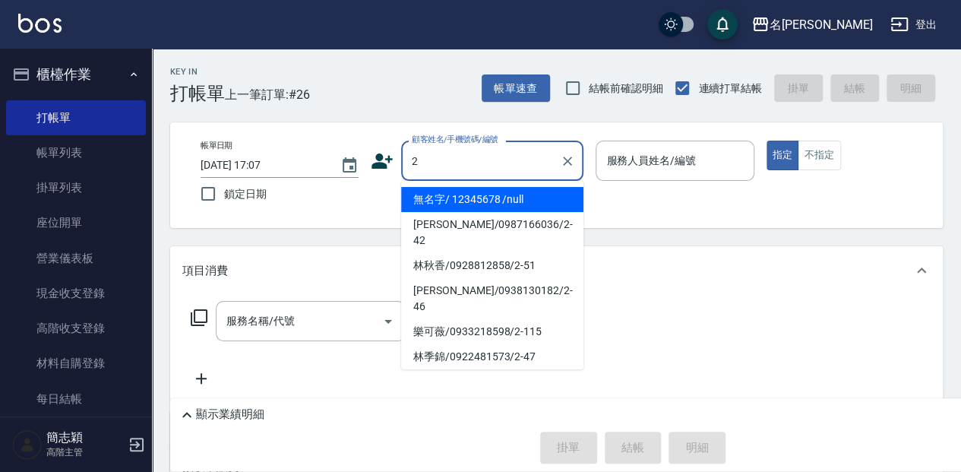
type input "無名字/ 12345678 /null"
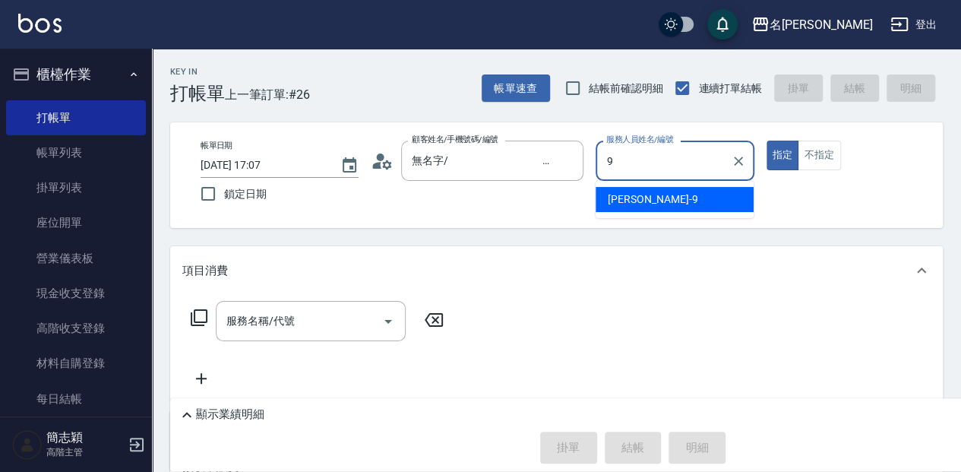
type input "Anna-9"
type button "true"
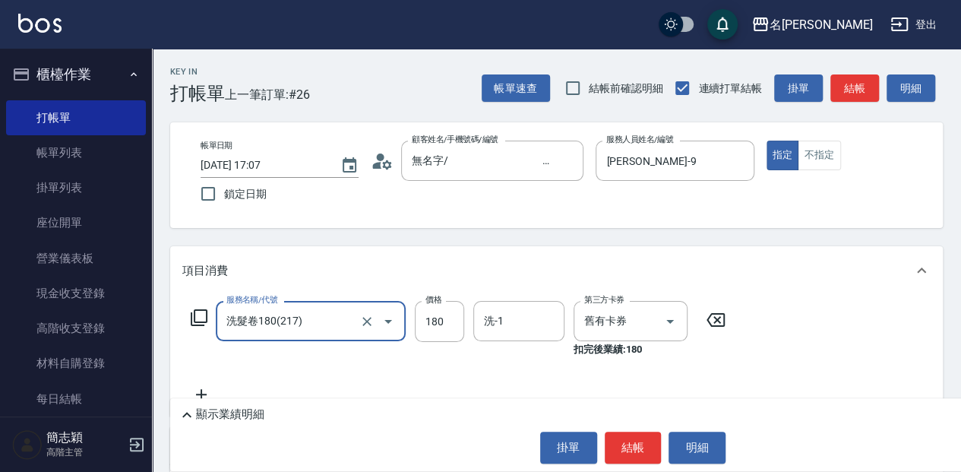
type input "洗髮卷180(217)"
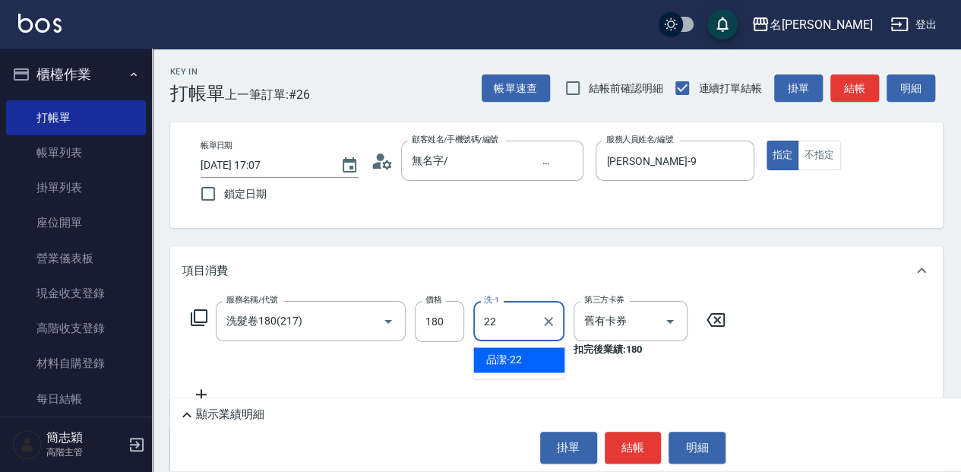
type input "品潔-22"
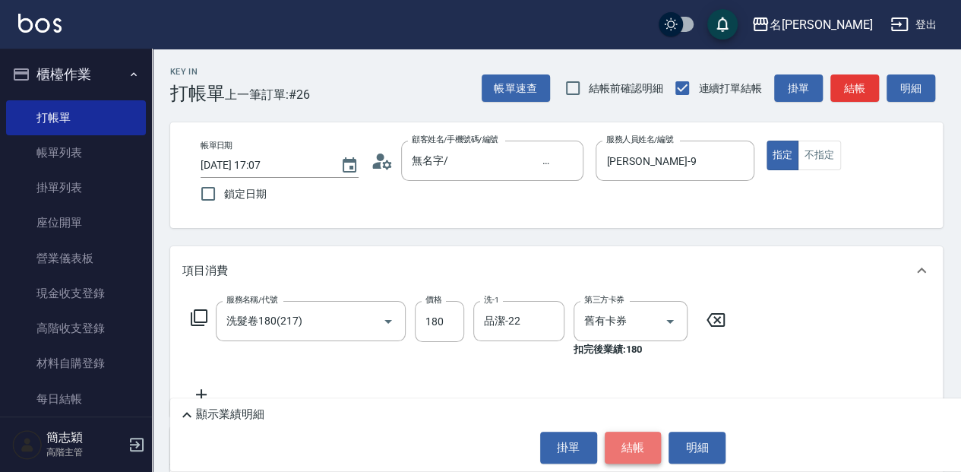
click at [632, 442] on button "結帳" at bounding box center [633, 447] width 57 height 32
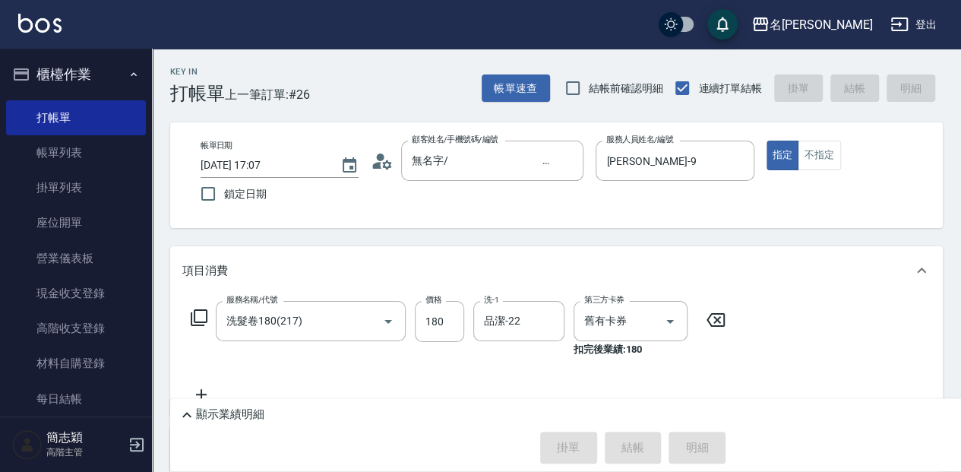
type input "2025/08/10 17:50"
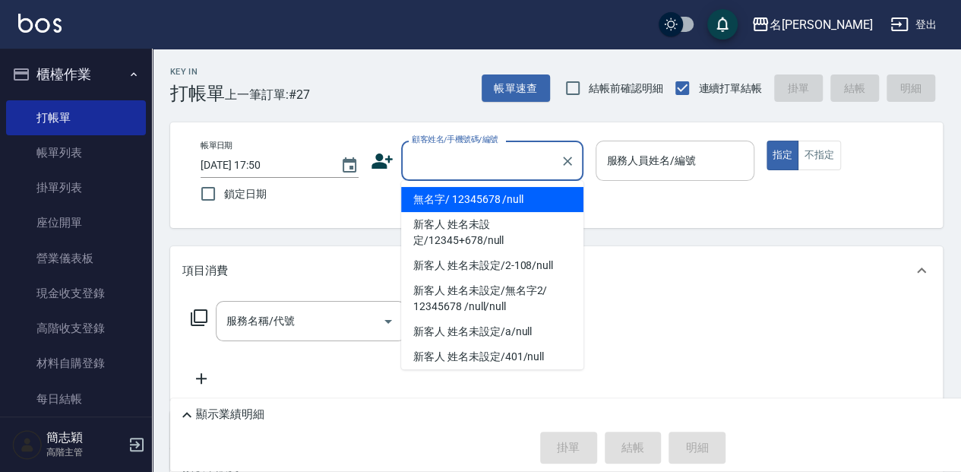
drag, startPoint x: 436, startPoint y: 191, endPoint x: 722, endPoint y: 175, distance: 286.8
click at [436, 191] on li "無名字/ 12345678 /null" at bounding box center [492, 199] width 182 height 25
type input "無名字/ 12345678 /null"
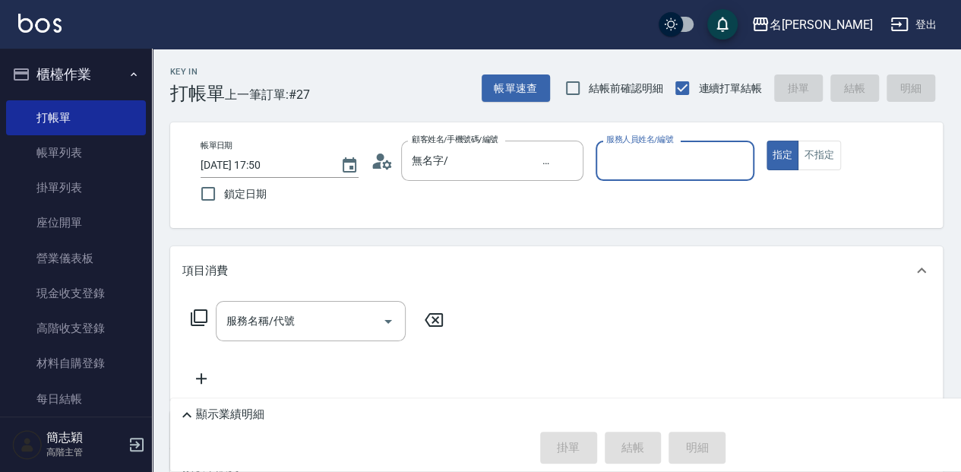
click at [712, 175] on div "服務人員姓名/編號" at bounding box center [674, 161] width 158 height 40
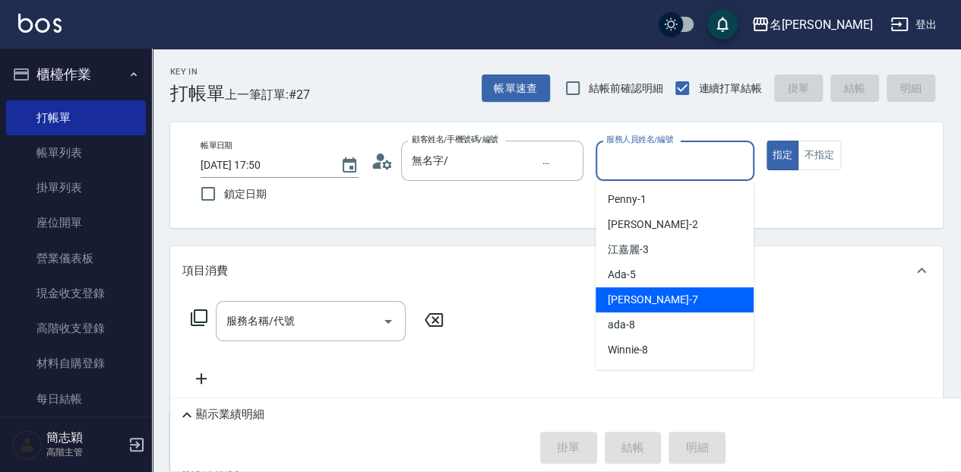
click at [685, 292] on div "Jessica -7" at bounding box center [674, 299] width 158 height 25
type input "Jessica-7"
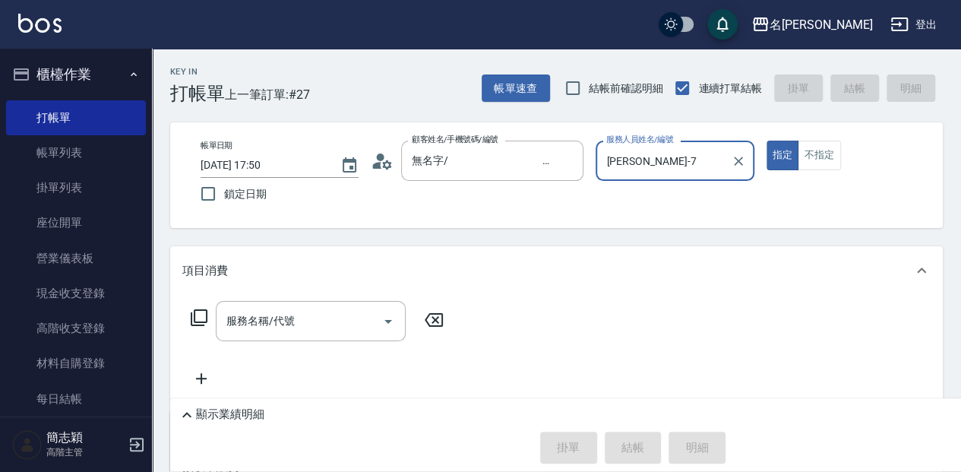
click at [199, 313] on icon at bounding box center [199, 317] width 18 height 18
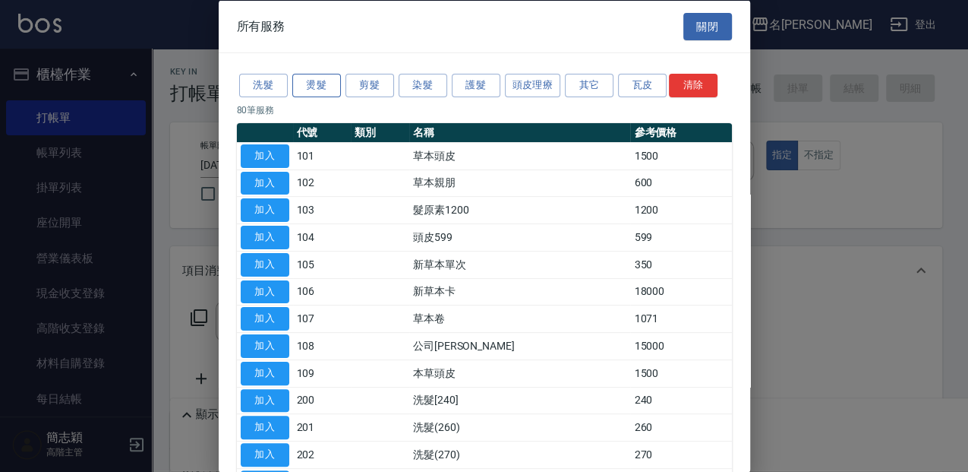
click at [321, 84] on button "燙髮" at bounding box center [316, 86] width 49 height 24
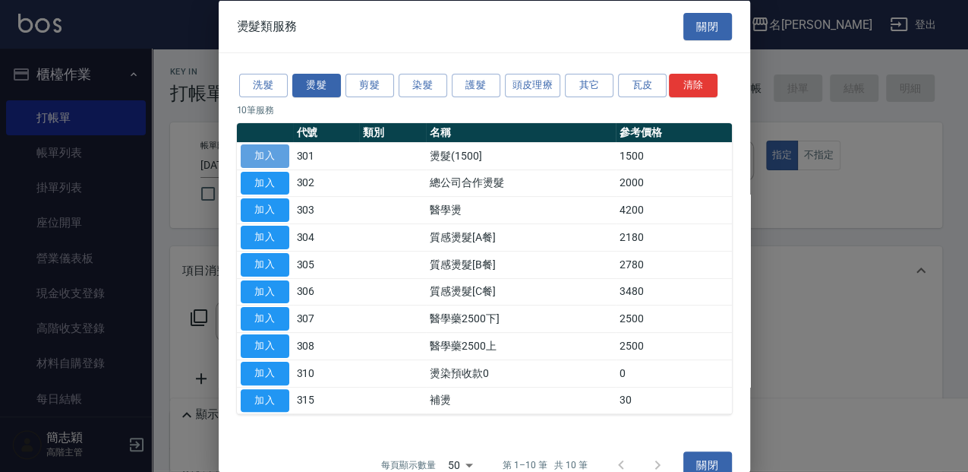
click at [253, 149] on button "加入" at bounding box center [265, 156] width 49 height 24
type input "燙髮(1500](301)"
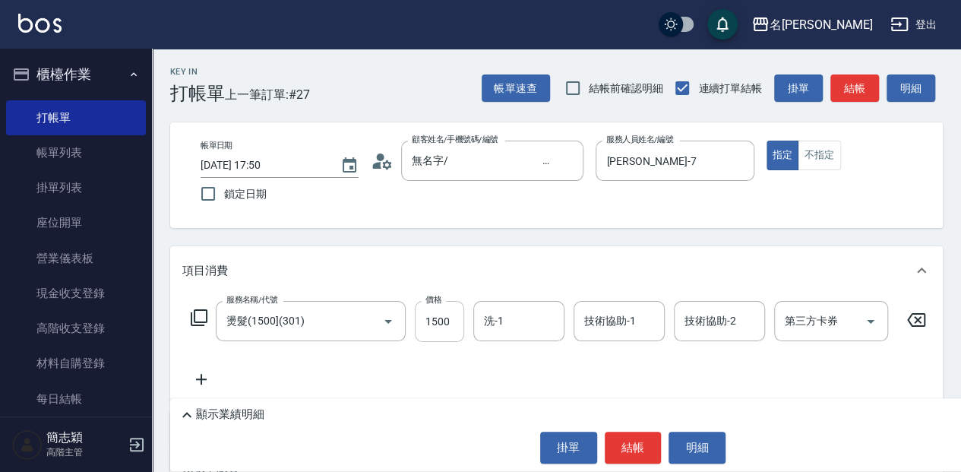
click at [451, 332] on input "1500" at bounding box center [439, 321] width 49 height 41
type input "2500"
click at [526, 318] on input "洗-1" at bounding box center [518, 321] width 77 height 27
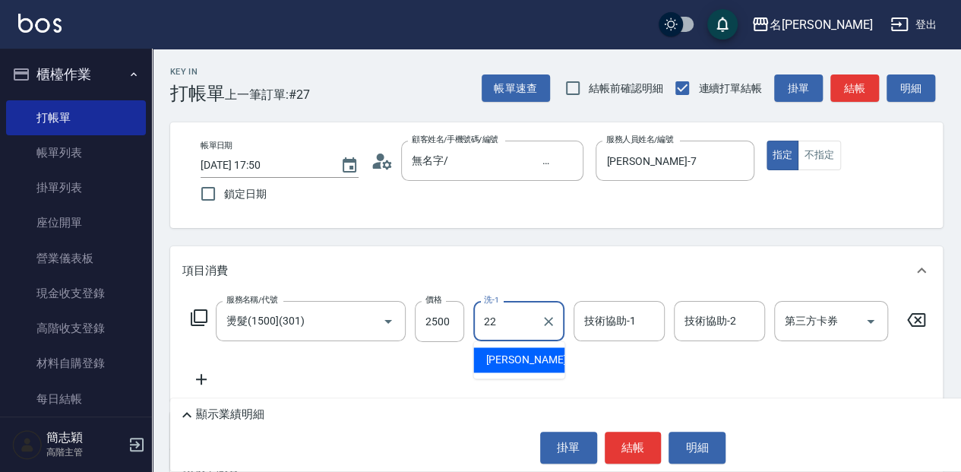
type input "品潔-22"
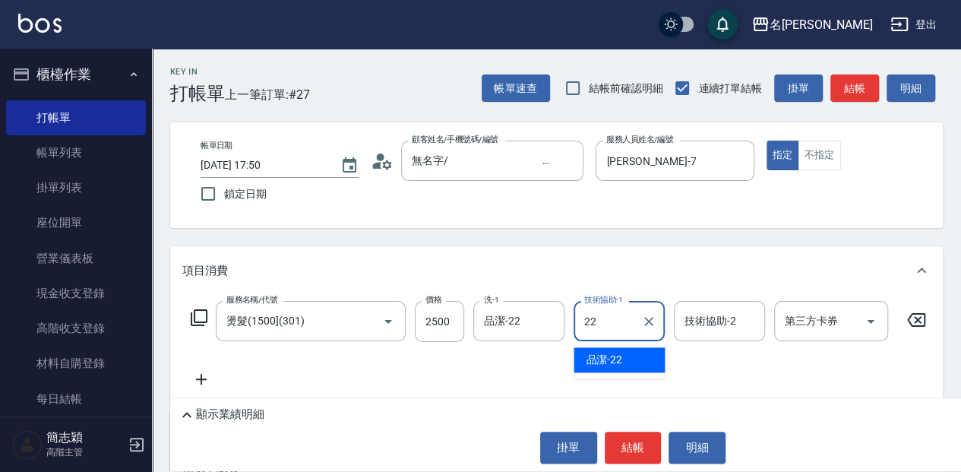
type input "品潔-22"
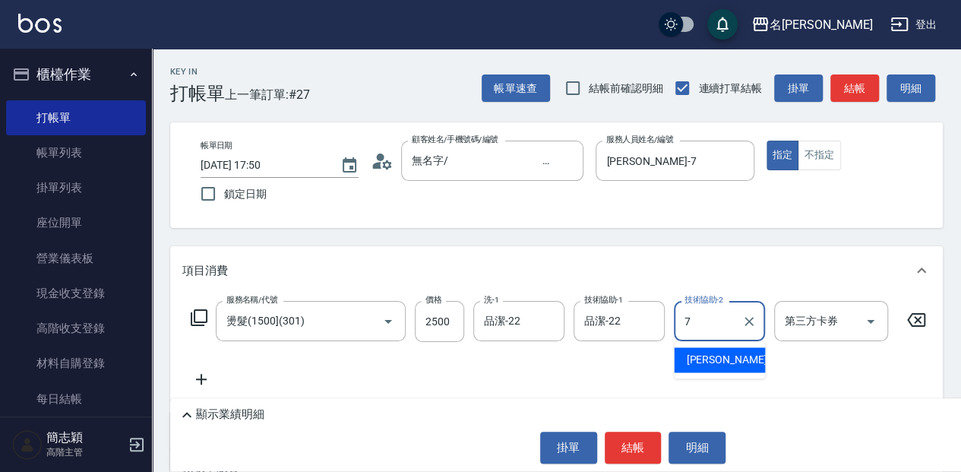
type input "7"
type input "舊有卡券"
type input "Jessica-7"
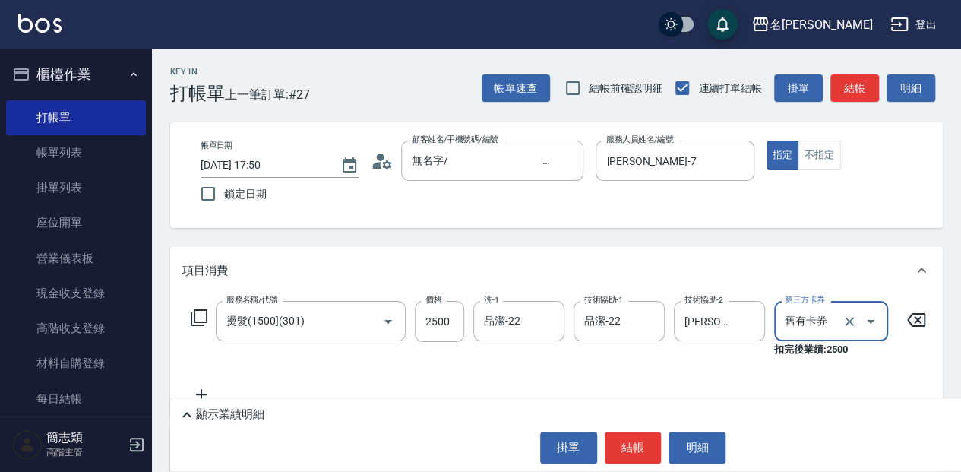
type input "舊有卡券"
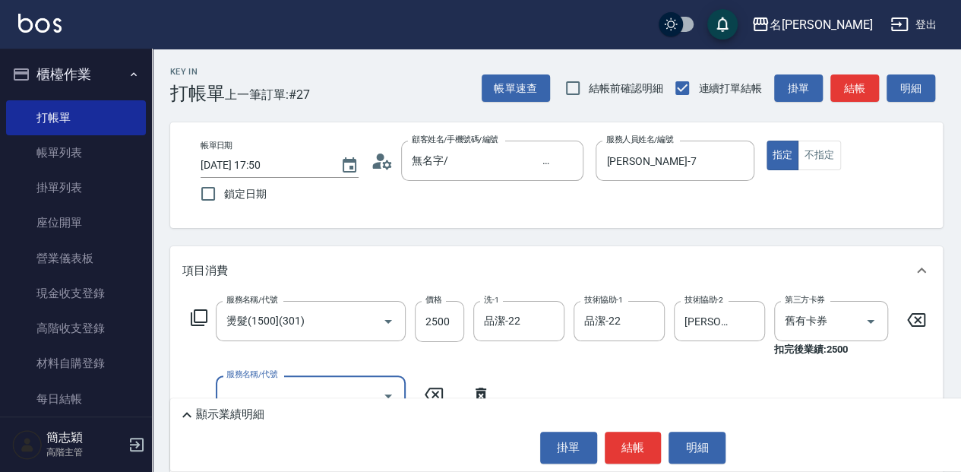
scroll to position [50, 0]
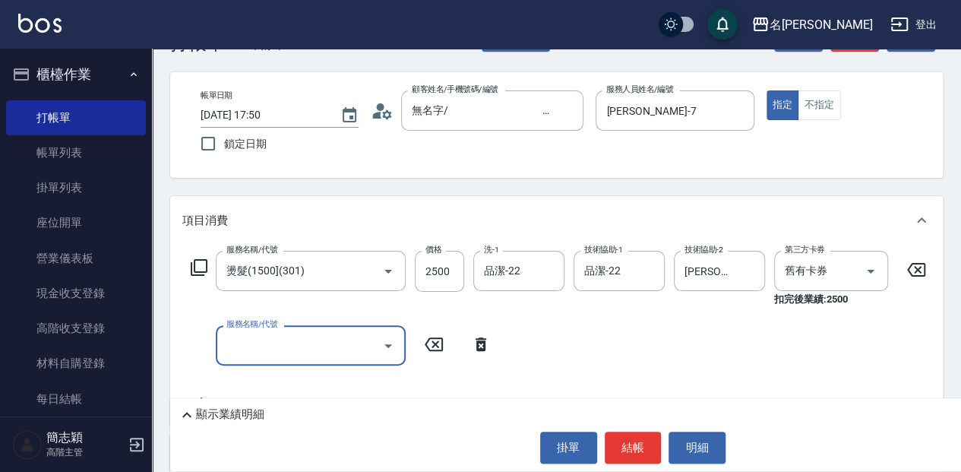
click at [193, 264] on icon at bounding box center [199, 267] width 18 height 18
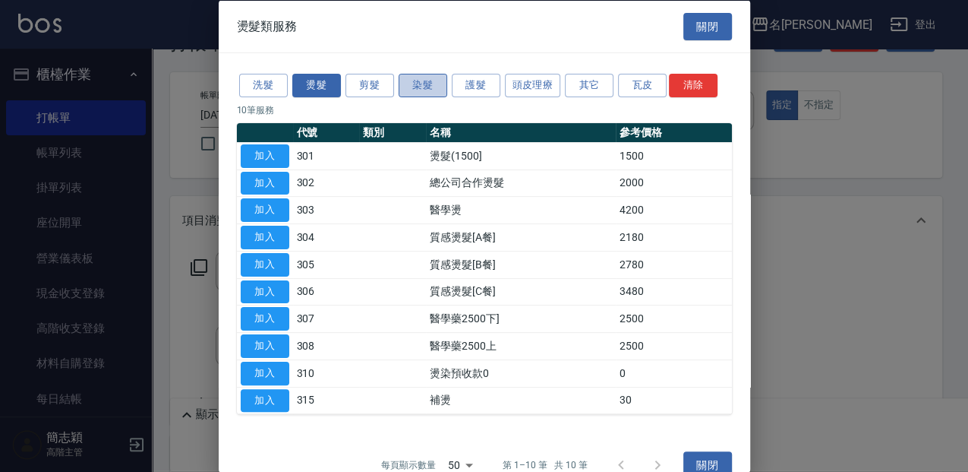
click at [412, 82] on button "染髮" at bounding box center [423, 86] width 49 height 24
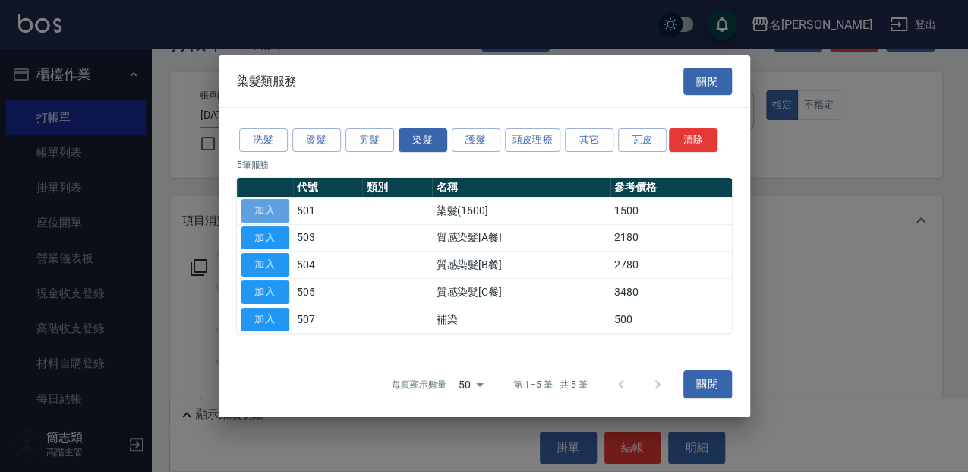
click at [264, 213] on button "加入" at bounding box center [265, 211] width 49 height 24
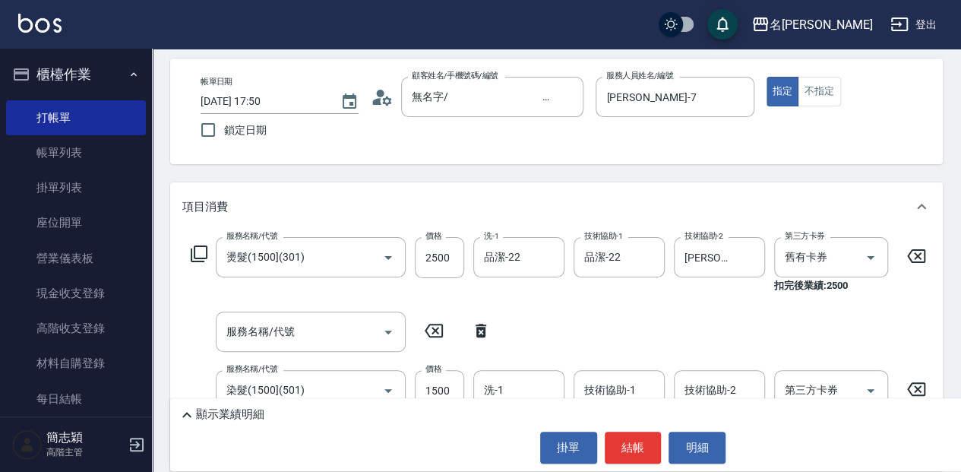
scroll to position [101, 0]
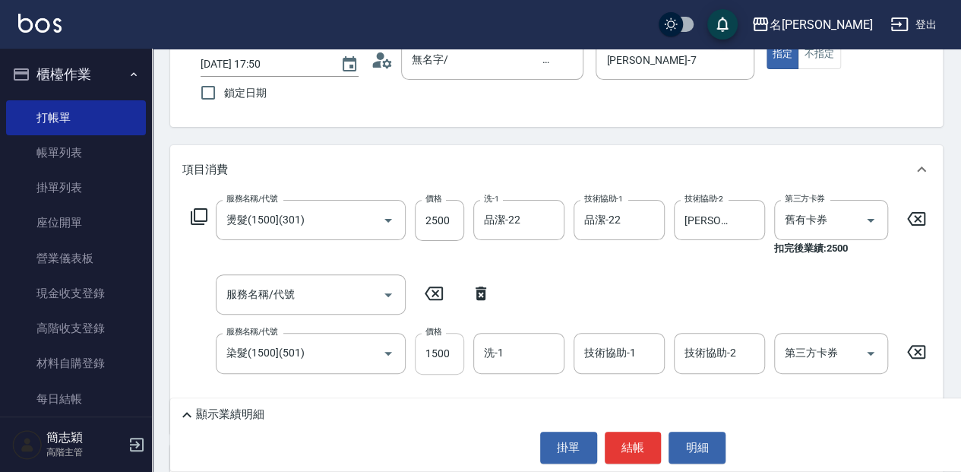
click at [456, 348] on input "1500" at bounding box center [439, 353] width 49 height 41
type input "2000"
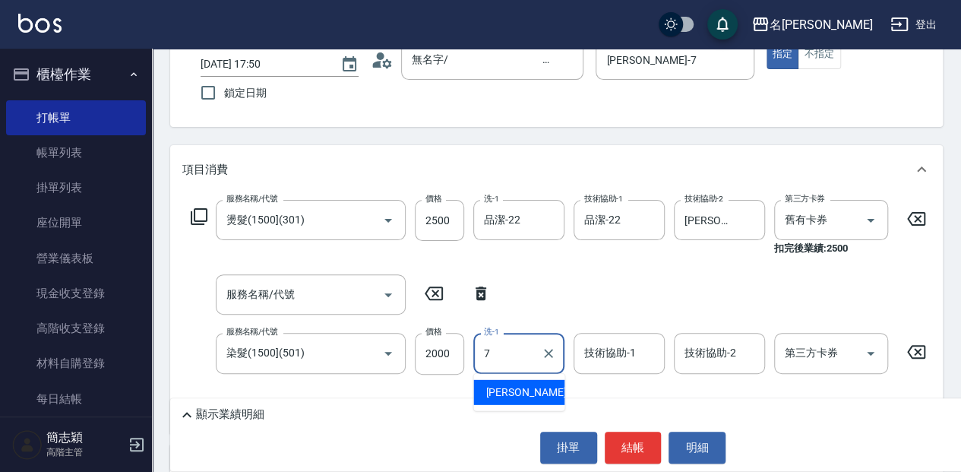
type input "Jessica-7"
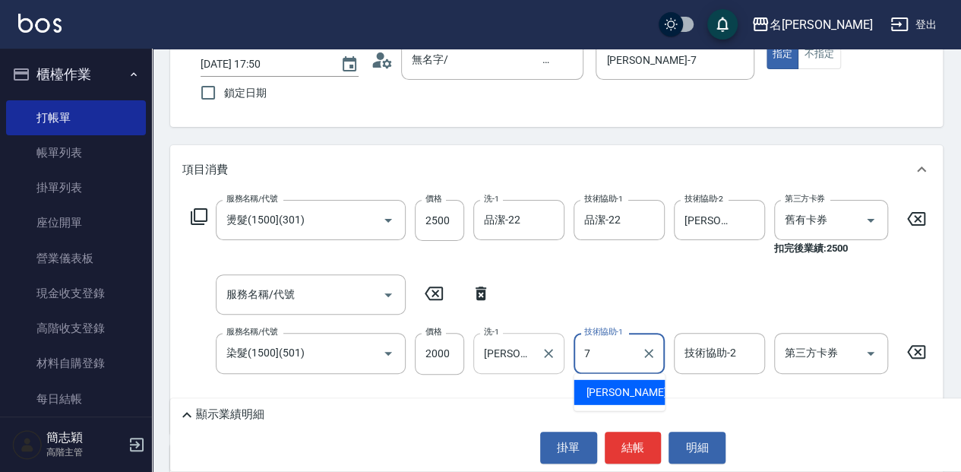
type input "Jessica-7"
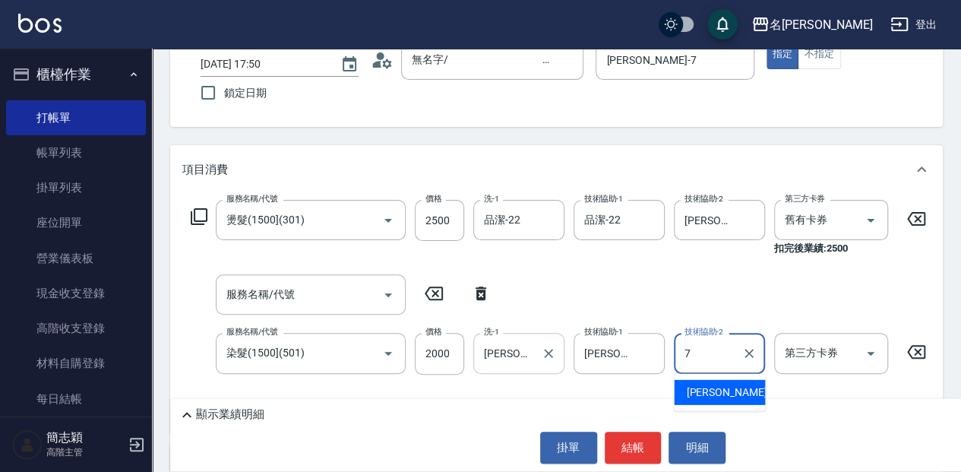
type input "Jessica-7"
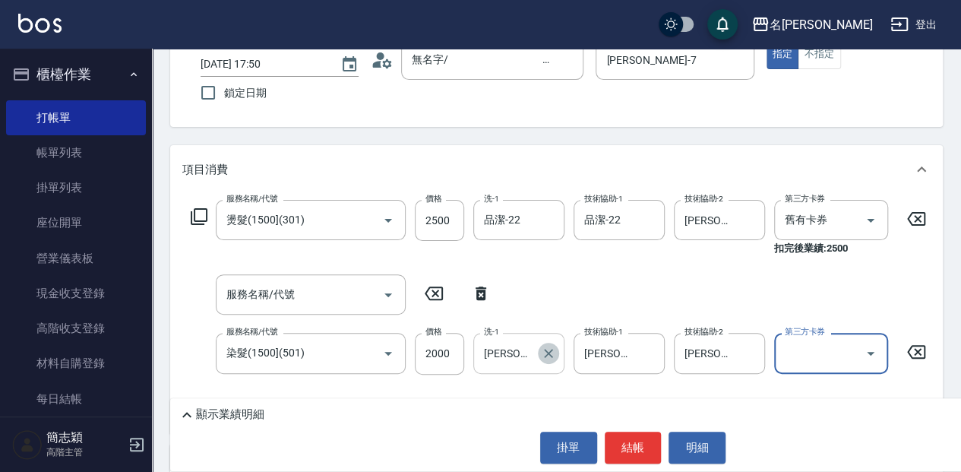
click at [548, 344] on button "Clear" at bounding box center [548, 353] width 21 height 21
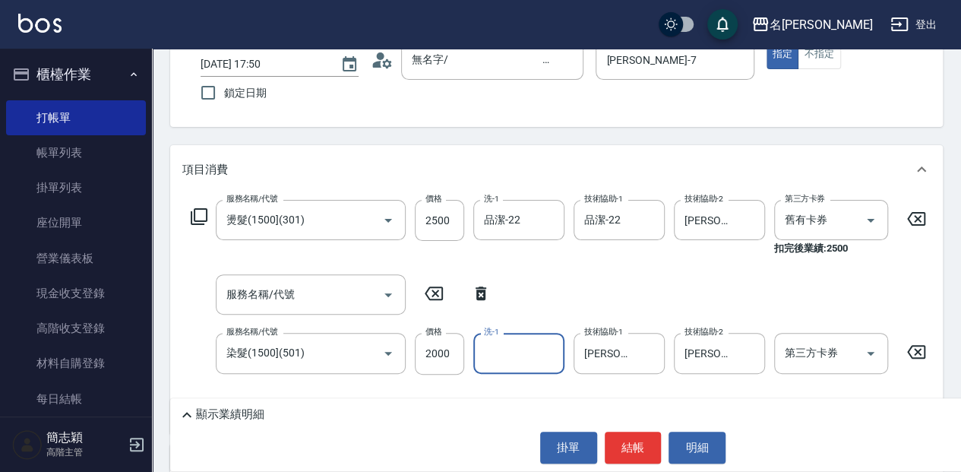
click at [520, 352] on input "洗-1" at bounding box center [518, 353] width 77 height 27
type input "[PERSON_NAME]-58"
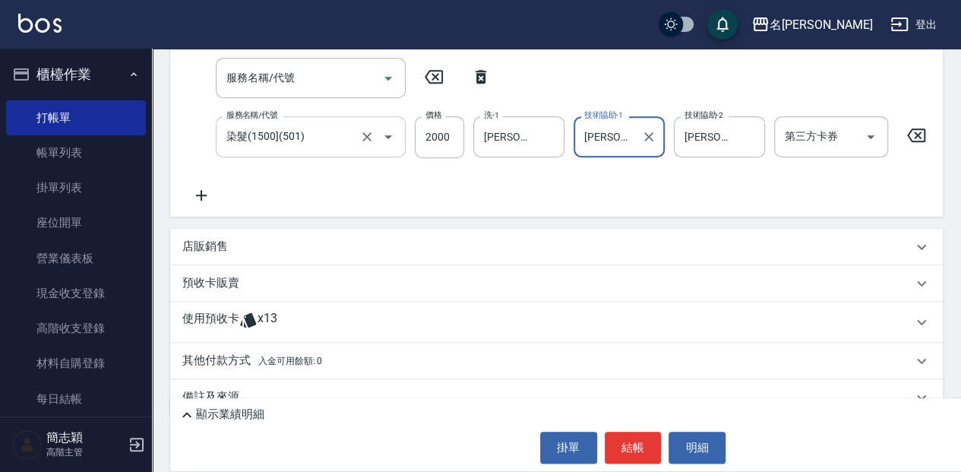
scroll to position [301, 0]
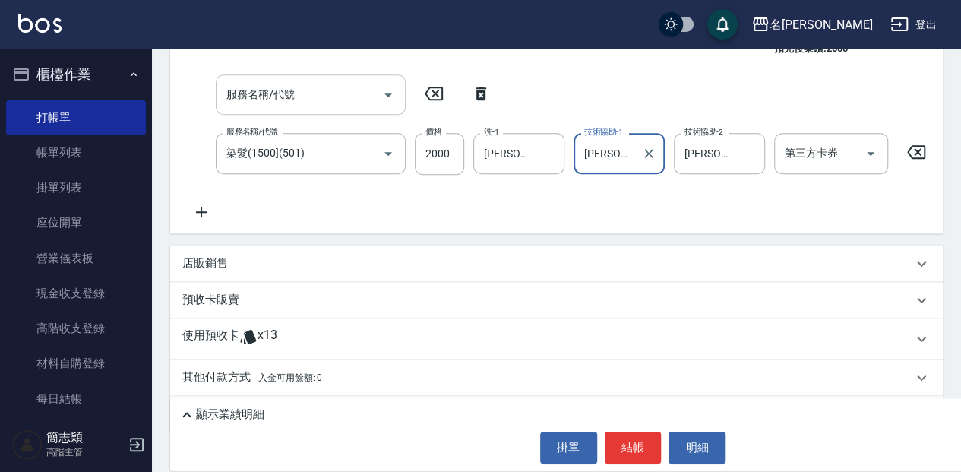
click at [336, 100] on input "服務名稱/代號" at bounding box center [299, 94] width 153 height 27
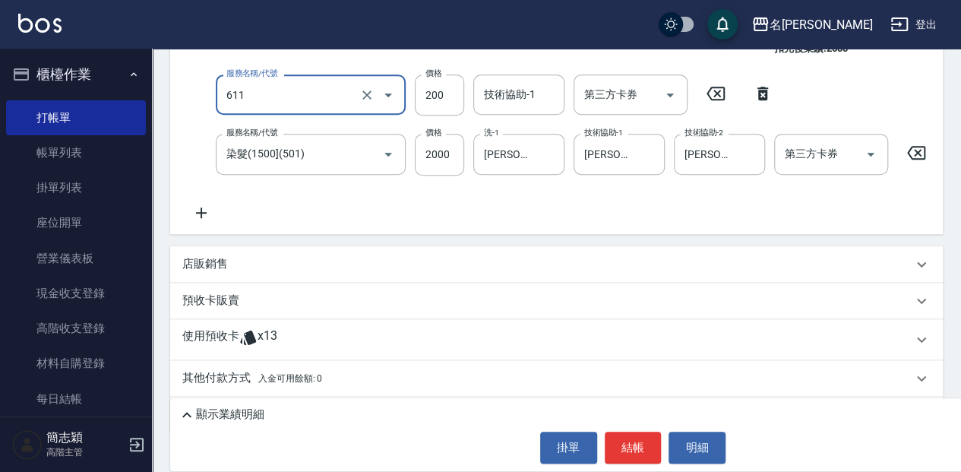
type input "染.頭皮隔離(611)"
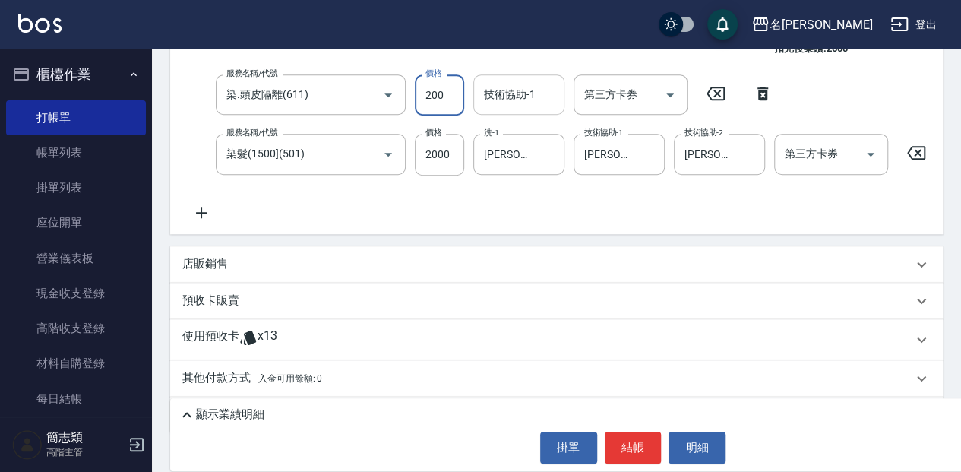
drag, startPoint x: 457, startPoint y: 96, endPoint x: 509, endPoint y: 85, distance: 52.9
click at [457, 96] on input "200" at bounding box center [439, 94] width 49 height 41
type input "300"
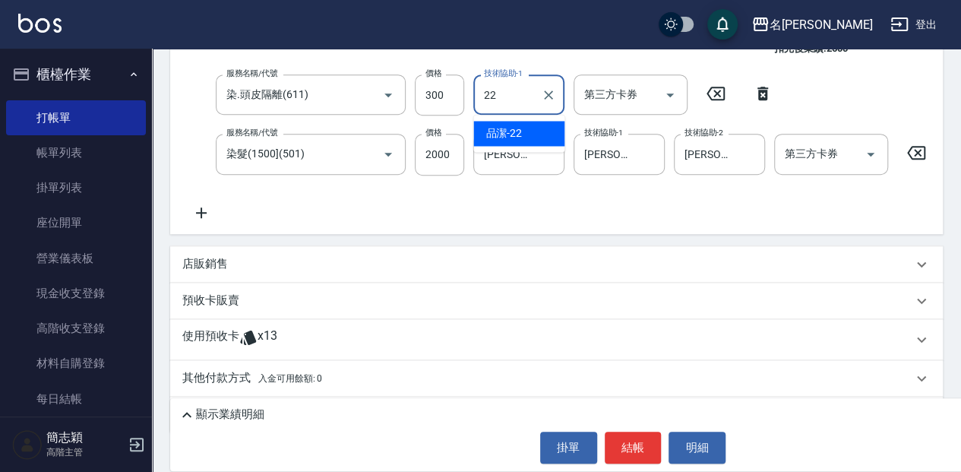
type input "品潔-22"
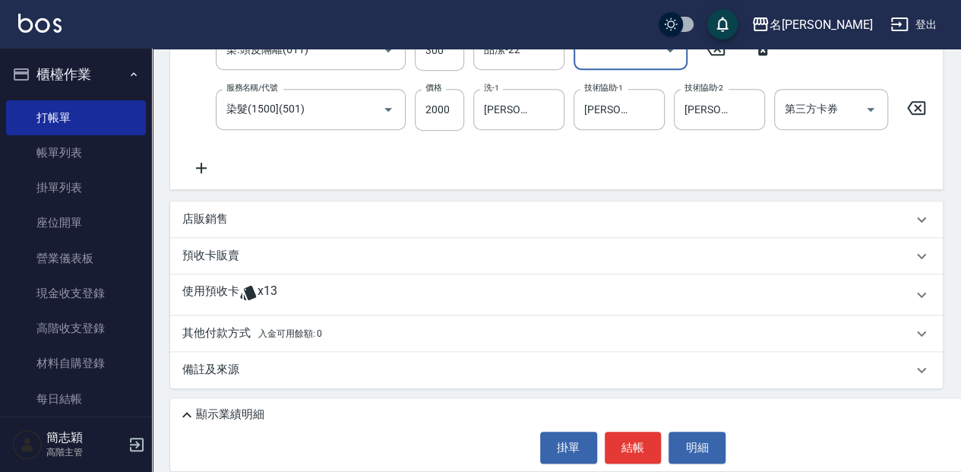
scroll to position [351, 0]
click at [246, 416] on p "顯示業績明細" at bounding box center [230, 414] width 68 height 16
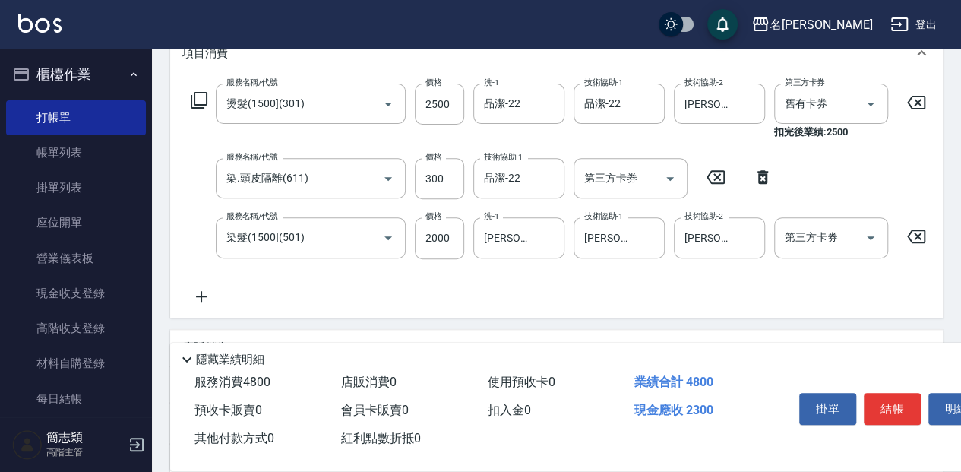
scroll to position [199, 0]
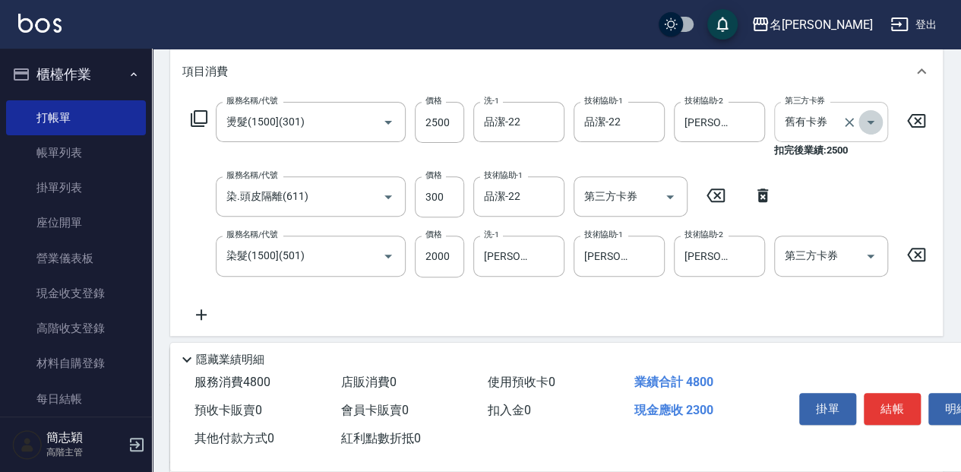
click at [867, 118] on icon "Open" at bounding box center [870, 122] width 18 height 18
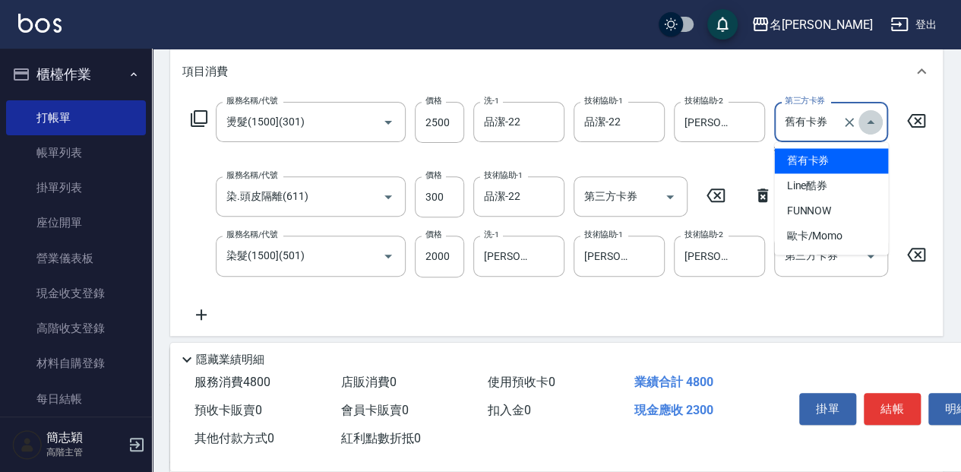
click at [859, 122] on button "Close" at bounding box center [870, 122] width 24 height 24
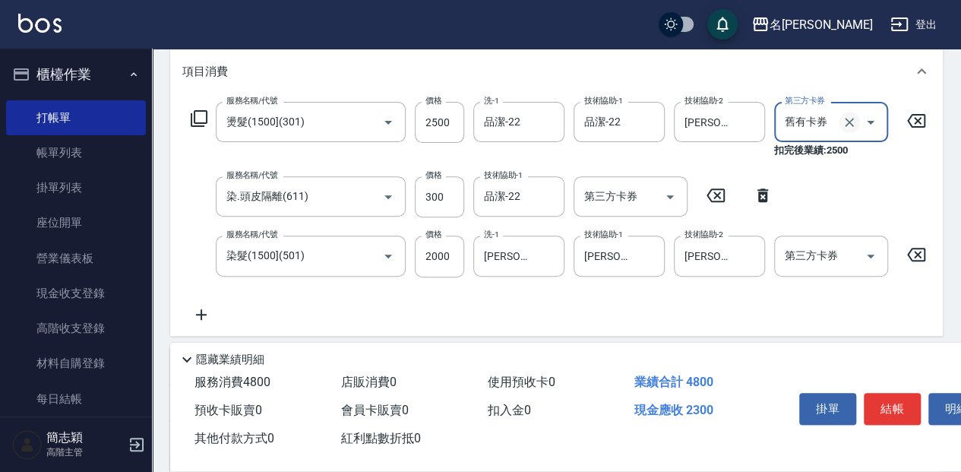
click at [854, 125] on icon "Clear" at bounding box center [849, 122] width 15 height 15
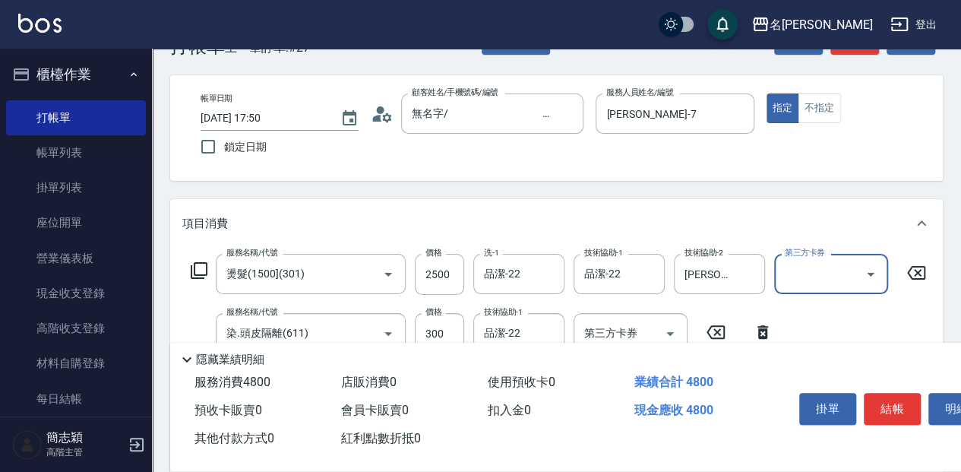
scroll to position [0, 0]
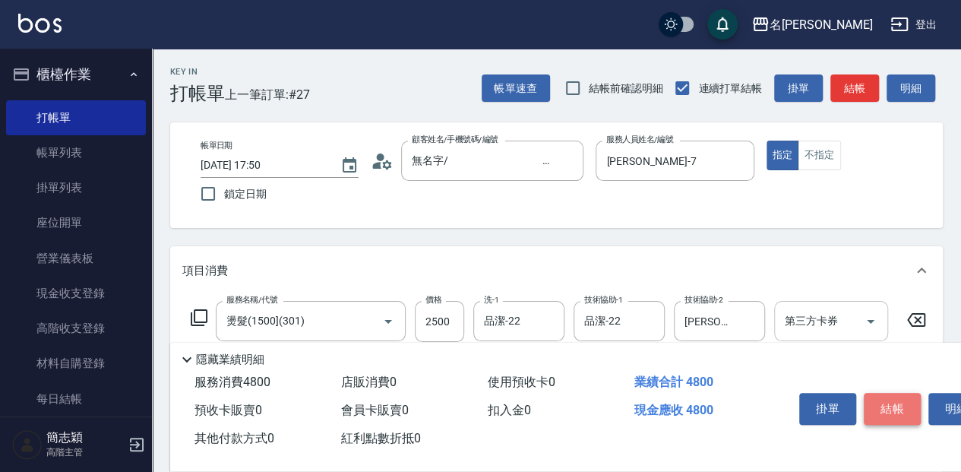
click at [886, 393] on button "結帳" at bounding box center [892, 409] width 57 height 32
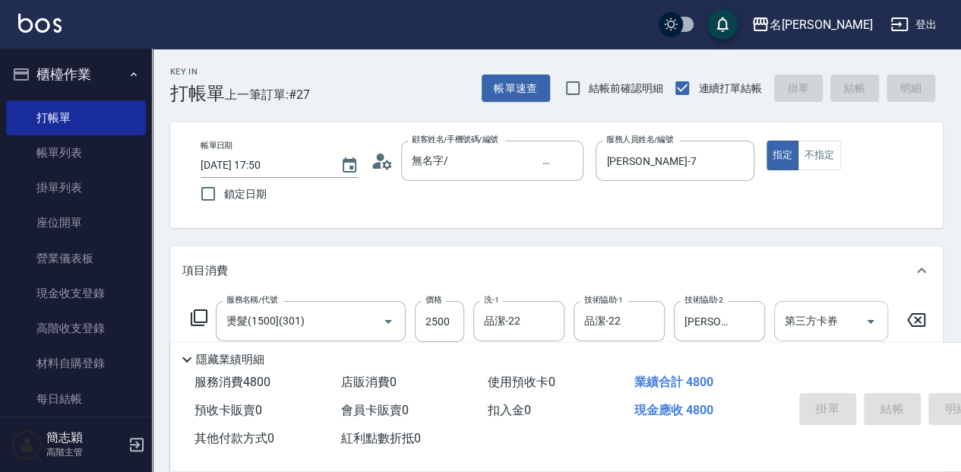
type input "2025/08/10 17:52"
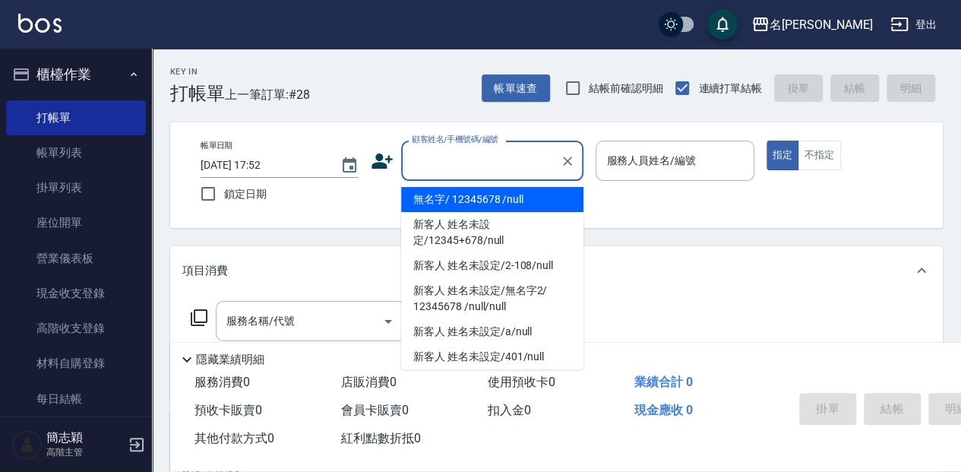
click at [447, 155] on input "顧客姓名/手機號碼/編號" at bounding box center [481, 160] width 146 height 27
click at [448, 191] on li "無名字/ 12345678 /null" at bounding box center [492, 199] width 182 height 25
type input "無名字/ 12345678 /null"
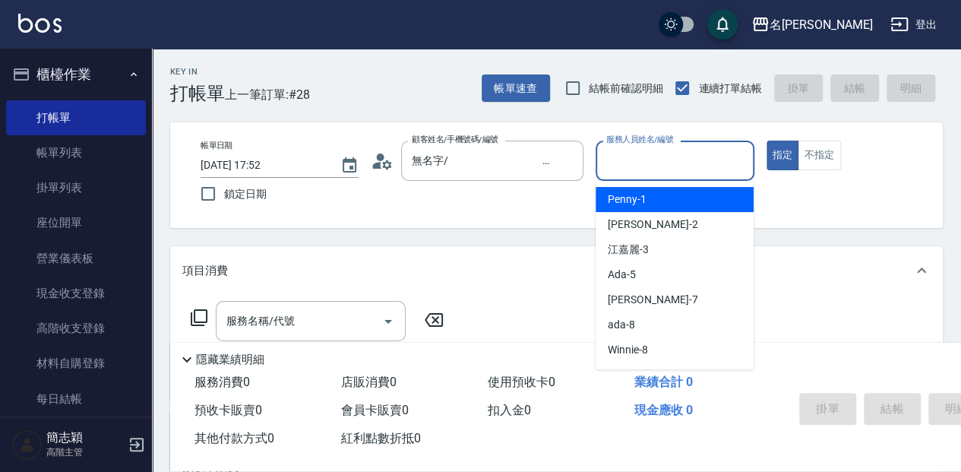
click at [667, 164] on input "服務人員姓名/編號" at bounding box center [674, 160] width 144 height 27
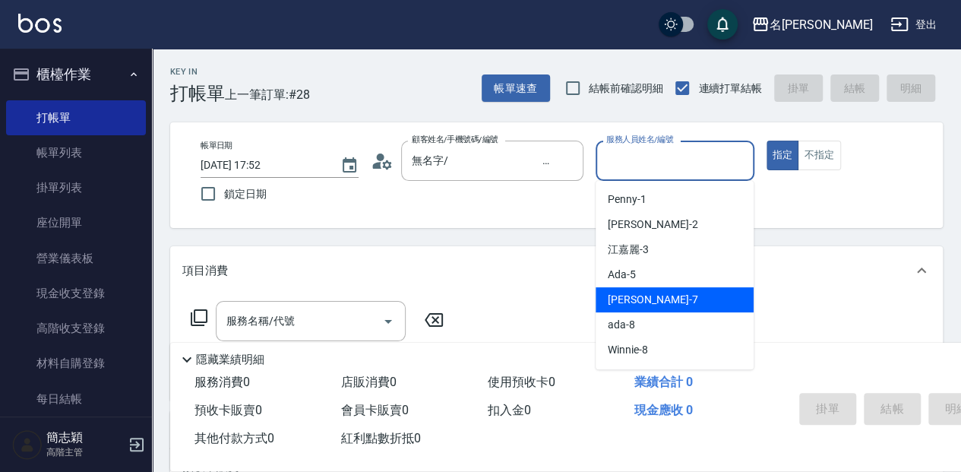
click at [653, 308] on div "Jessica -7" at bounding box center [674, 299] width 158 height 25
type input "Jessica-7"
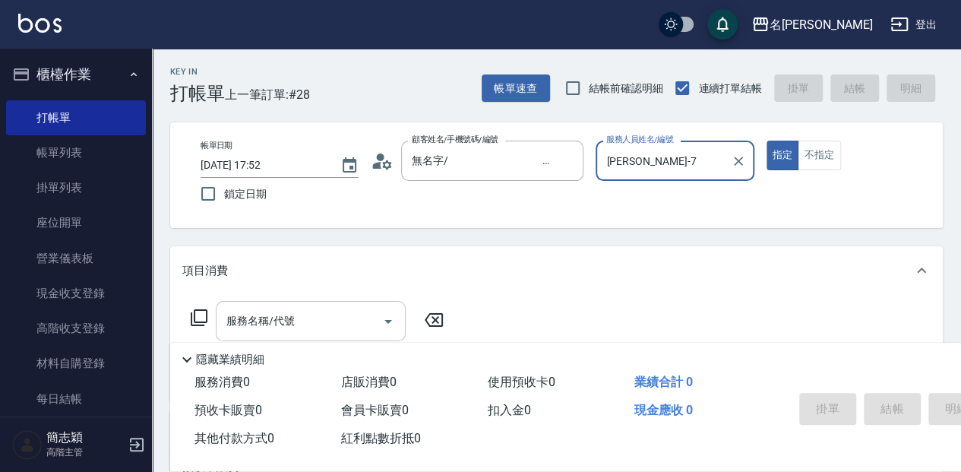
click at [343, 313] on input "服務名稱/代號" at bounding box center [299, 321] width 153 height 27
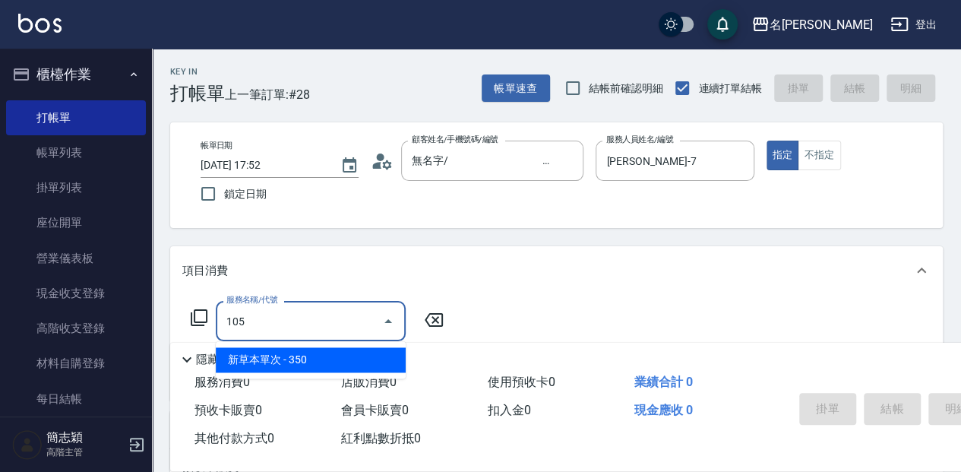
type input "新草本單次(105)"
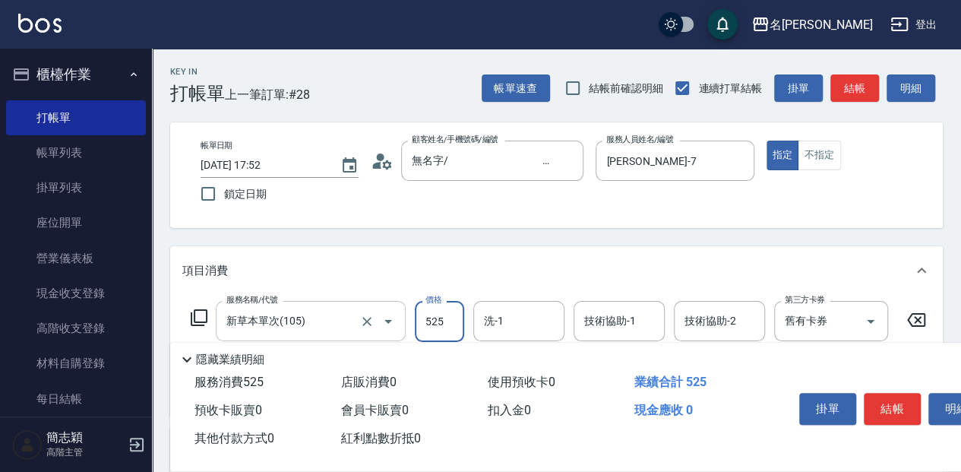
type input "525"
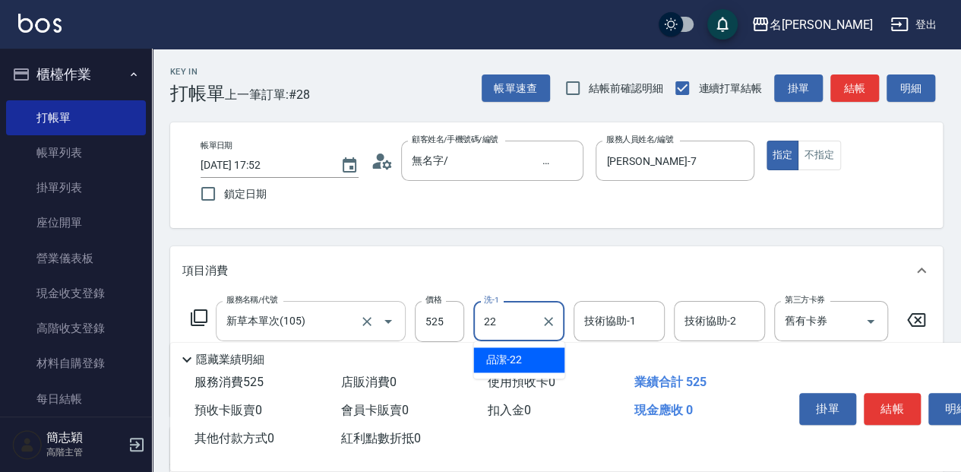
type input "品潔-22"
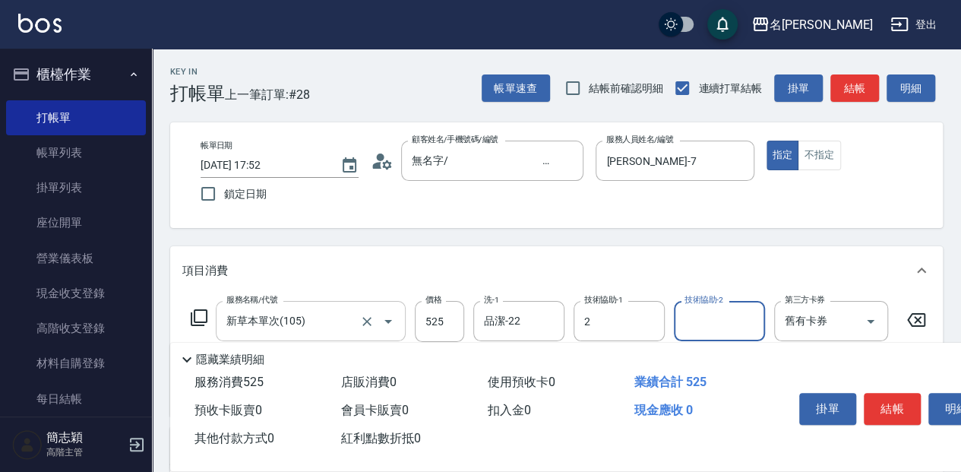
type input "[PERSON_NAME]-2"
click at [649, 326] on icon "Clear" at bounding box center [648, 321] width 15 height 15
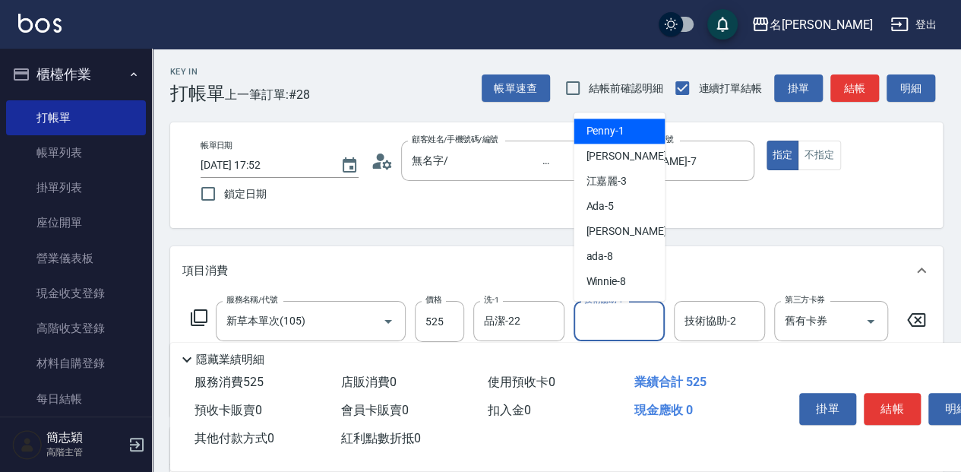
click at [617, 333] on input "技術協助-1" at bounding box center [618, 321] width 77 height 27
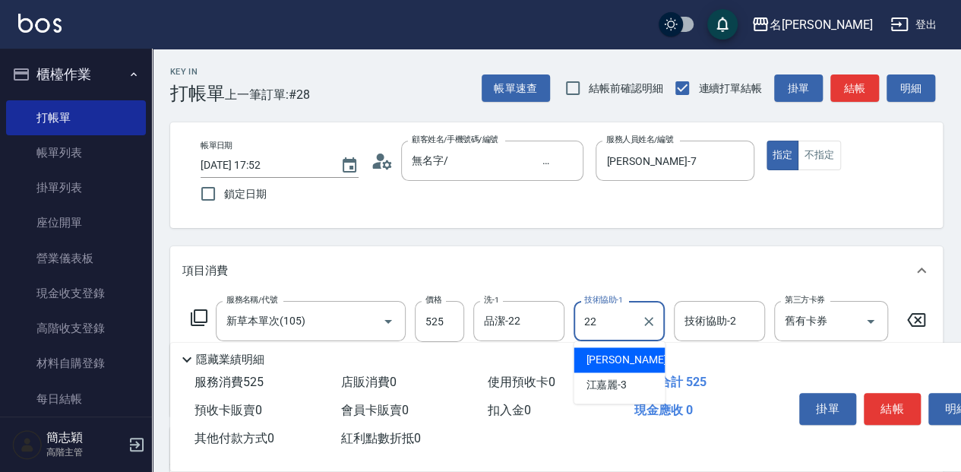
type input "品潔-22"
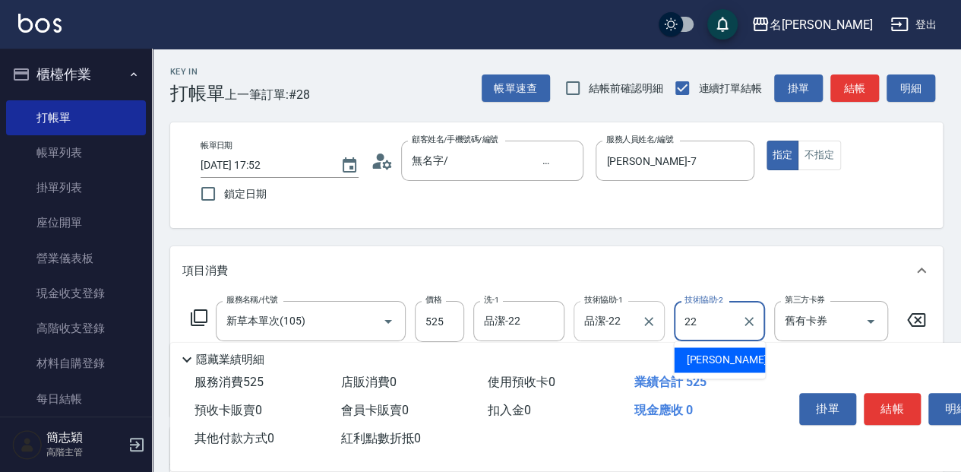
type input "品潔-22"
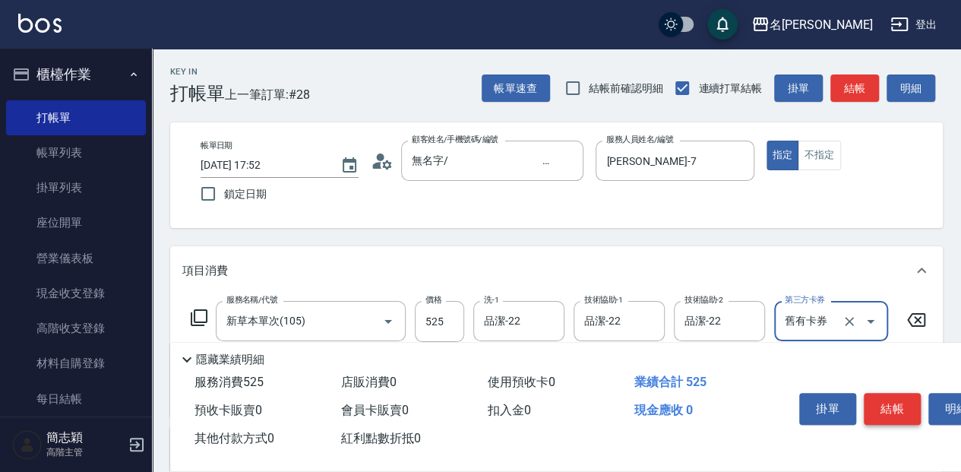
click at [902, 401] on button "結帳" at bounding box center [892, 409] width 57 height 32
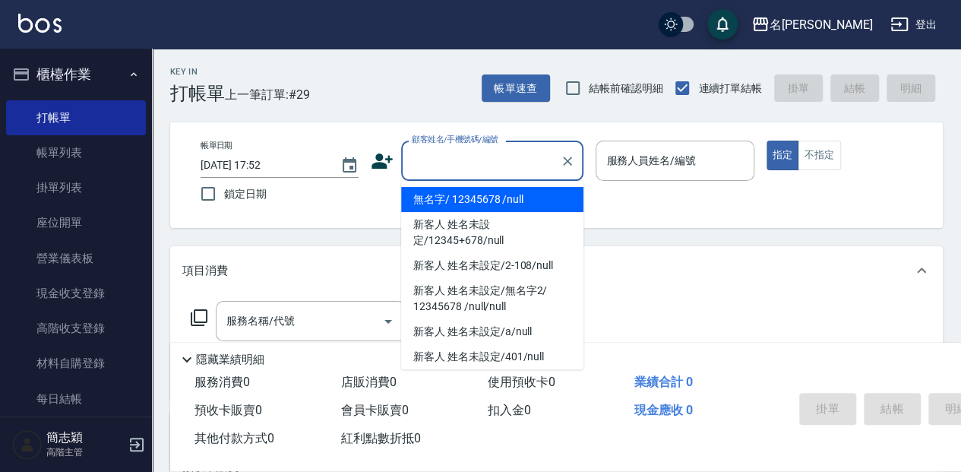
click at [441, 165] on input "顧客姓名/手機號碼/編號" at bounding box center [481, 160] width 146 height 27
click at [492, 203] on li "無名字/ 12345678 /null" at bounding box center [492, 199] width 182 height 25
type input "無名字/ 12345678 /null"
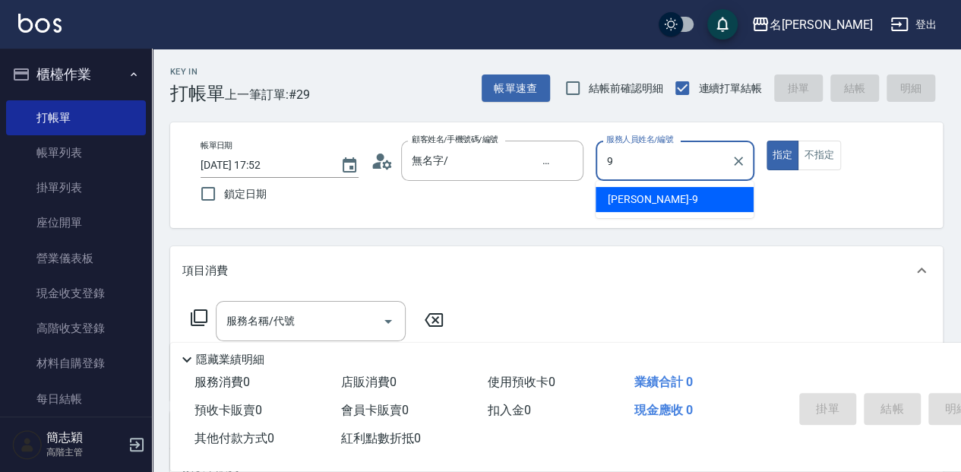
type input "Anna-9"
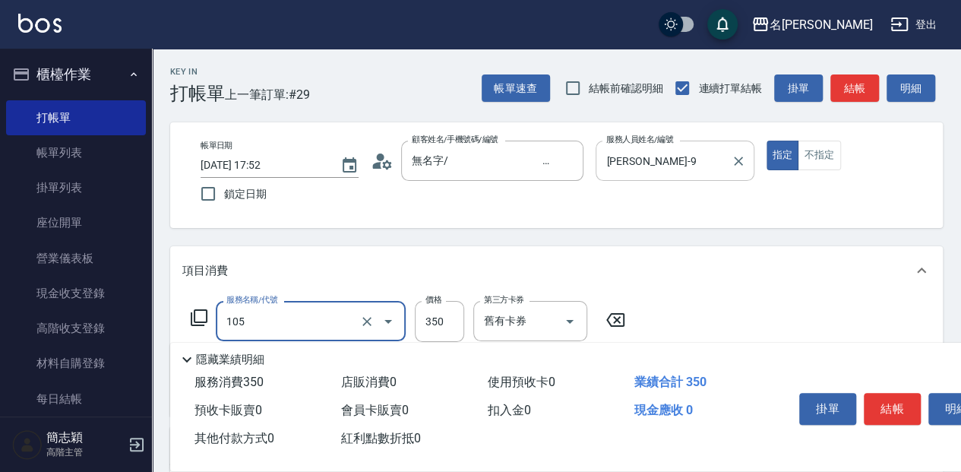
type input "新草本單次(105)"
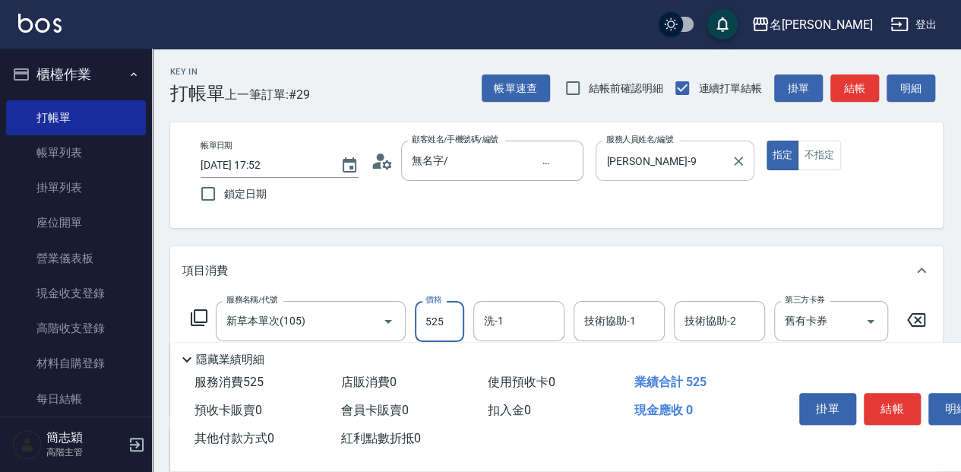
type input "525"
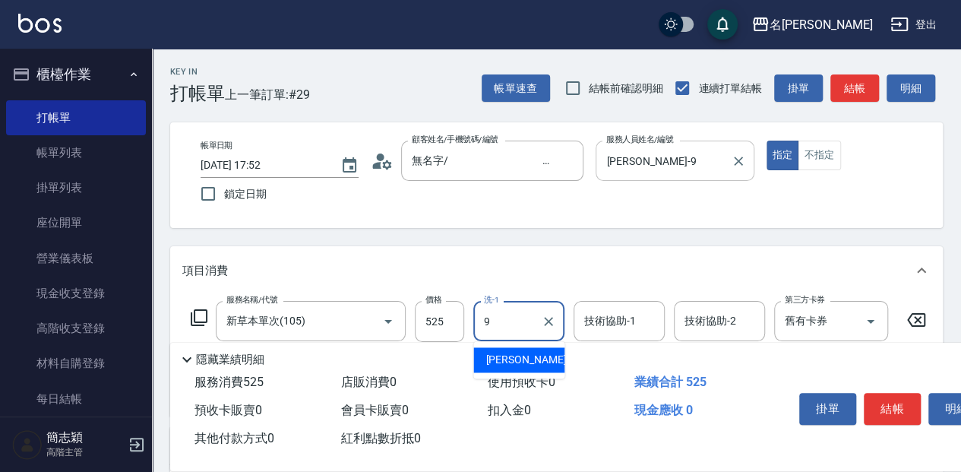
type input "Anna-9"
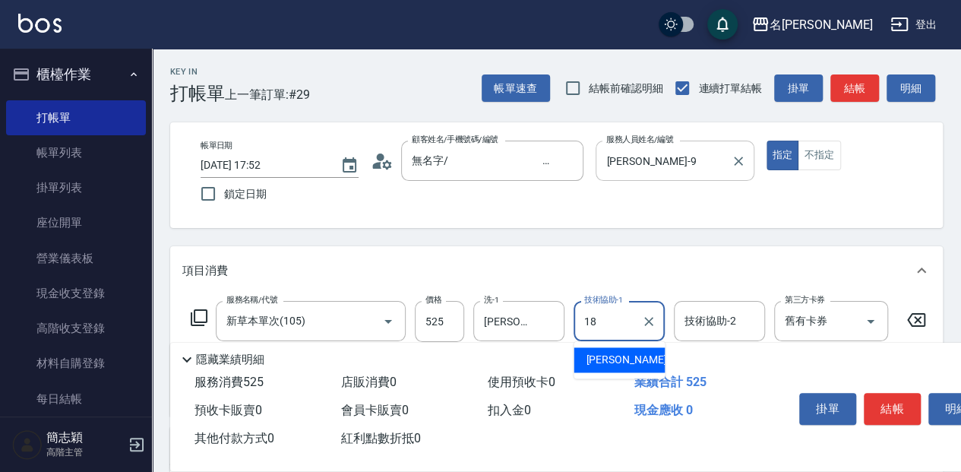
type input "沛岑-18"
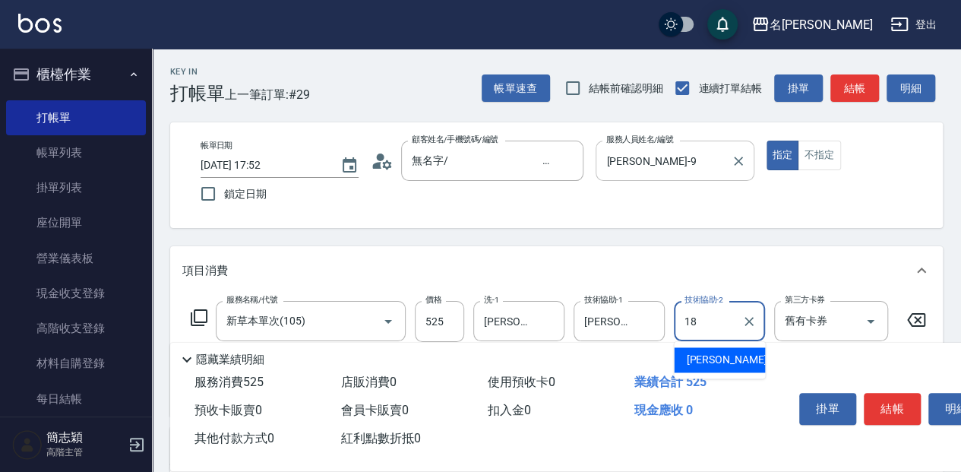
type input "沛岑-18"
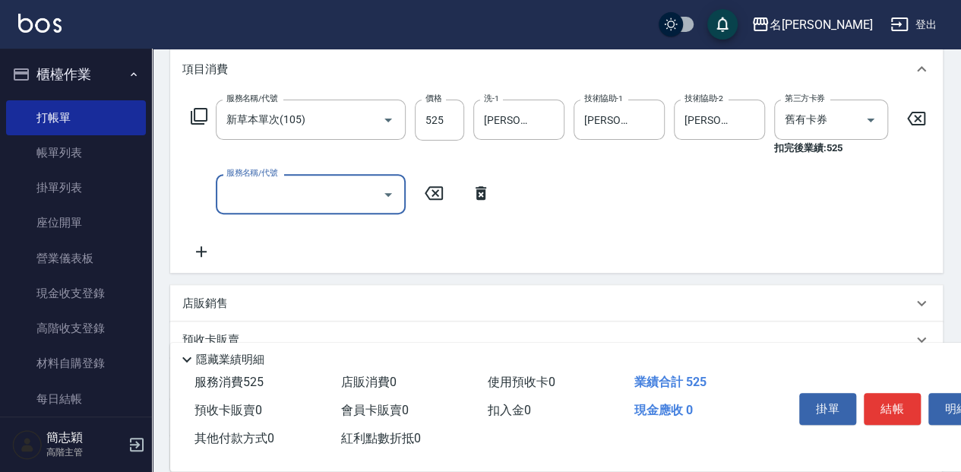
scroll to position [202, 0]
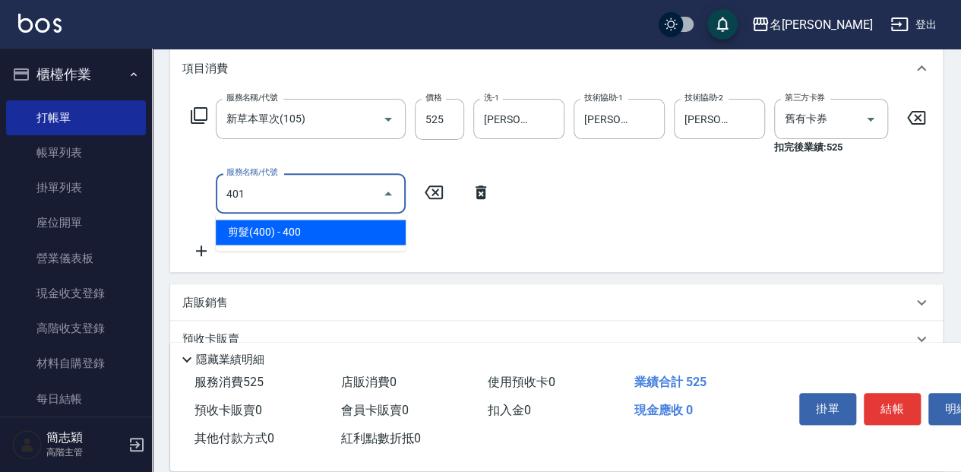
type input "剪髮(400)(401)"
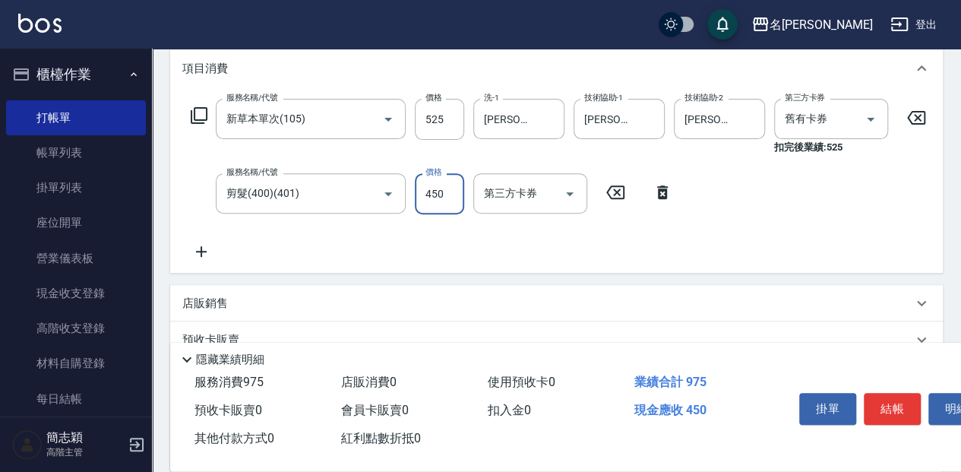
type input "450"
click at [883, 407] on button "結帳" at bounding box center [892, 409] width 57 height 32
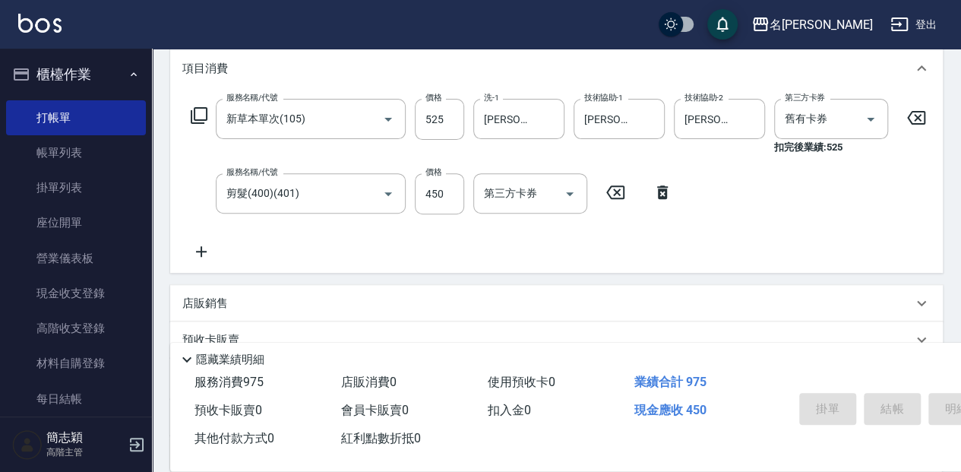
type input "2025/08/10 18:09"
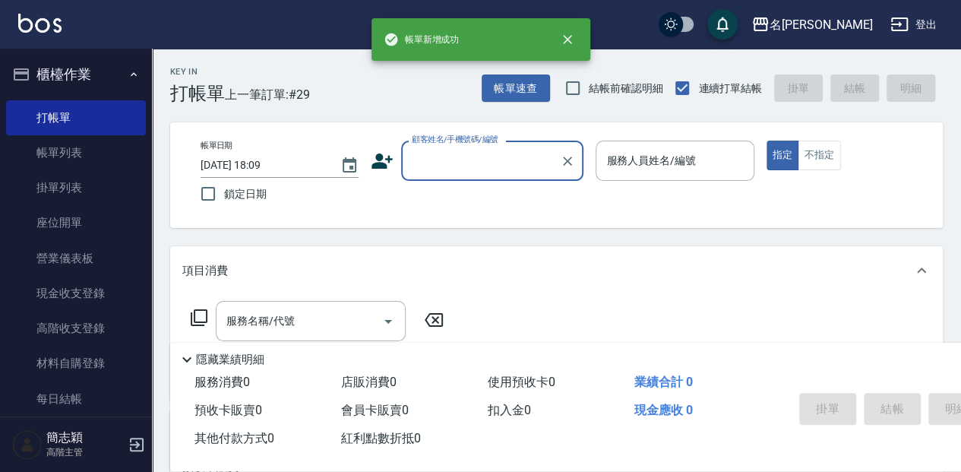
scroll to position [0, 0]
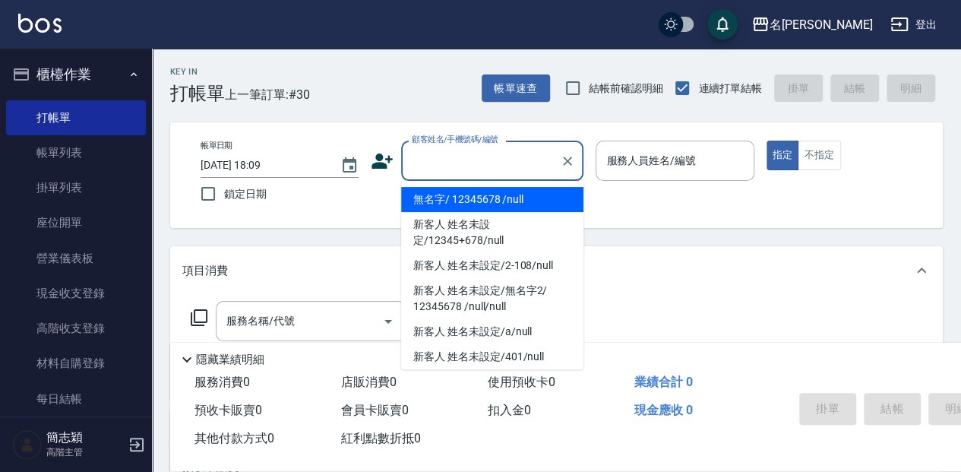
drag, startPoint x: 485, startPoint y: 163, endPoint x: 493, endPoint y: 201, distance: 38.9
click at [485, 164] on input "顧客姓名/手機號碼/編號" at bounding box center [481, 160] width 146 height 27
click at [494, 201] on li "無名字/ 12345678 /null" at bounding box center [492, 199] width 182 height 25
type input "無名字/ 12345678 /null"
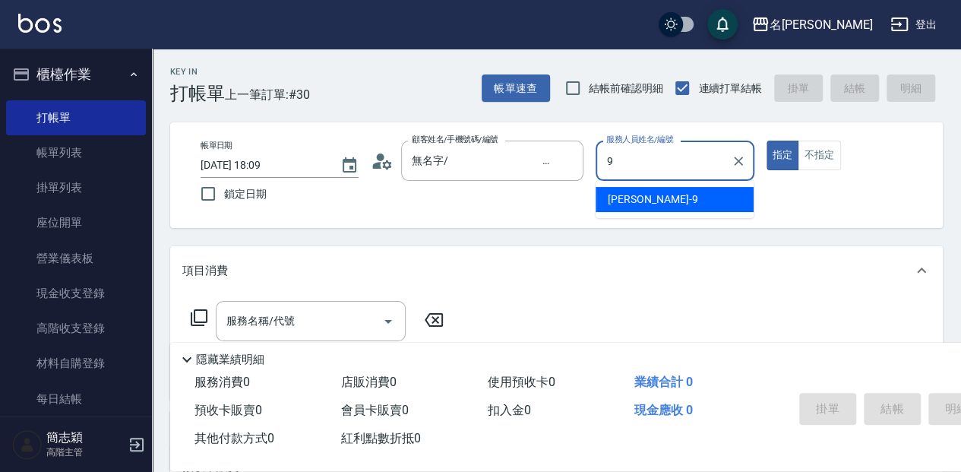
type input "Anna-9"
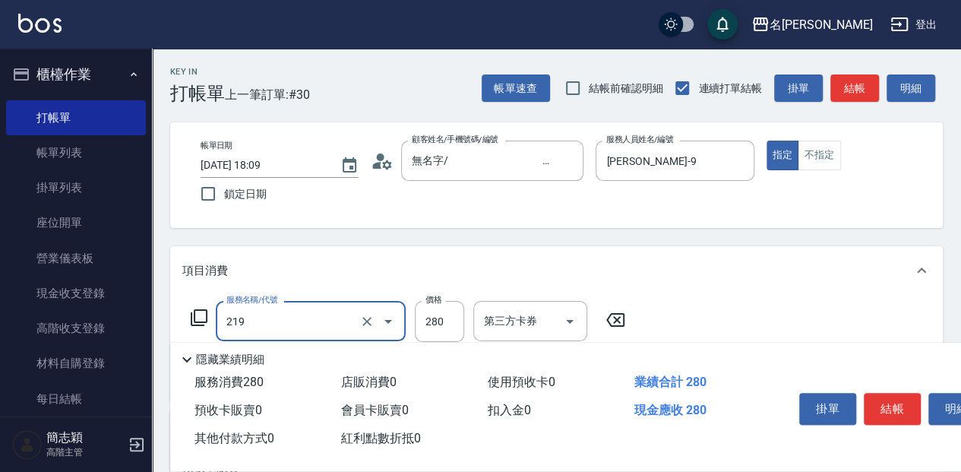
type input "洗髮280(219)"
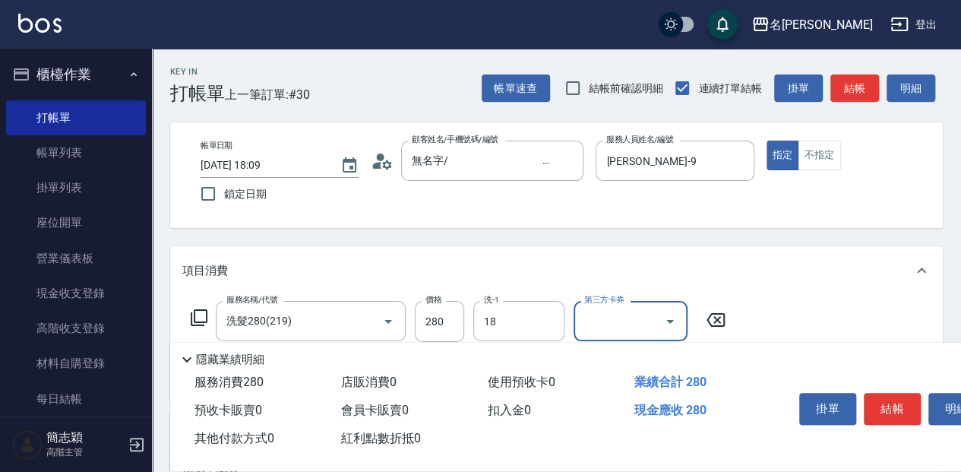
type input "沛岑-18"
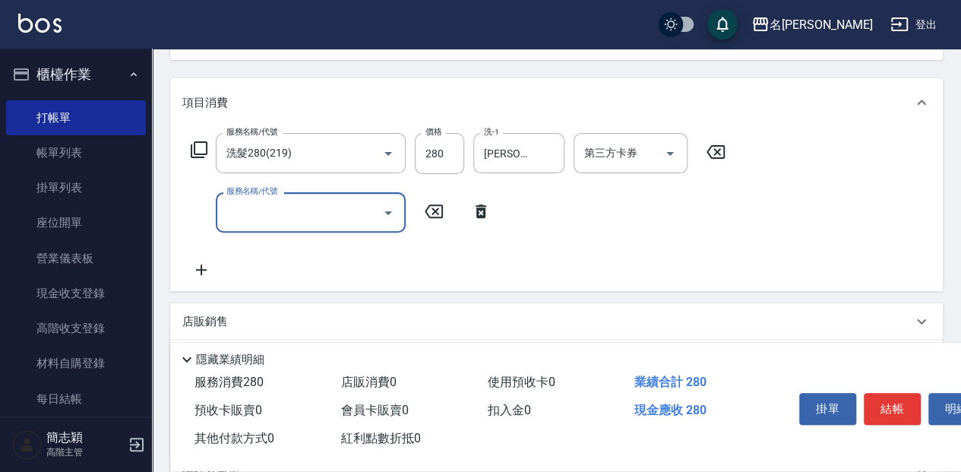
scroll to position [202, 0]
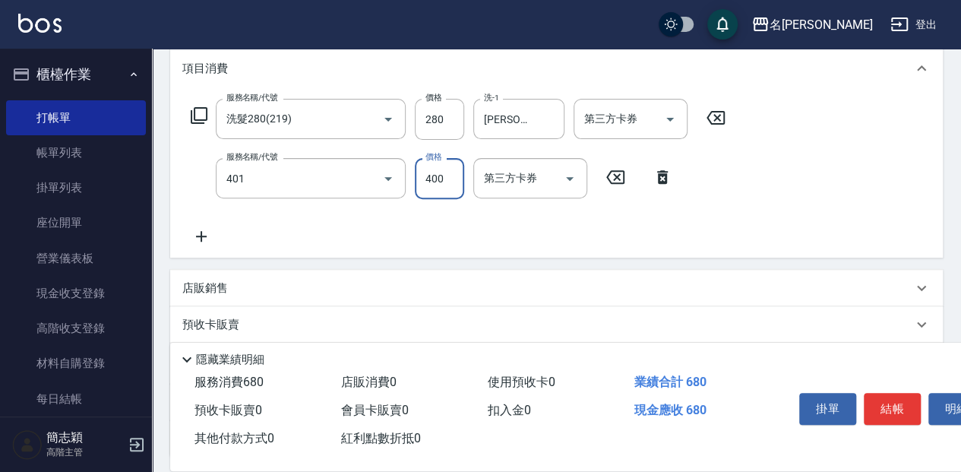
type input "剪髮(400)(401)"
type input "450"
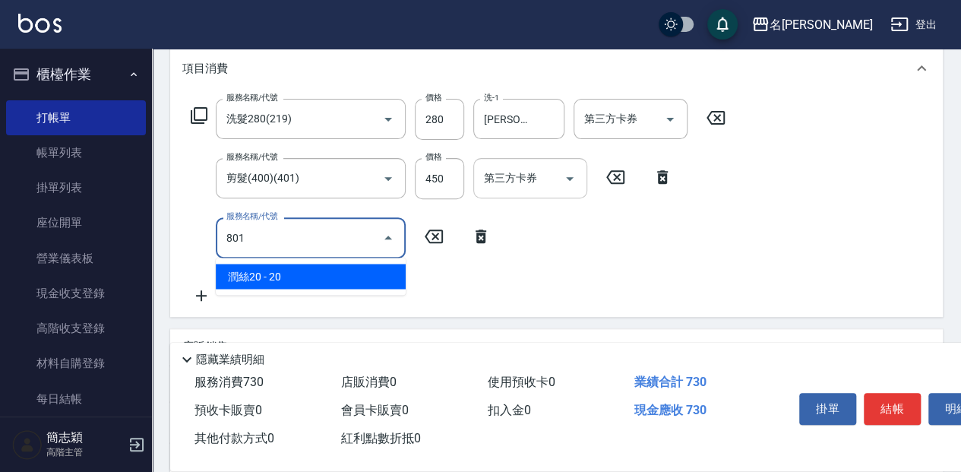
type input "潤絲20(801)"
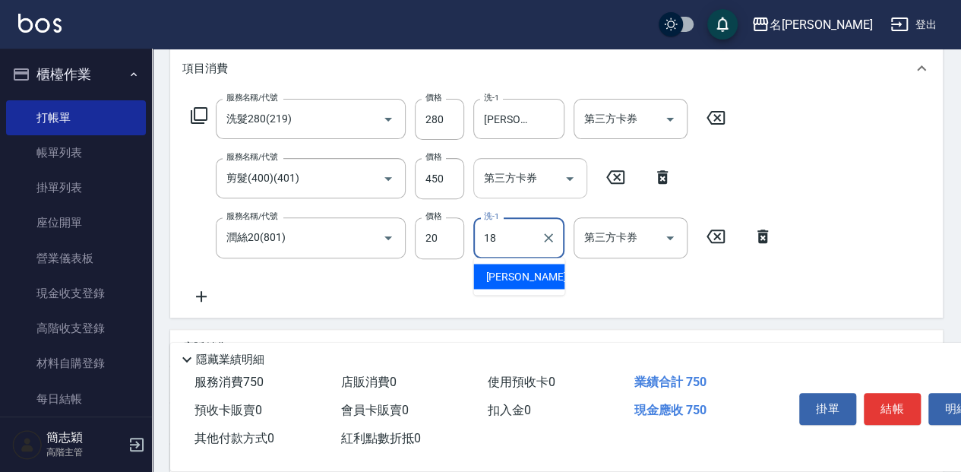
type input "沛岑-18"
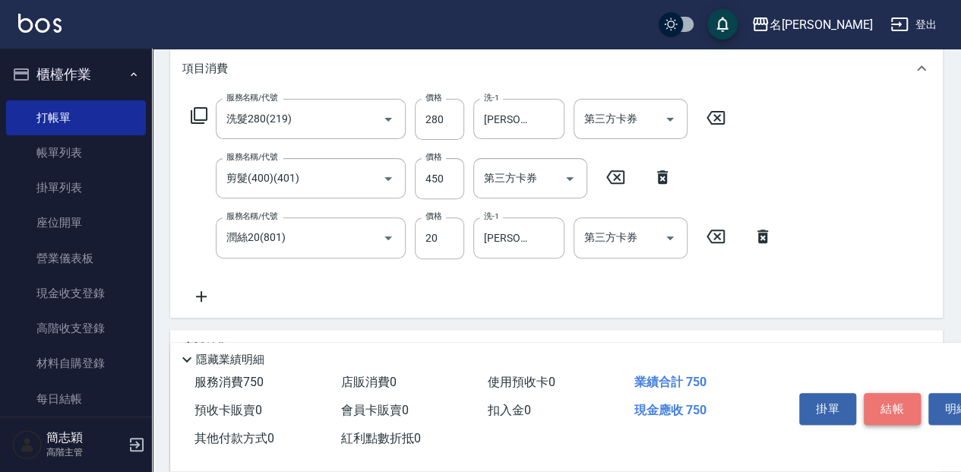
click at [887, 397] on button "結帳" at bounding box center [892, 409] width 57 height 32
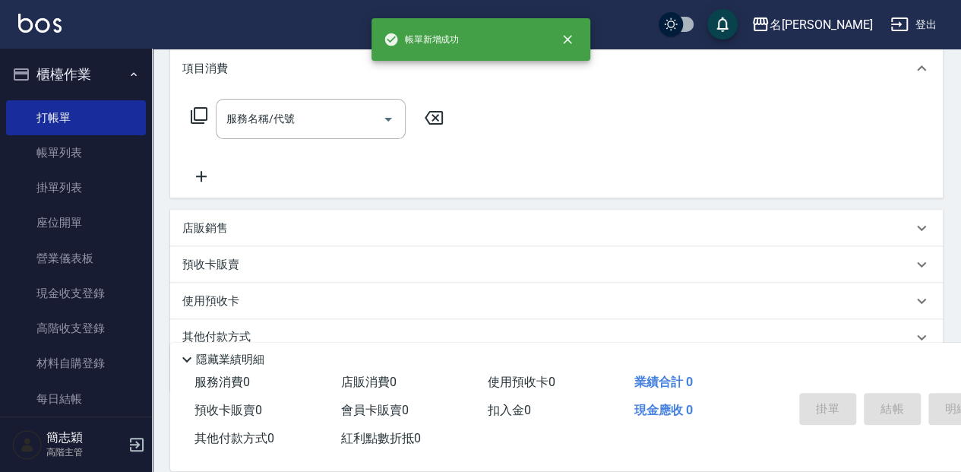
scroll to position [0, 0]
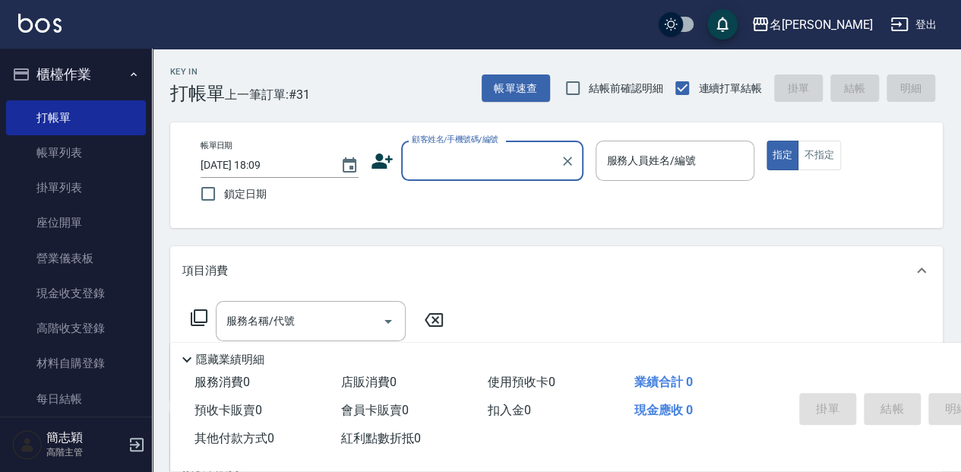
click at [442, 169] on input "顧客姓名/手機號碼/編號" at bounding box center [481, 160] width 146 height 27
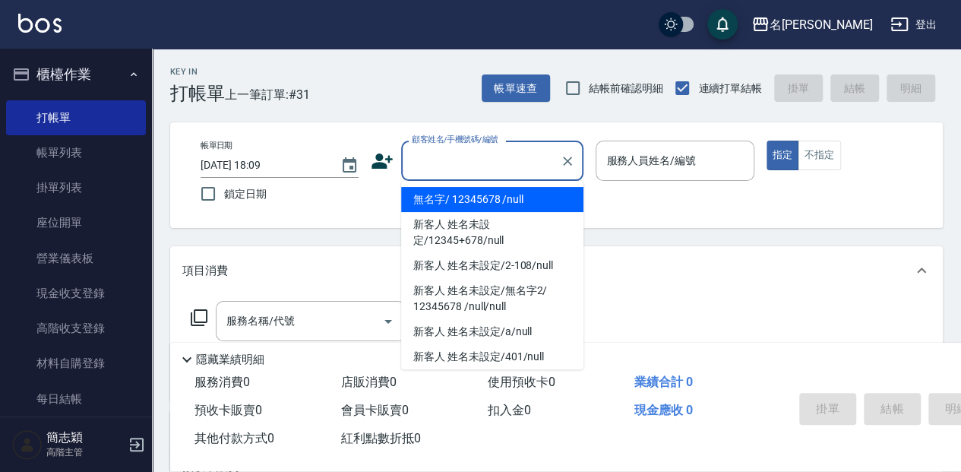
click at [472, 201] on li "無名字/ 12345678 /null" at bounding box center [492, 199] width 182 height 25
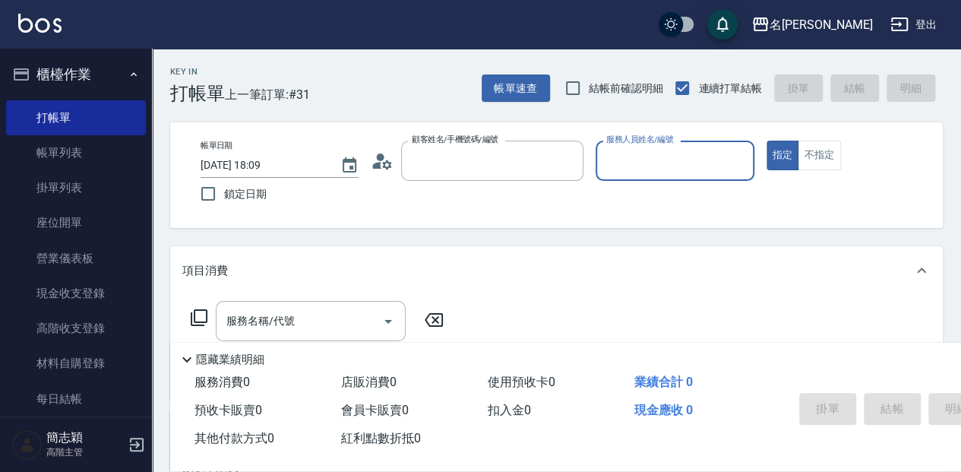
type input "無名字/ 12345678 /null"
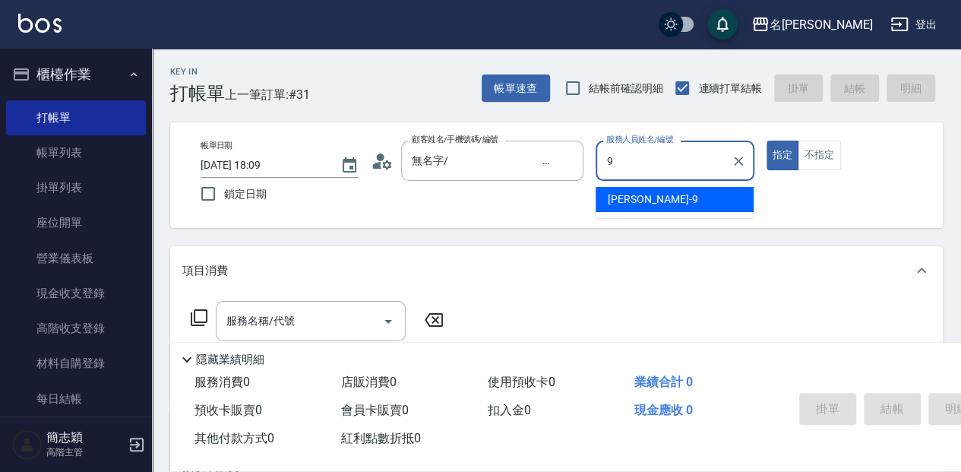
type input "Anna-9"
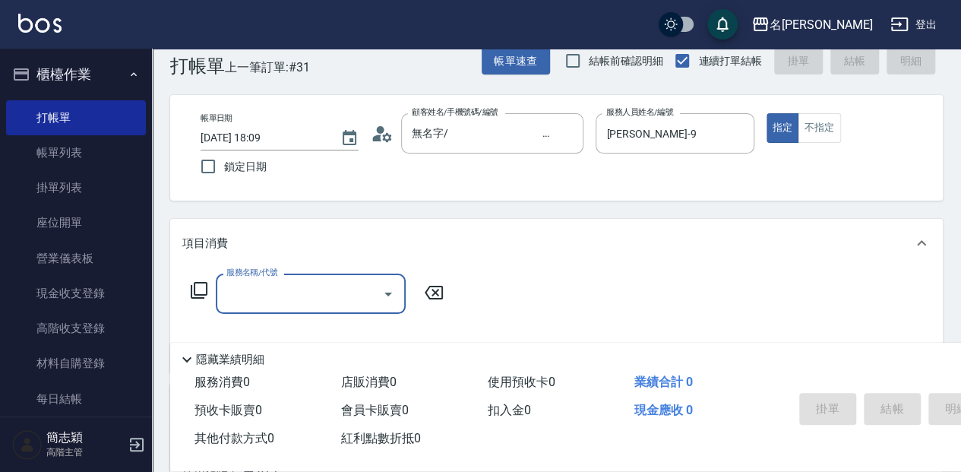
scroll to position [50, 0]
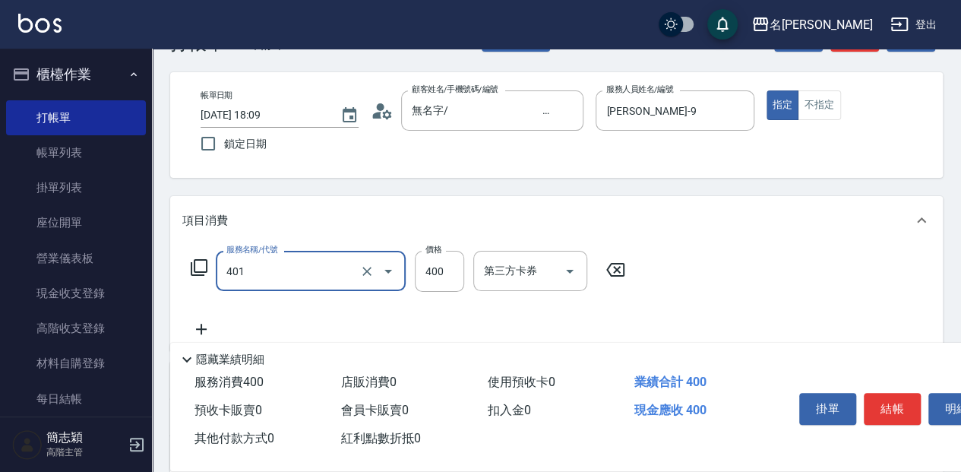
type input "剪髮(400)(401)"
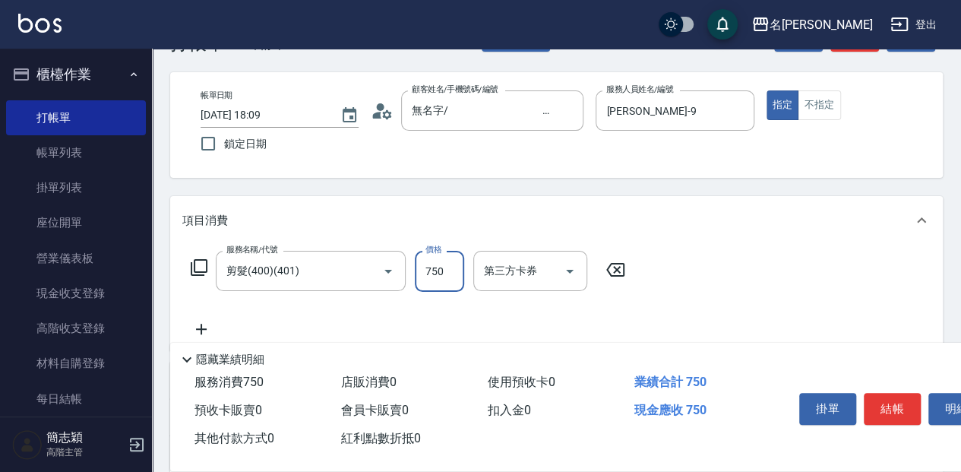
type input "750"
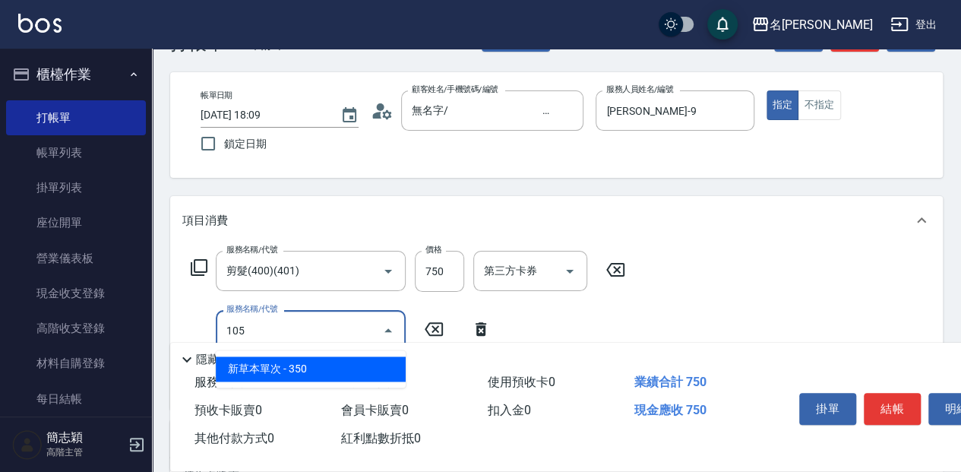
type input "新草本單次(105)"
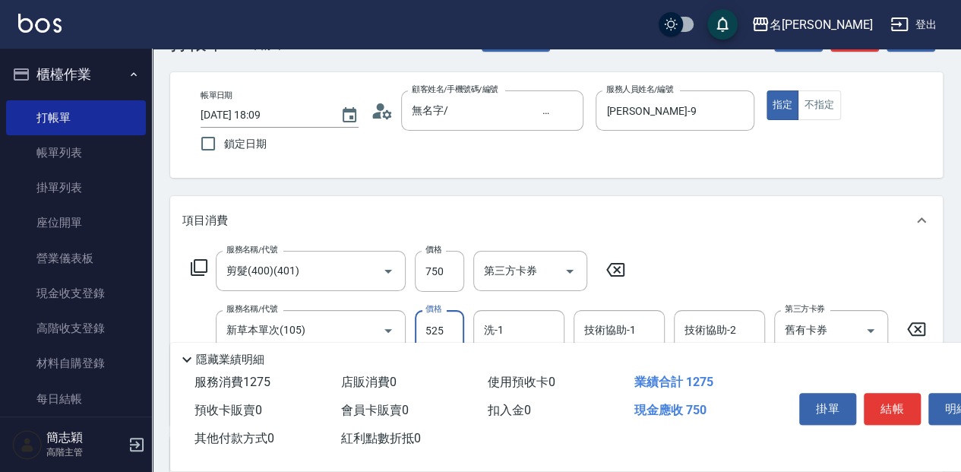
type input "525"
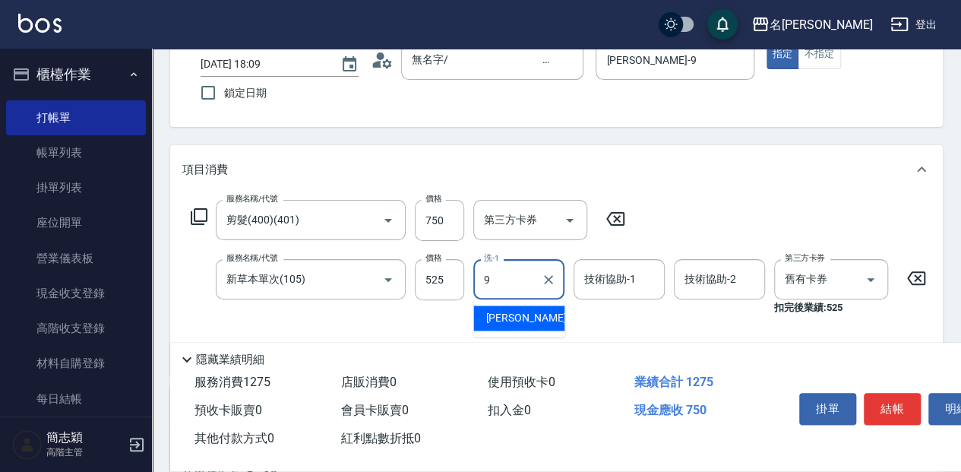
type input "Anna-9"
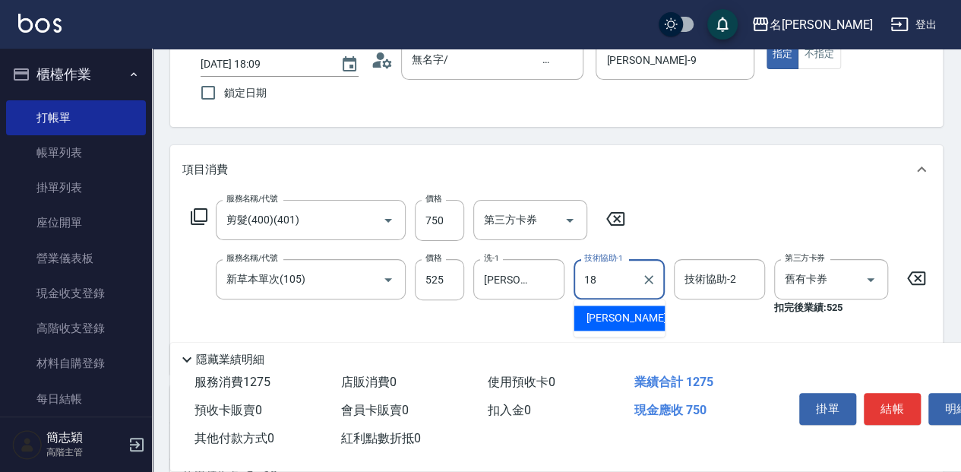
type input "沛岑-18"
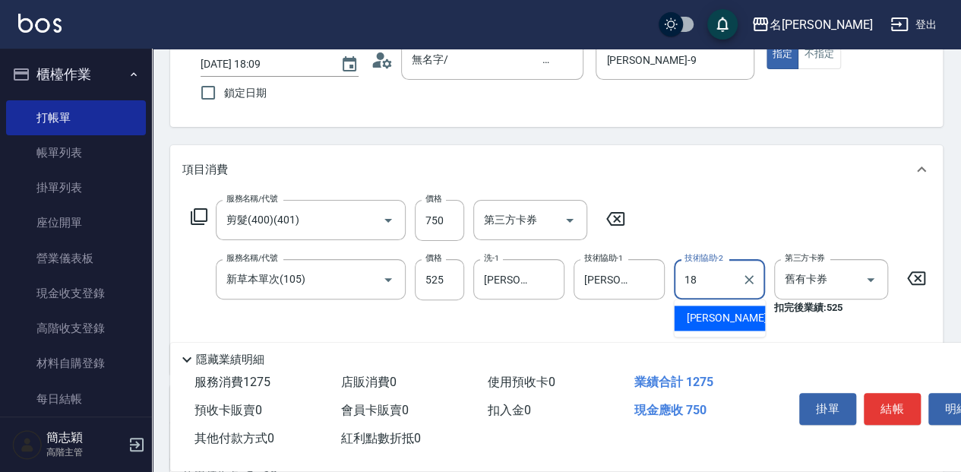
type input "沛岑-18"
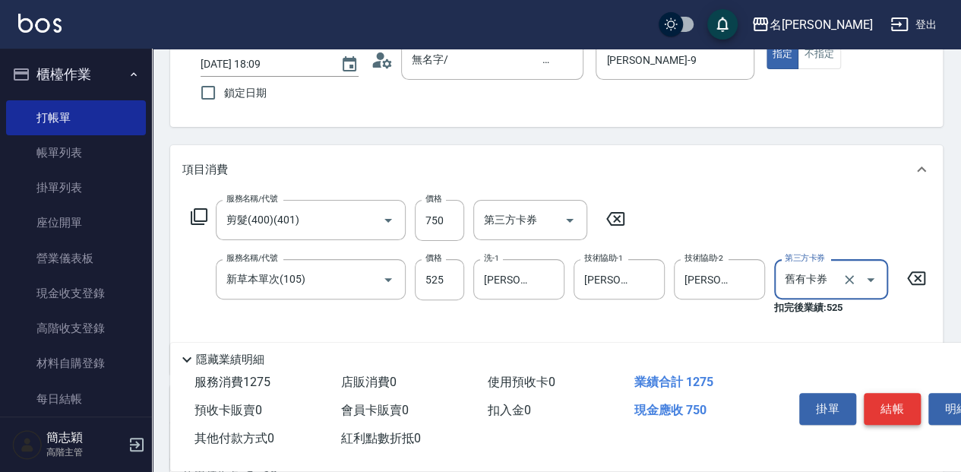
drag, startPoint x: 897, startPoint y: 408, endPoint x: 900, endPoint y: 387, distance: 20.7
click at [898, 407] on button "結帳" at bounding box center [892, 409] width 57 height 32
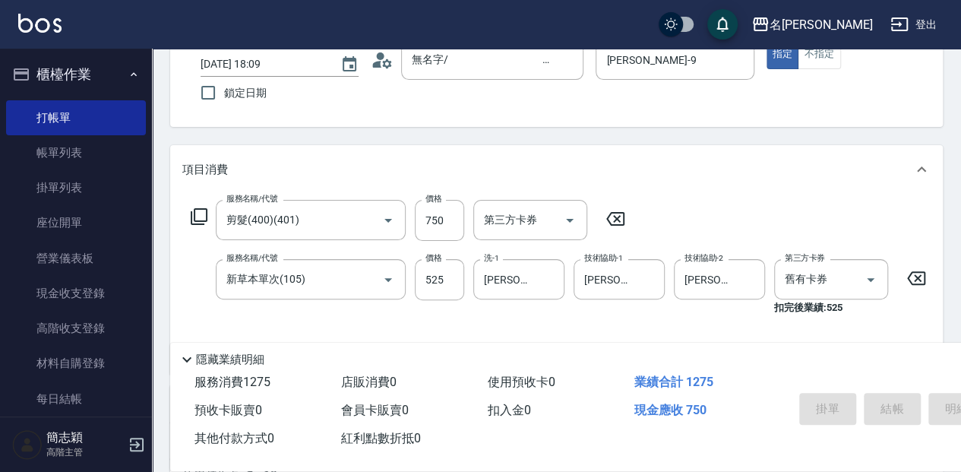
type input "2025/08/10 18:10"
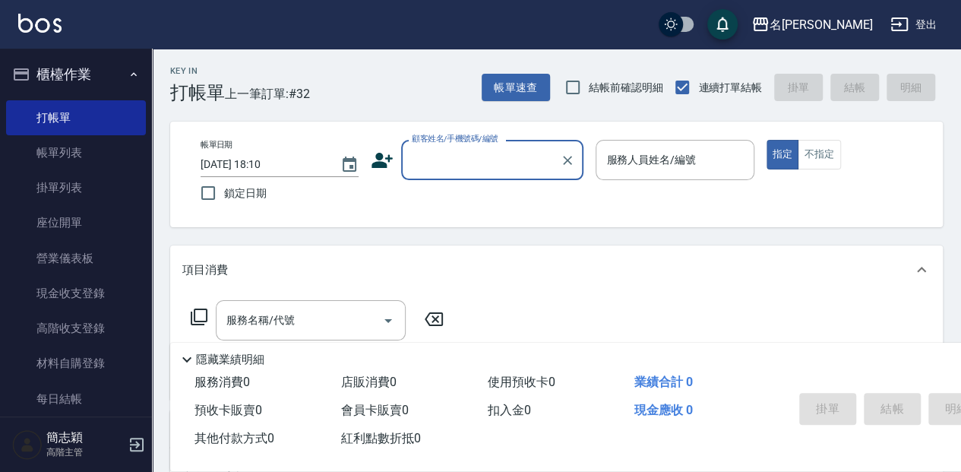
scroll to position [0, 0]
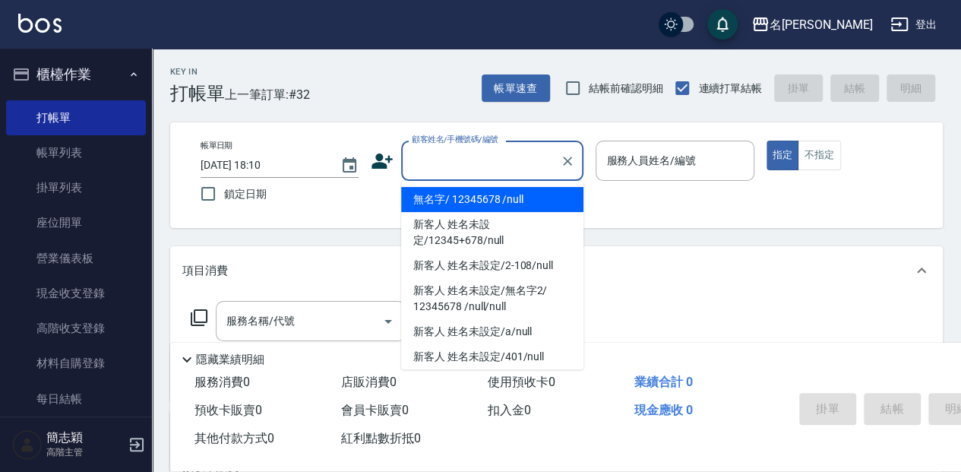
click at [468, 165] on input "顧客姓名/手機號碼/編號" at bounding box center [481, 160] width 146 height 27
click at [480, 195] on li "無名字/ 12345678 /null" at bounding box center [492, 199] width 182 height 25
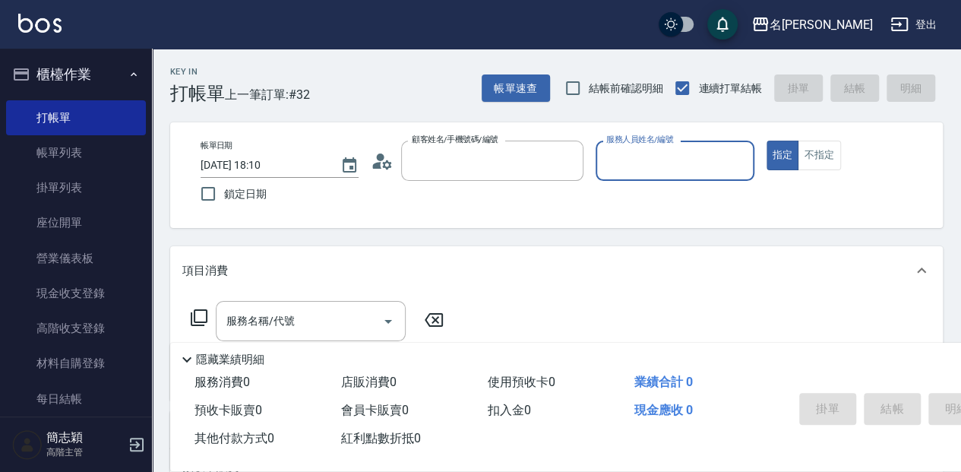
type input "無名字/ 12345678 /null"
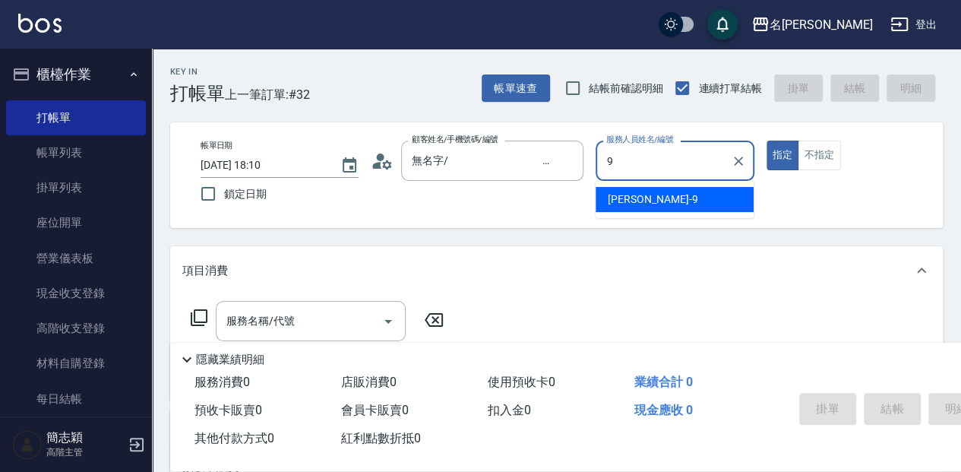
type input "Anna-9"
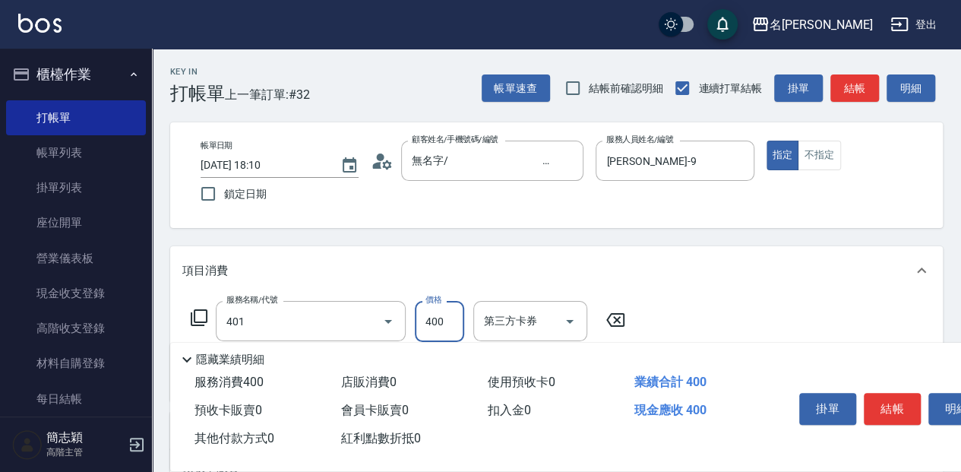
type input "剪髮(400)(401)"
type input "450"
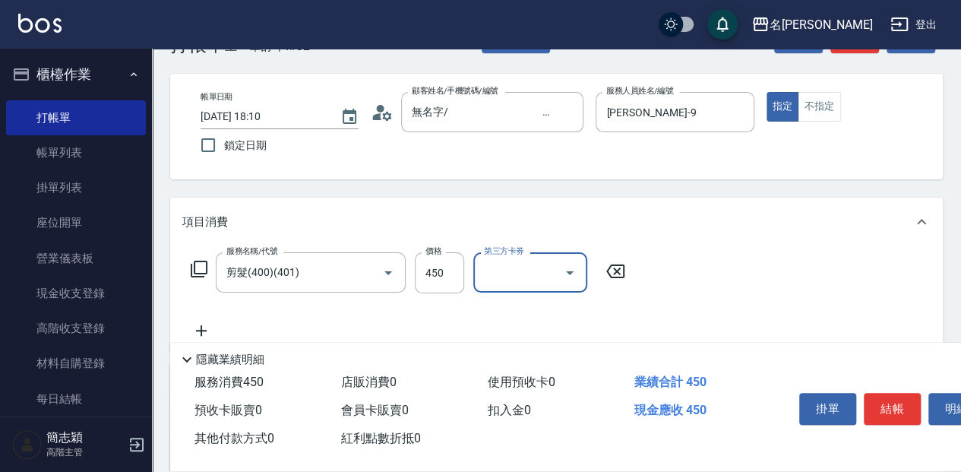
scroll to position [50, 0]
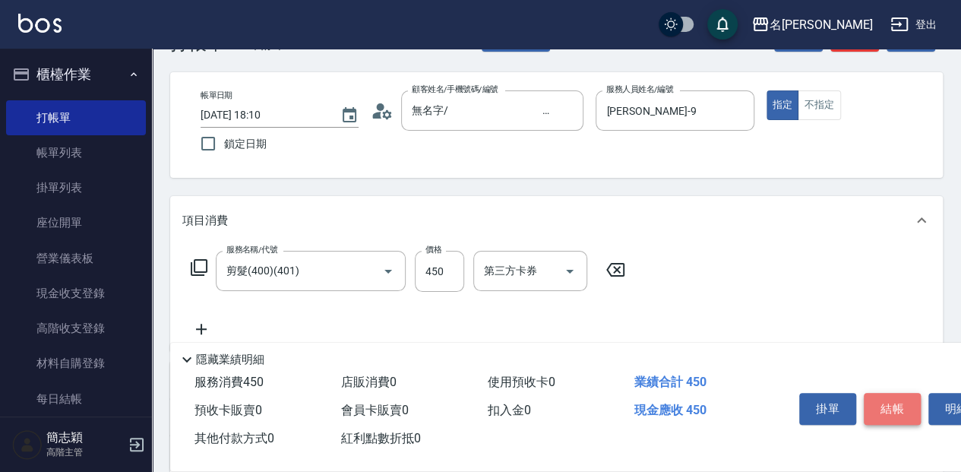
click at [899, 398] on button "結帳" at bounding box center [892, 409] width 57 height 32
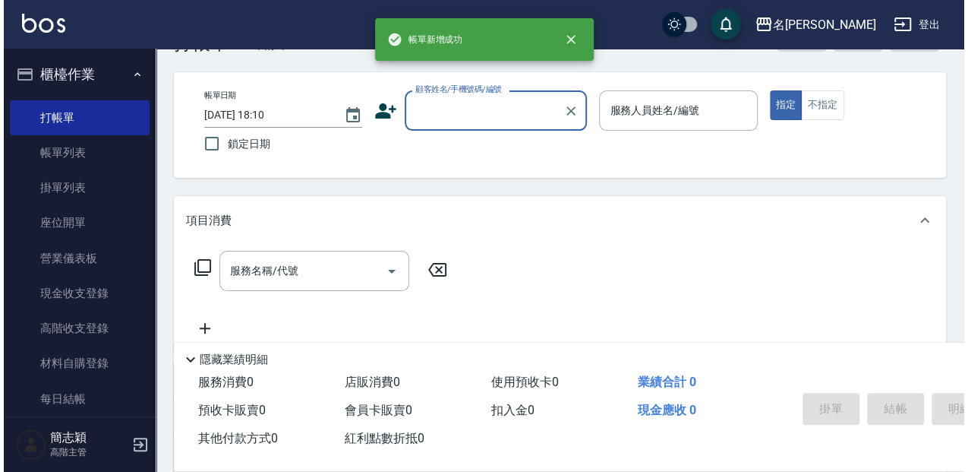
scroll to position [0, 0]
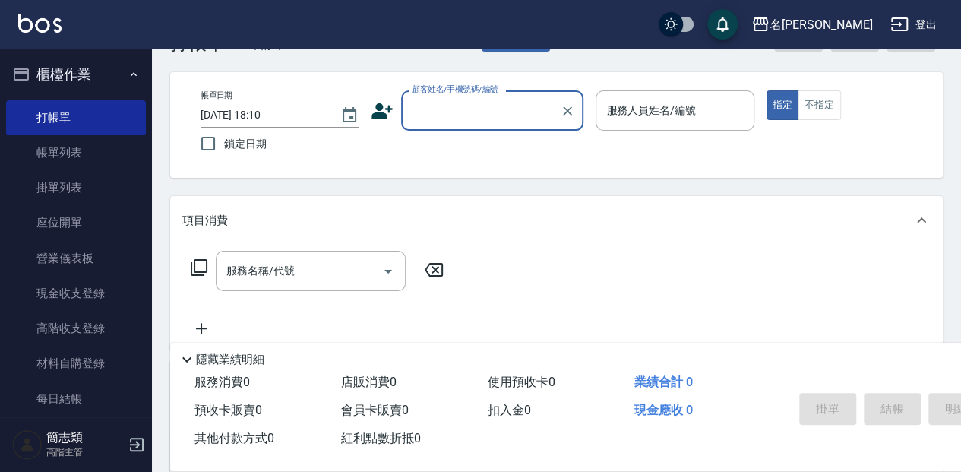
click at [431, 104] on input "顧客姓名/手機號碼/編號" at bounding box center [481, 110] width 146 height 27
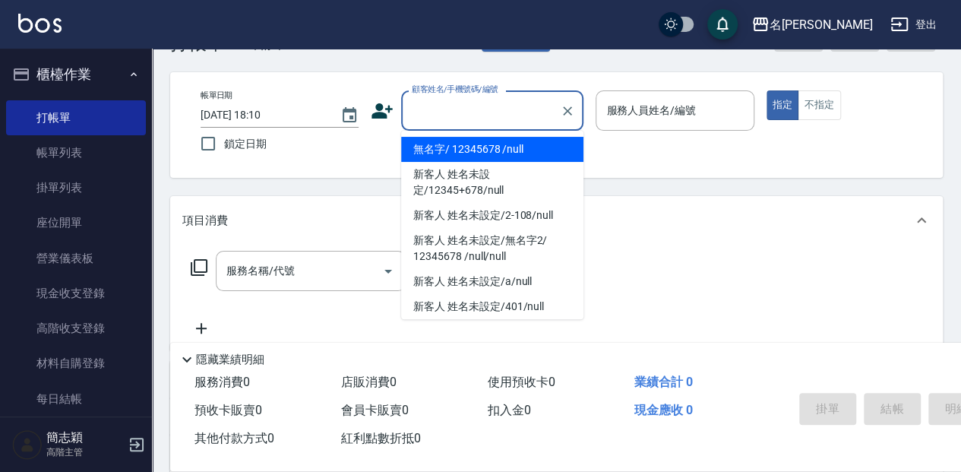
click at [450, 144] on li "無名字/ 12345678 /null" at bounding box center [492, 149] width 182 height 25
type input "無名字/ 12345678 /null"
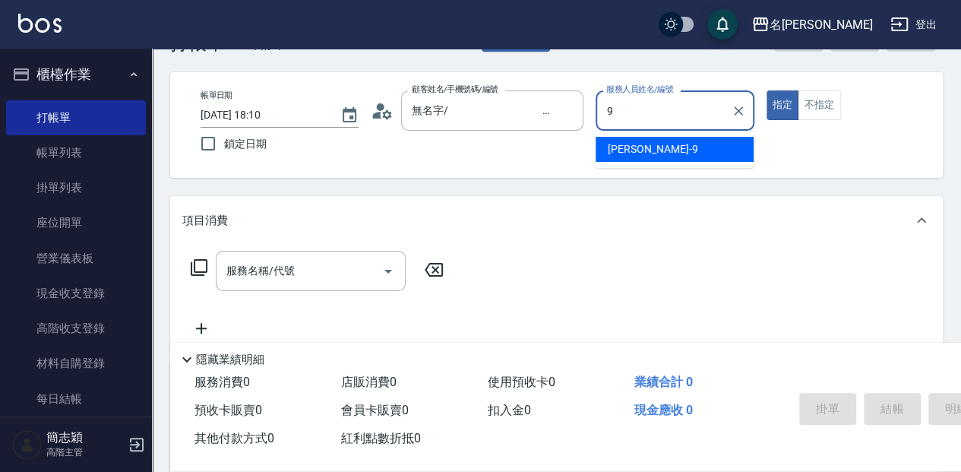
type input "Anna-9"
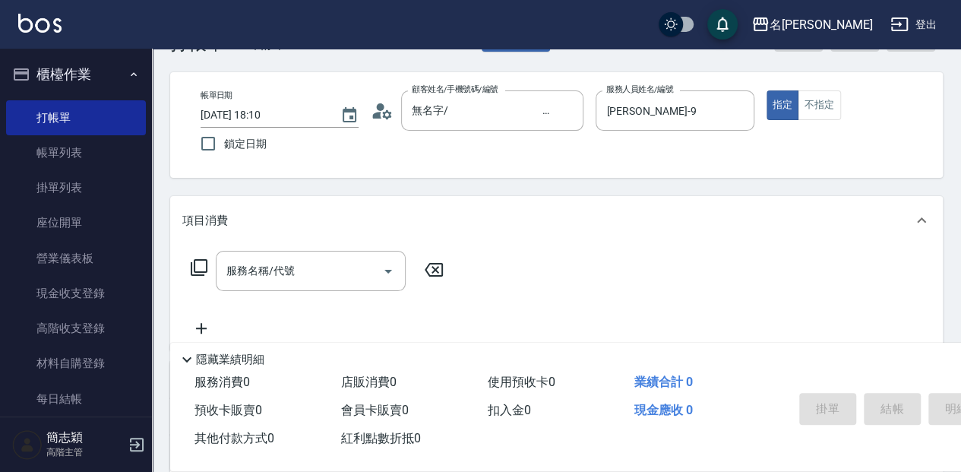
click at [200, 264] on icon at bounding box center [199, 267] width 18 height 18
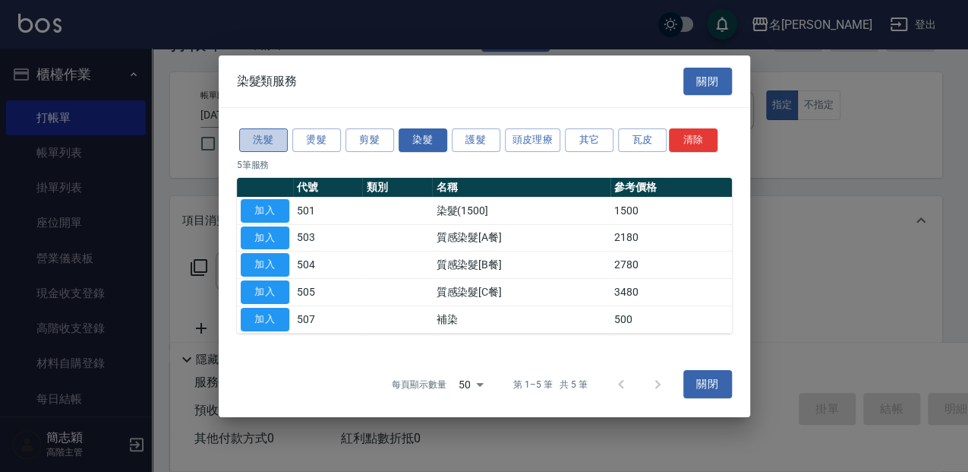
click at [251, 148] on button "洗髮" at bounding box center [263, 140] width 49 height 24
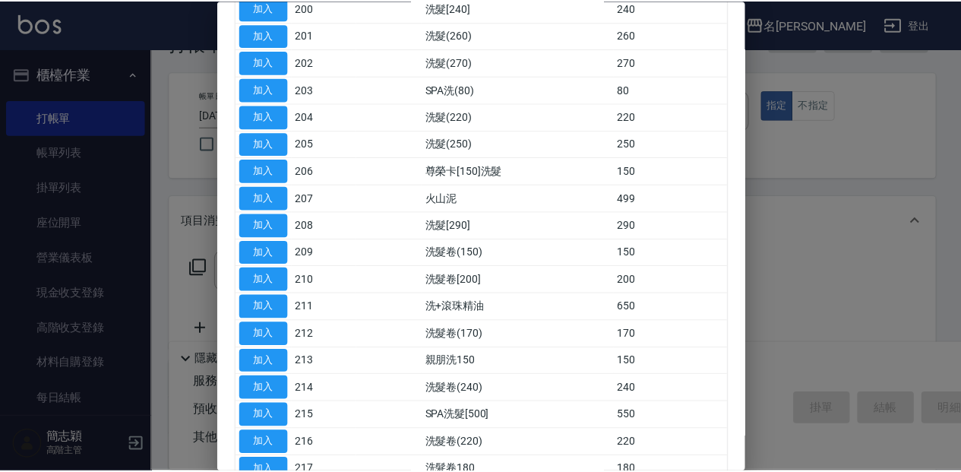
scroll to position [152, 0]
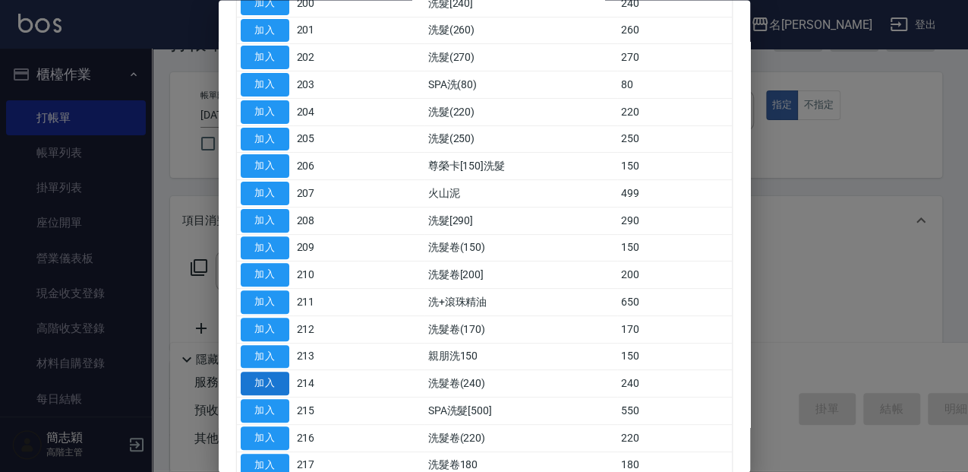
click at [254, 373] on button "加入" at bounding box center [265, 384] width 49 height 24
type input "洗髮卷(240)(214)"
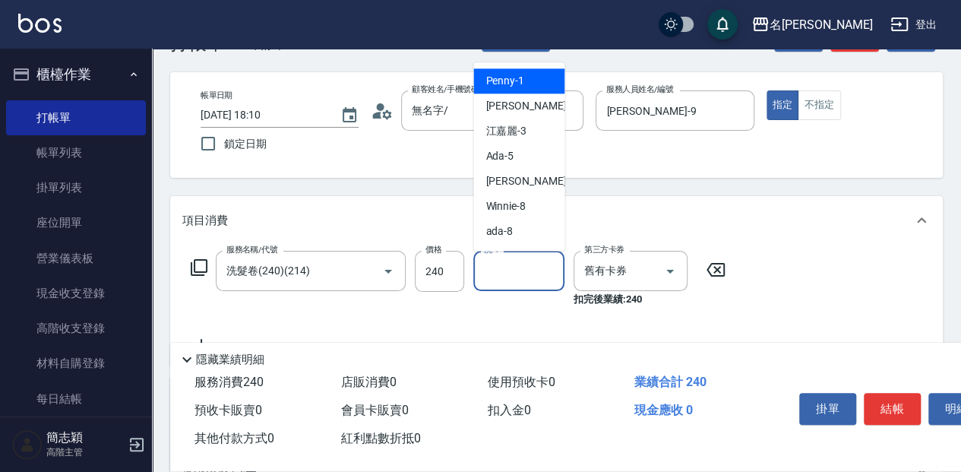
click at [547, 276] on input "洗-1" at bounding box center [518, 270] width 77 height 27
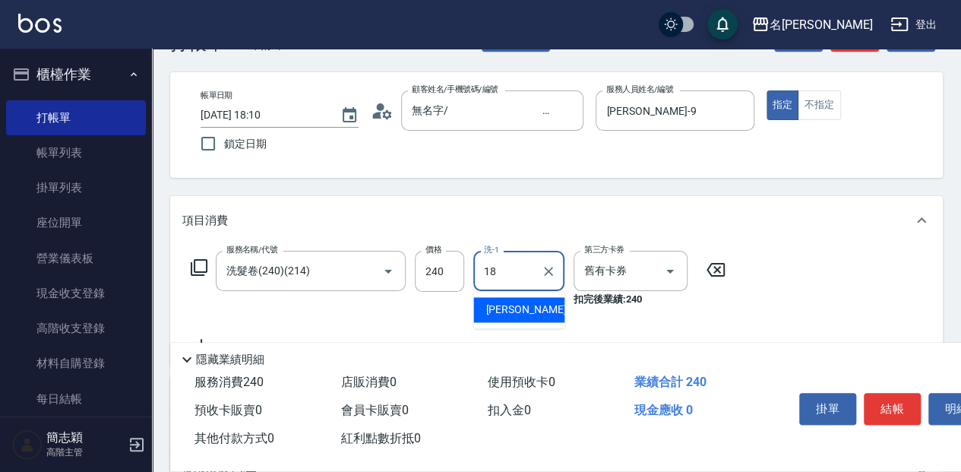
type input "沛岑-18"
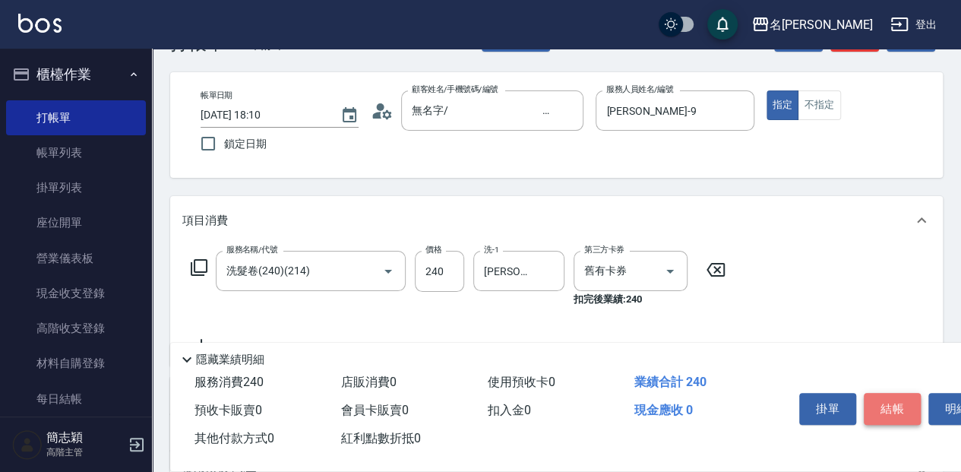
click at [872, 409] on button "結帳" at bounding box center [892, 409] width 57 height 32
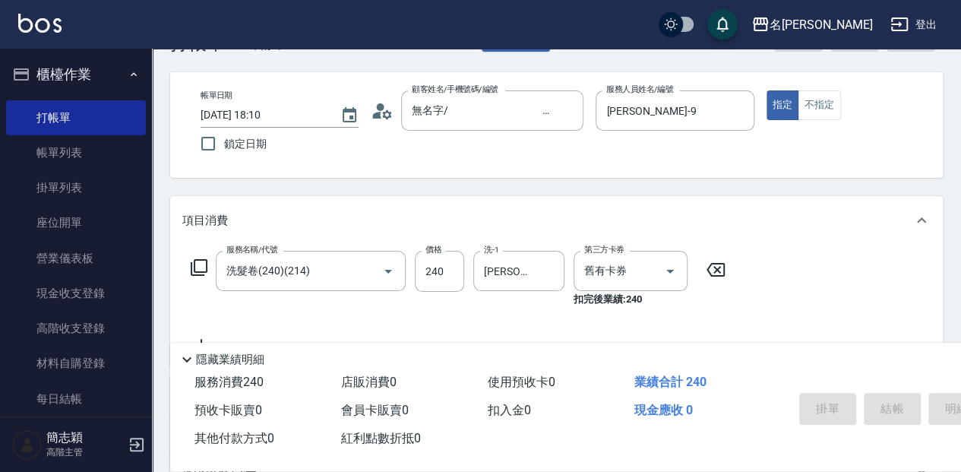
type input "2025/08/10 18:11"
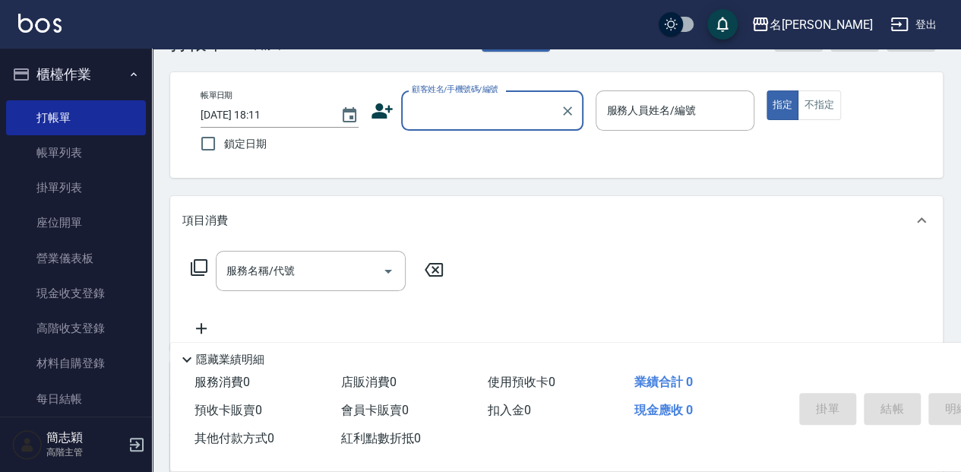
scroll to position [0, 0]
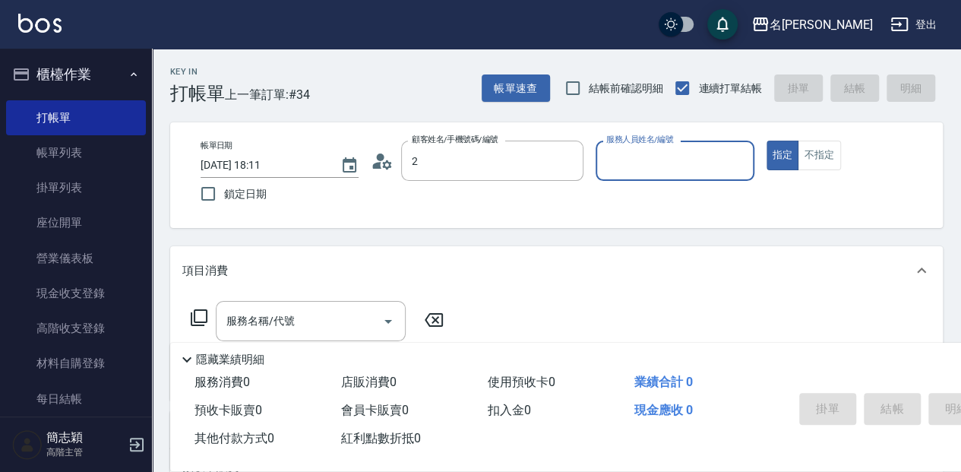
type input "無名字/ 12345678 /null"
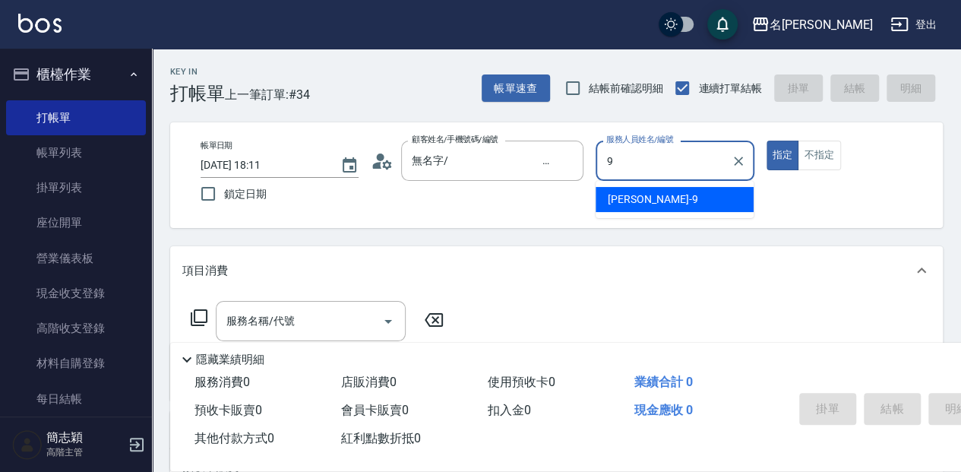
type input "Anna-9"
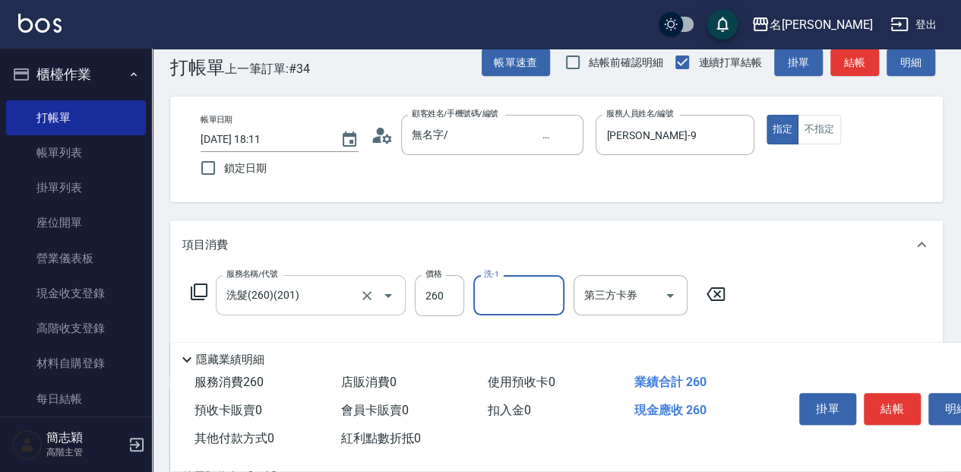
scroll to position [50, 0]
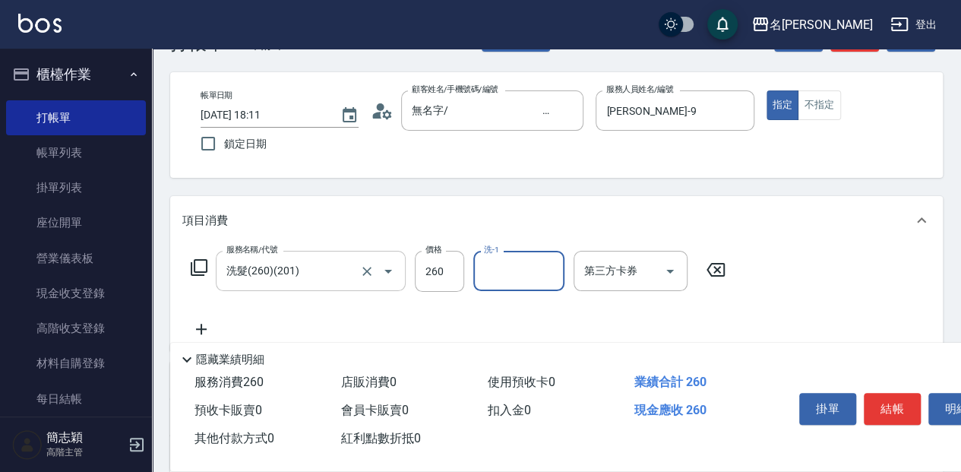
click at [303, 268] on input "洗髮(260)(201)" at bounding box center [290, 270] width 134 height 27
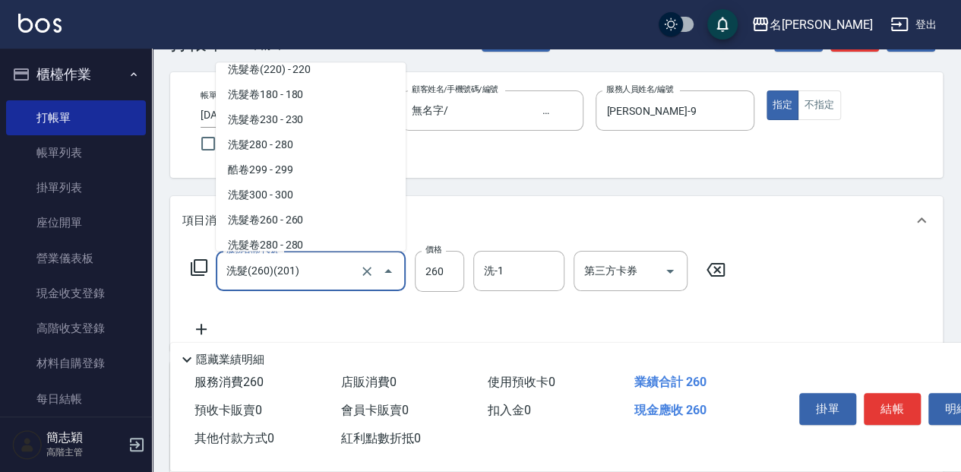
scroll to position [681, 0]
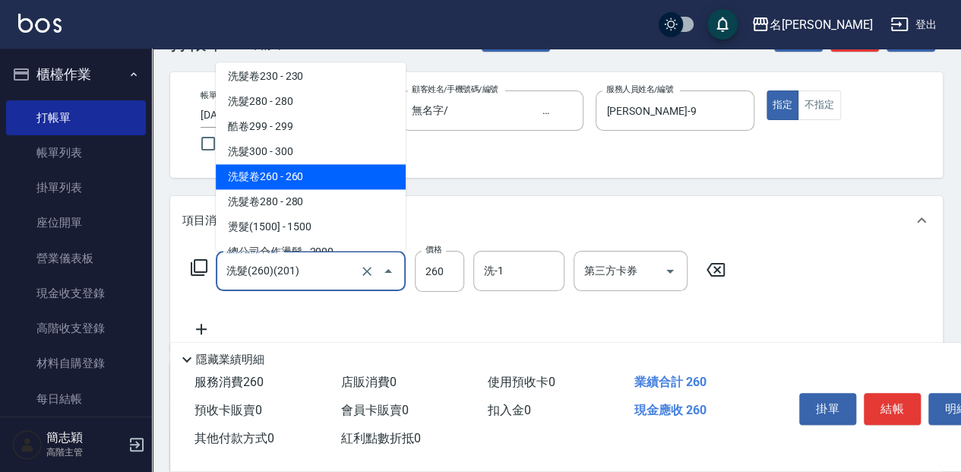
click at [337, 172] on span "洗髮卷260 - 260" at bounding box center [311, 176] width 190 height 25
type input "洗髮卷260(222)"
type input "舊有卡券"
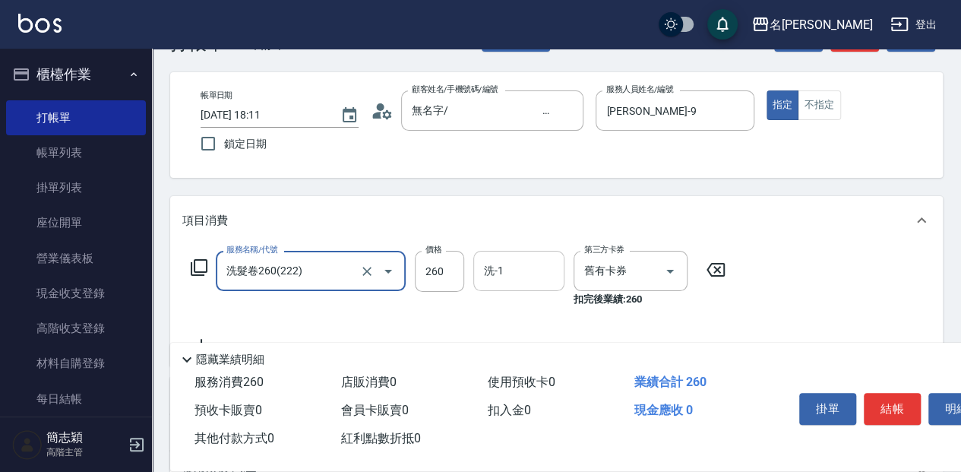
click at [507, 273] on input "洗-1" at bounding box center [518, 270] width 77 height 27
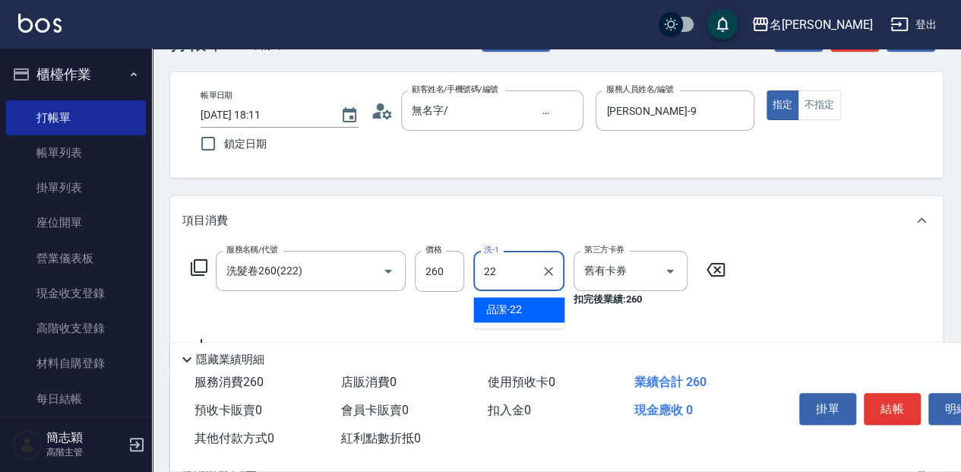
type input "品潔-22"
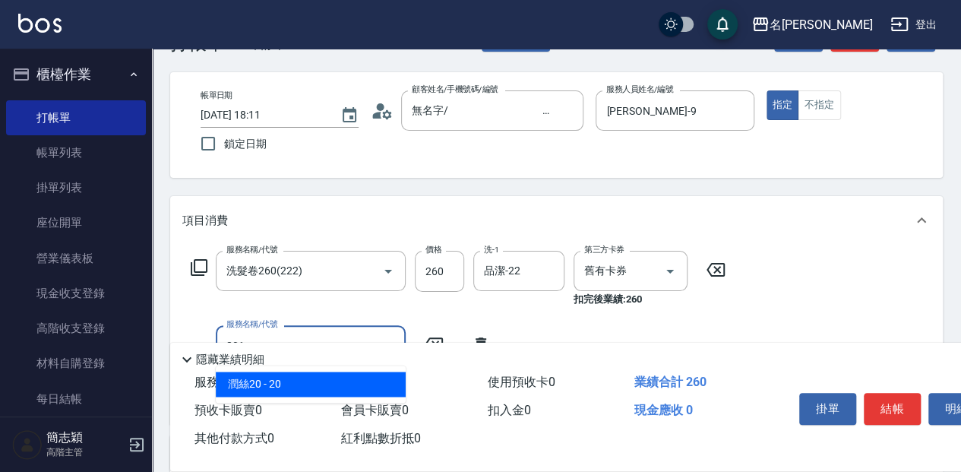
type input "潤絲20(801)"
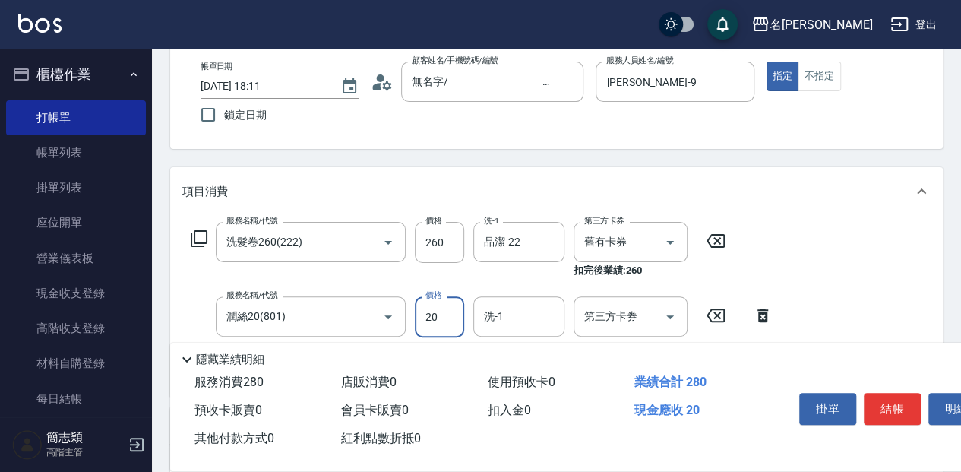
scroll to position [101, 0]
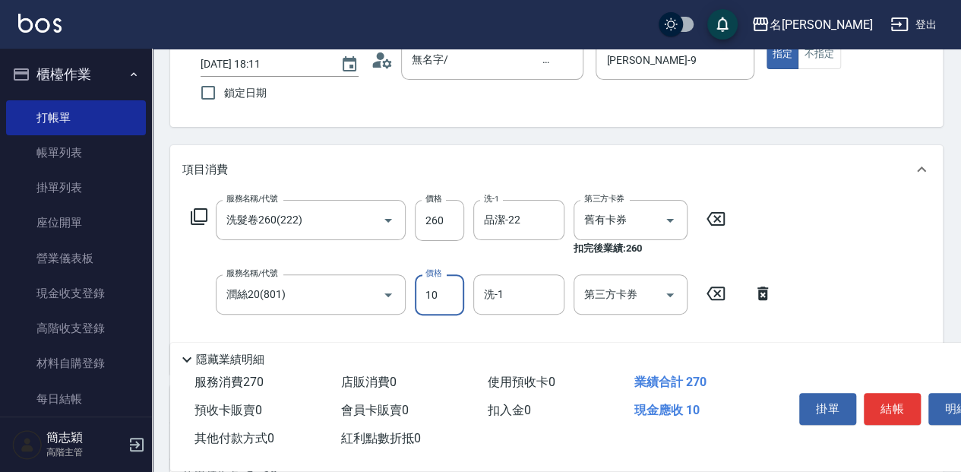
type input "10"
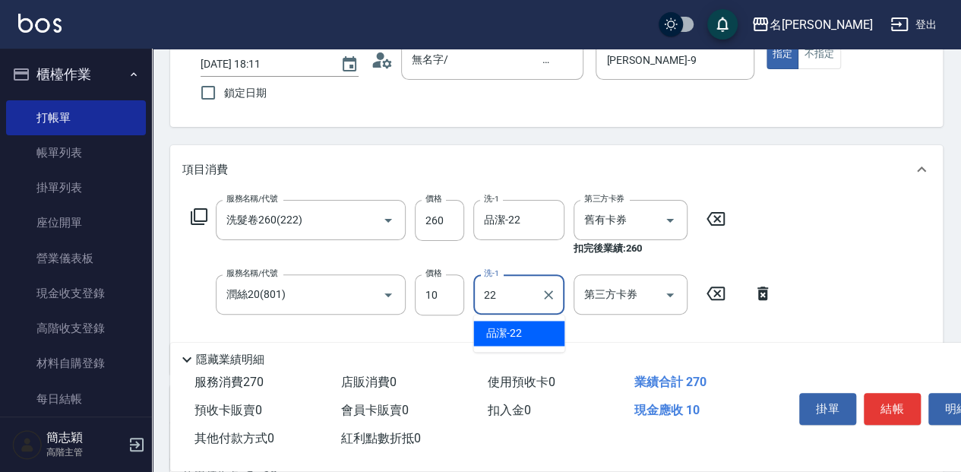
type input "品潔-22"
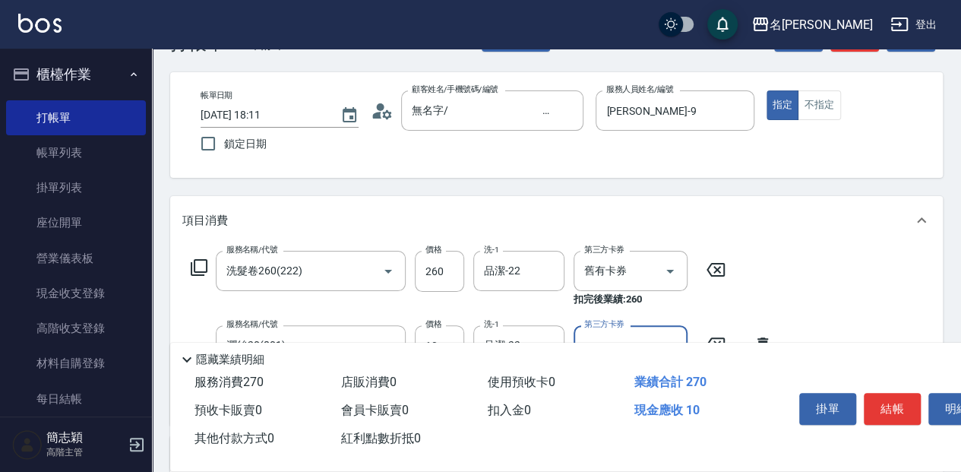
scroll to position [0, 0]
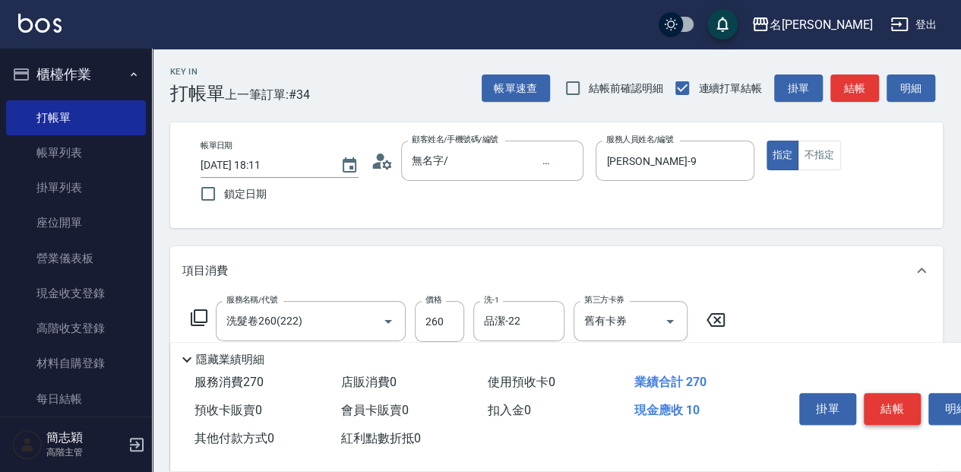
click at [886, 402] on button "結帳" at bounding box center [892, 409] width 57 height 32
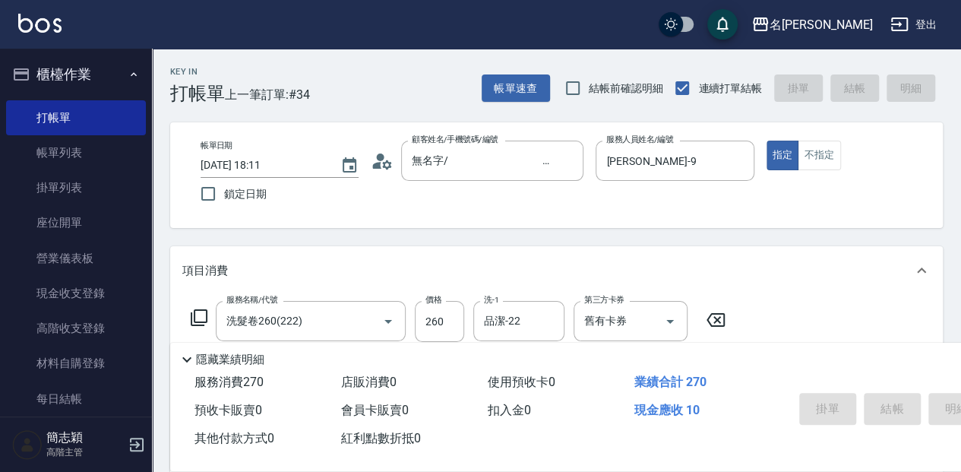
type input "2025/08/10 18:34"
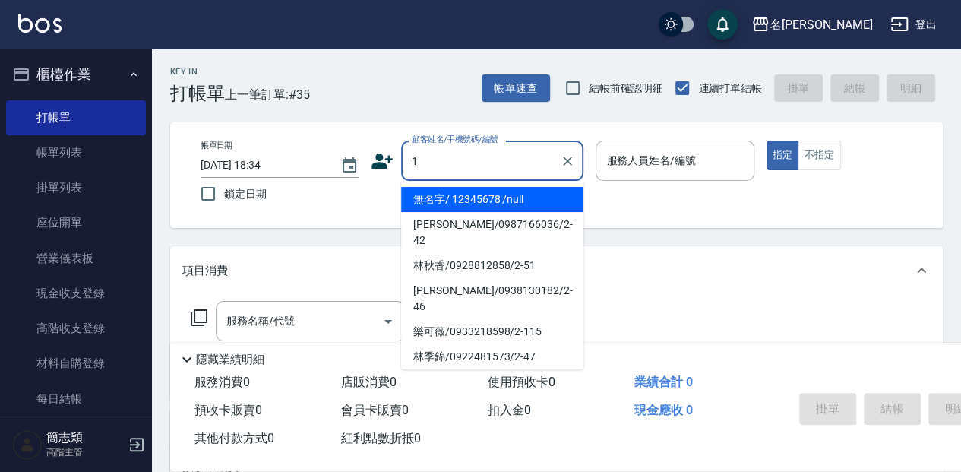
type input "無名字/ 12345678 /null"
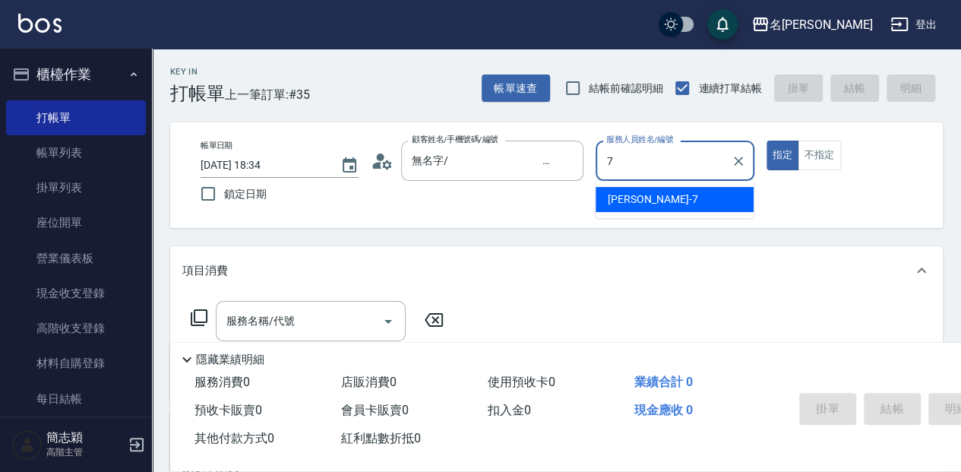
type input "7"
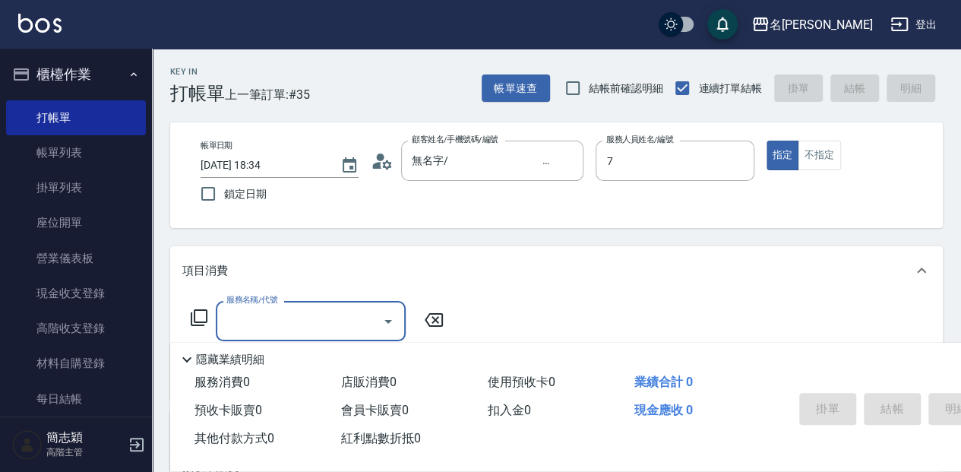
type input "無名字/1/null"
type input "Jessica-7"
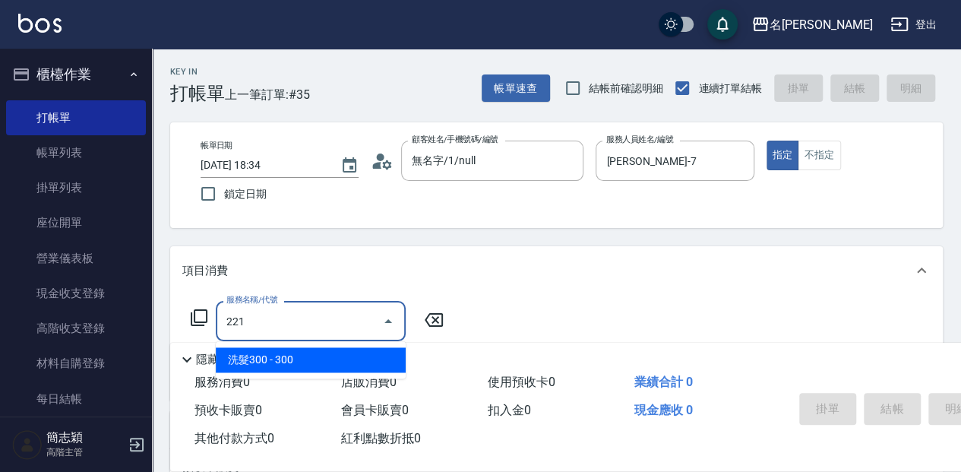
type input "洗髮300(221)"
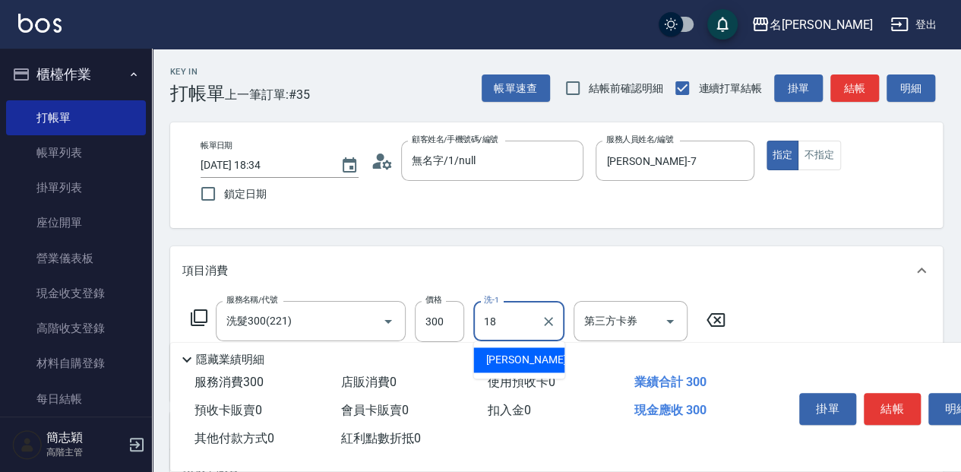
type input "沛岑-18"
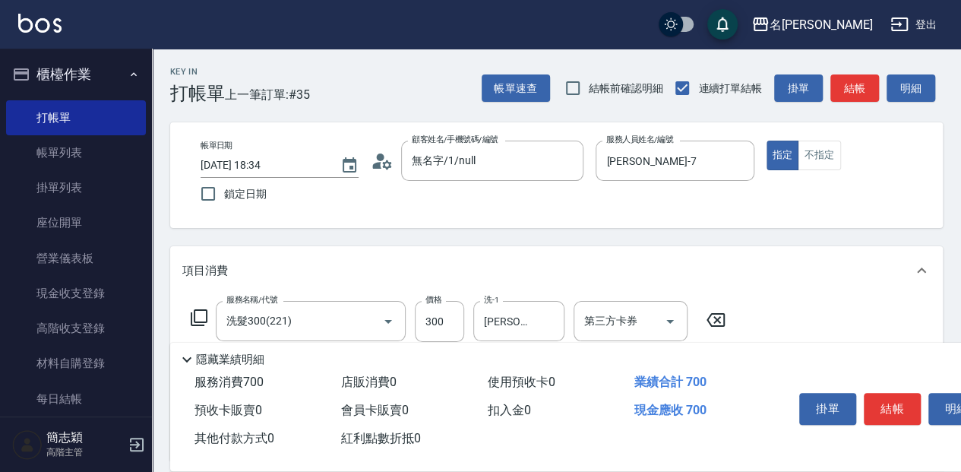
type input "剪髮(400)(401)"
type input "450"
click at [893, 387] on div "掛單 結帳 明細" at bounding box center [892, 411] width 198 height 48
click at [891, 395] on button "結帳" at bounding box center [892, 409] width 57 height 32
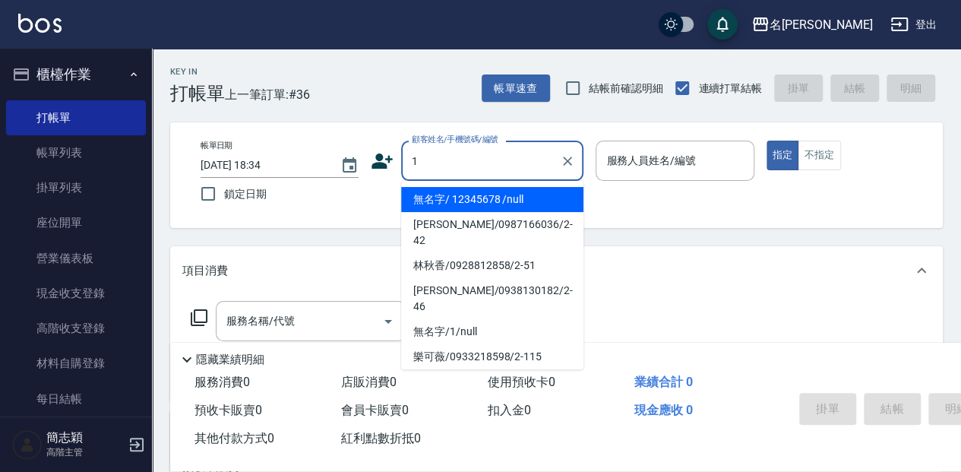
type input "無名字/ 12345678 /null"
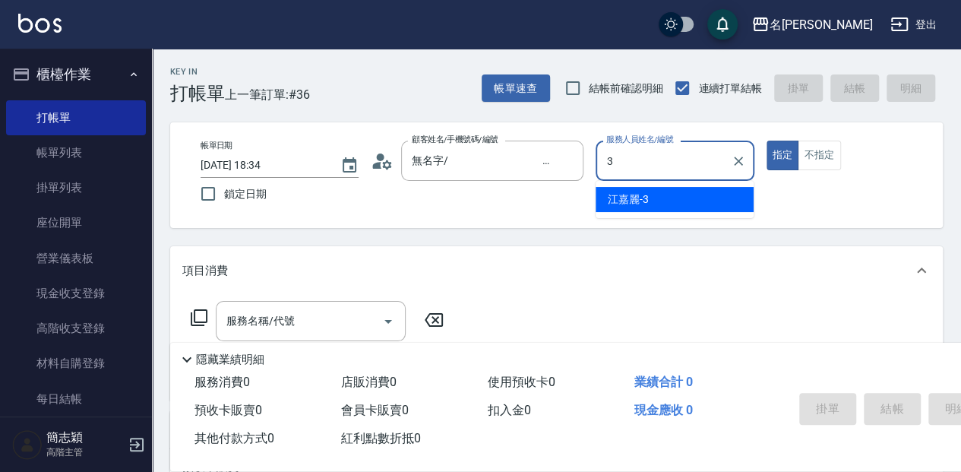
type input "江嘉麗-3"
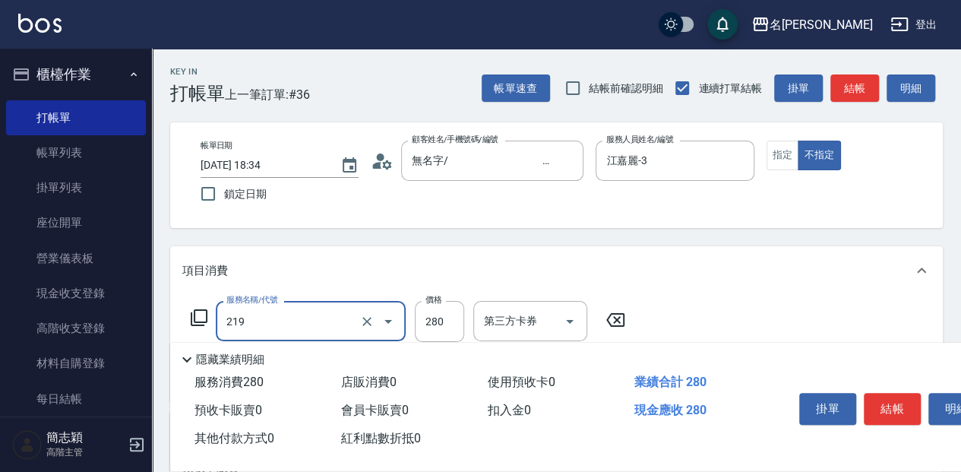
type input "洗髮280(219)"
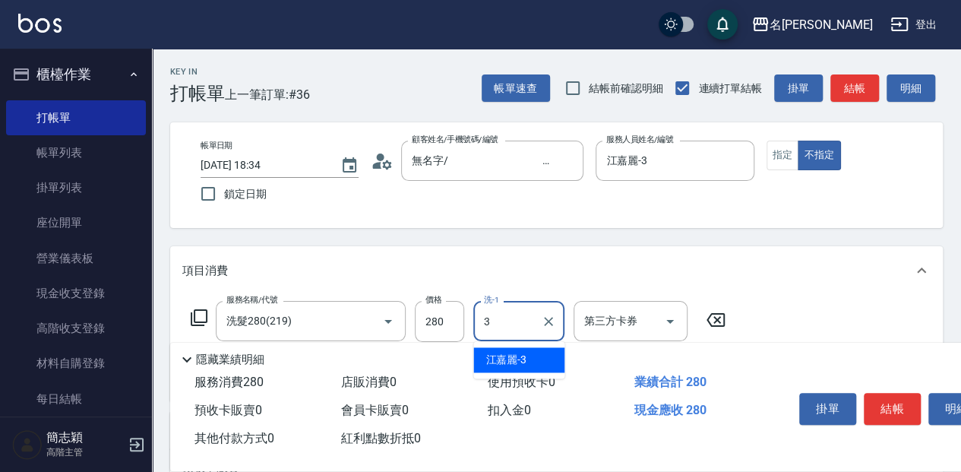
type input "江嘉麗-3"
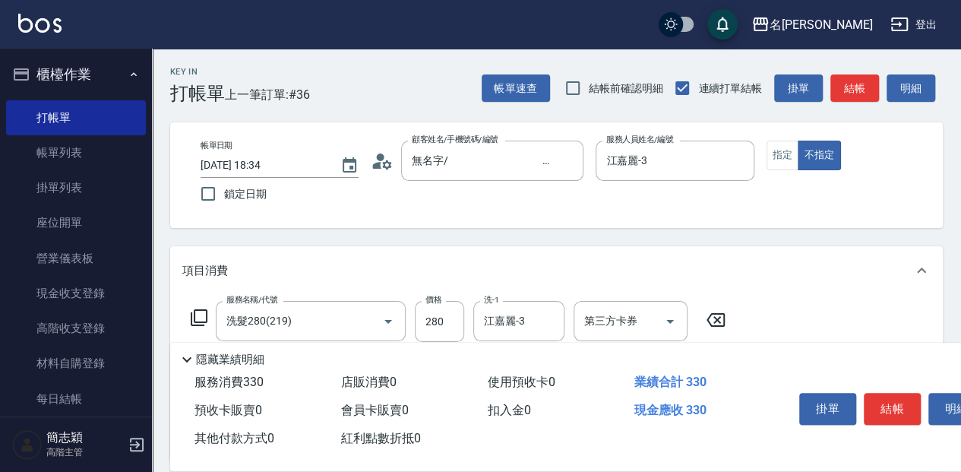
type input "活綠激素[50](808)"
type input "100"
type input "江嘉麗-3"
click at [887, 407] on button "結帳" at bounding box center [892, 409] width 57 height 32
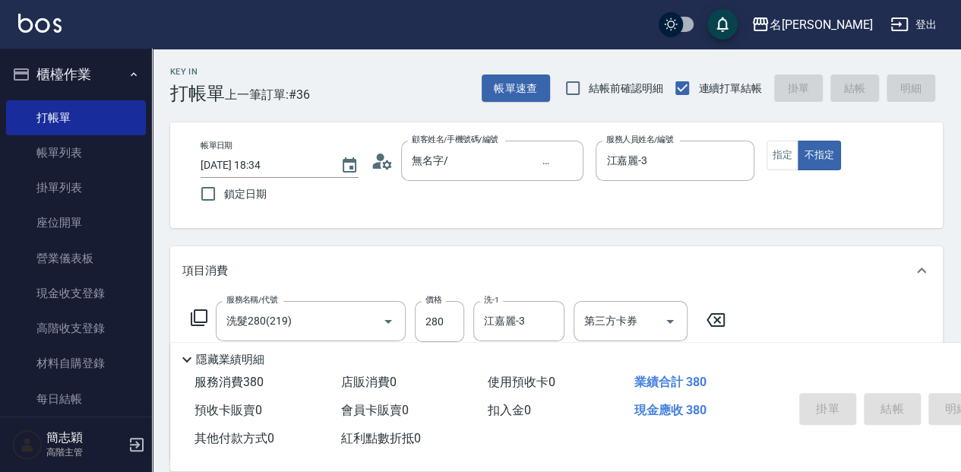
type input "2025/08/10 18:35"
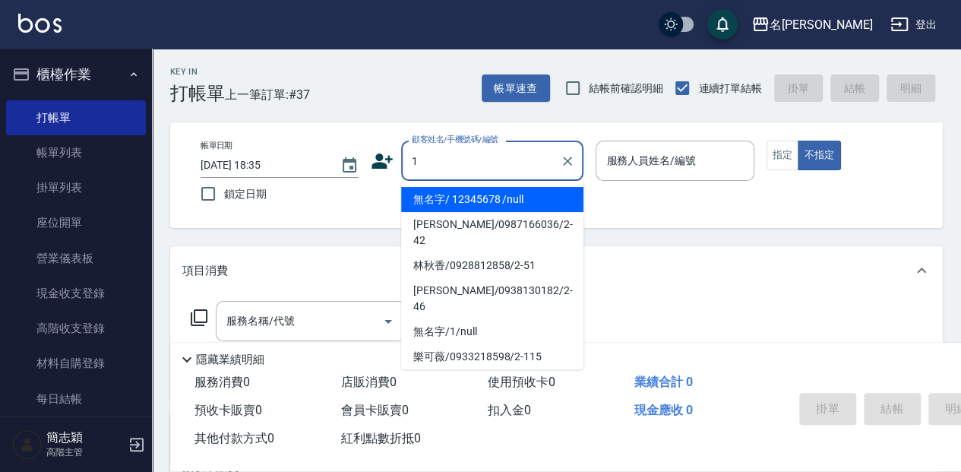
type input "無名字/ 12345678 /null"
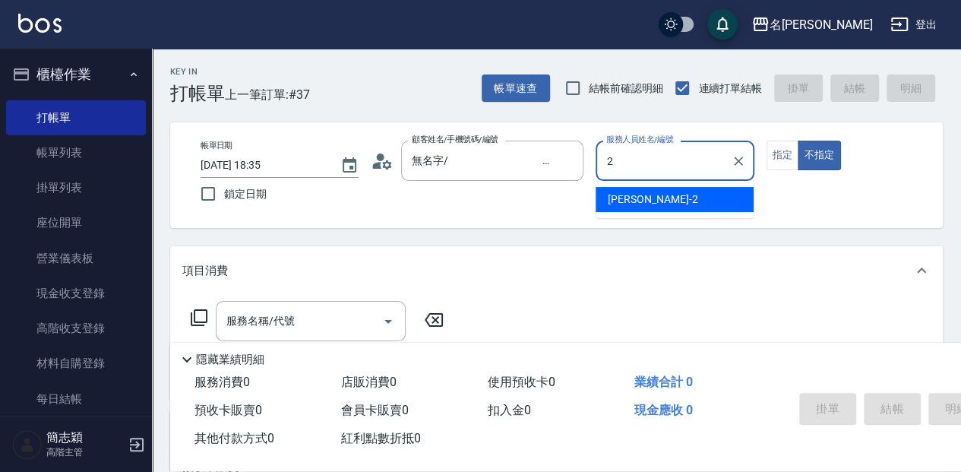
type input "[PERSON_NAME]-2"
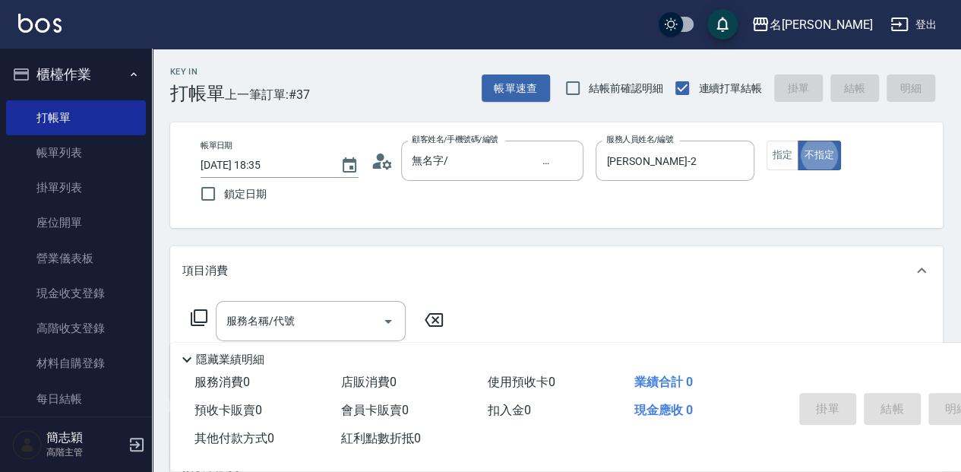
type button "false"
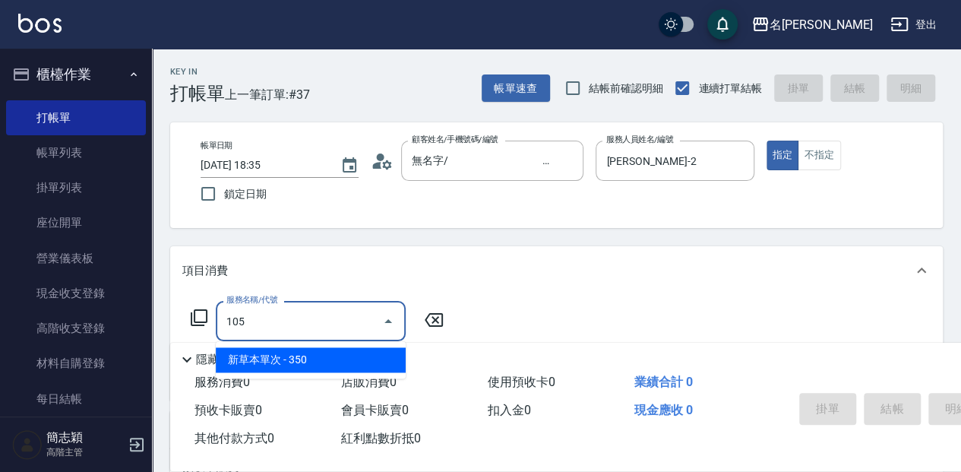
type input "新草本單次(105)"
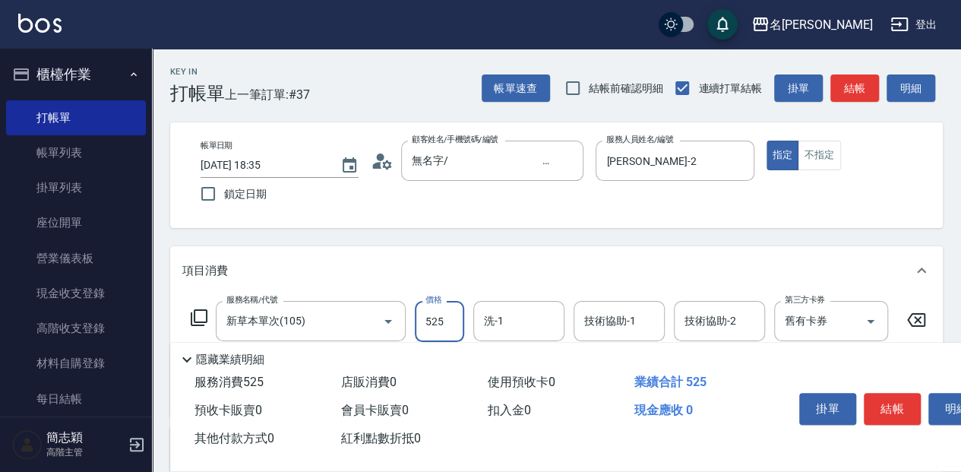
type input "525"
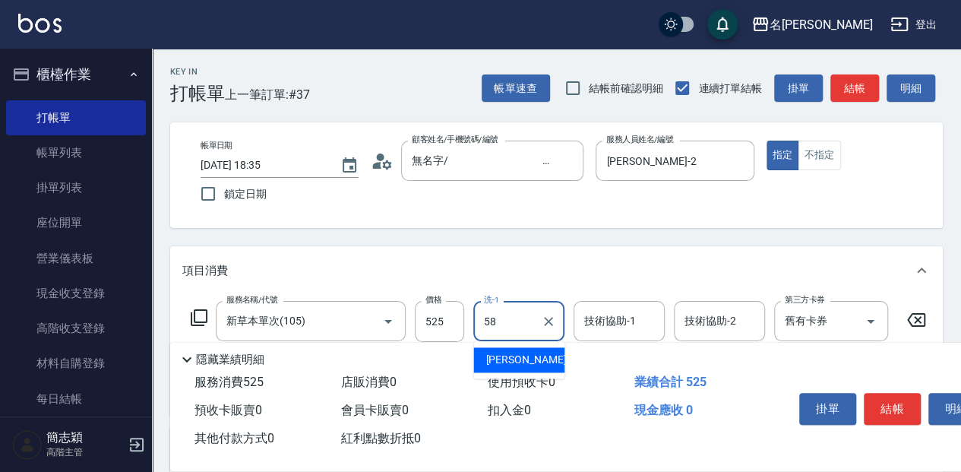
type input "[PERSON_NAME]-58"
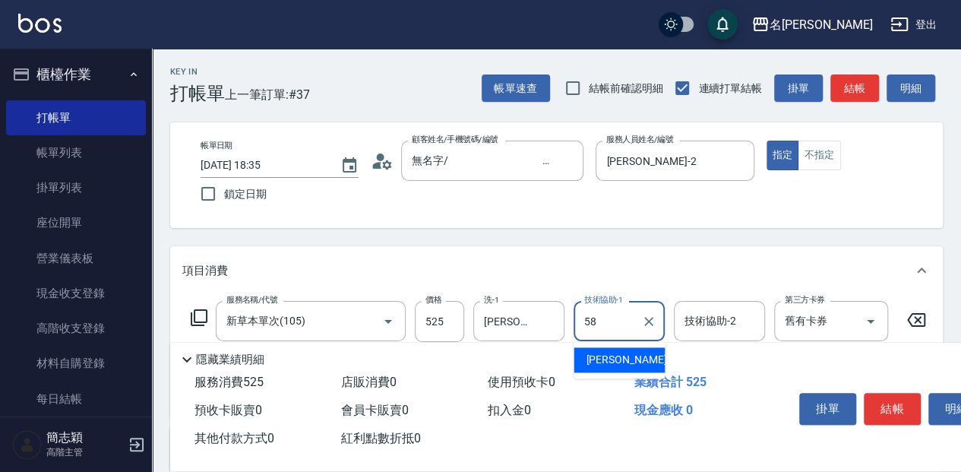
type input "[PERSON_NAME]-58"
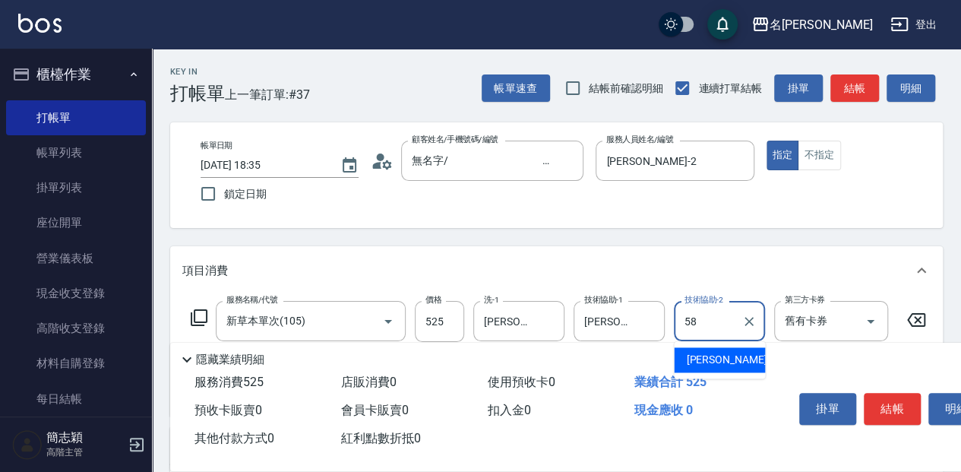
type input "[PERSON_NAME]-58"
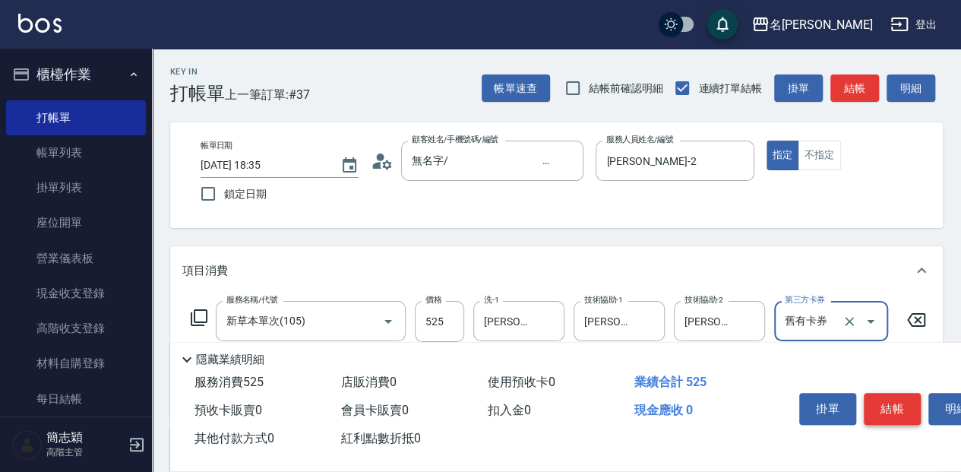
click at [889, 409] on button "結帳" at bounding box center [892, 409] width 57 height 32
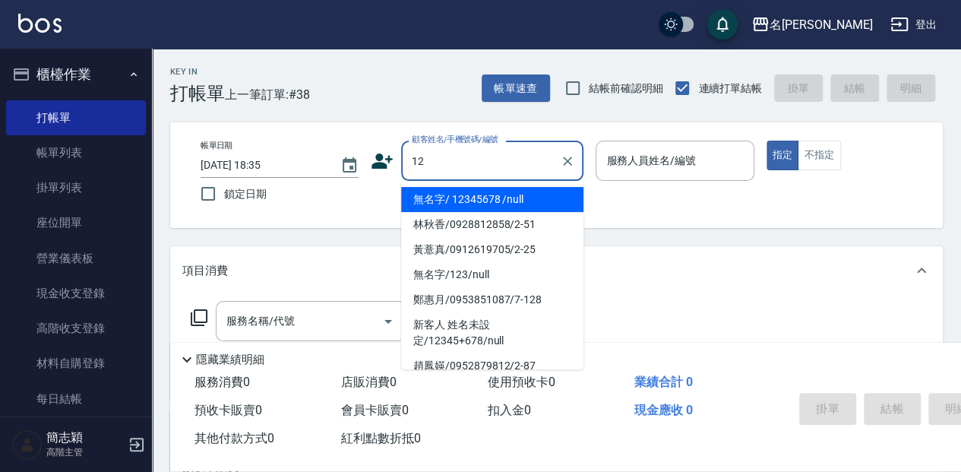
type input "12"
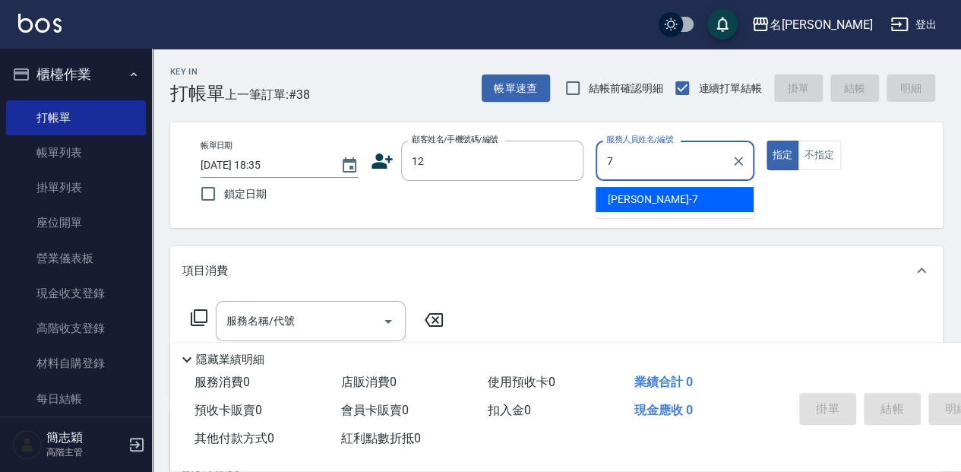
type input "Jessica-7"
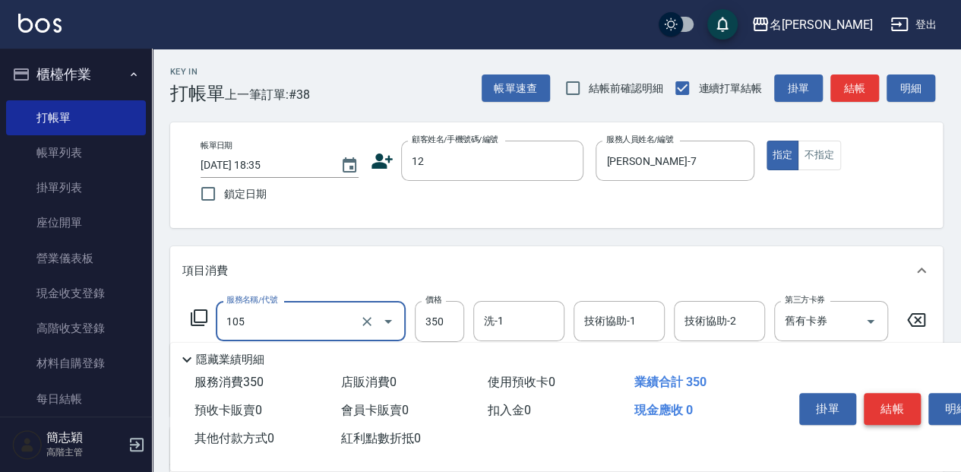
type input "新草本單次(105)"
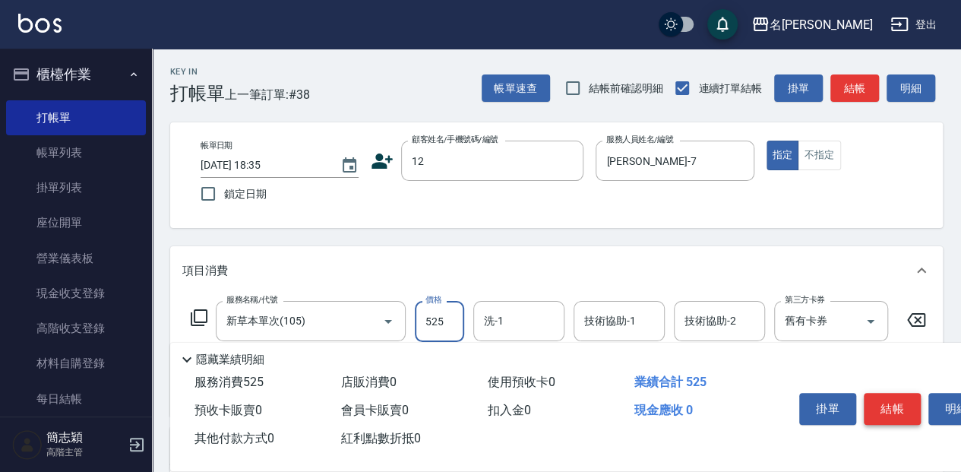
type input "525"
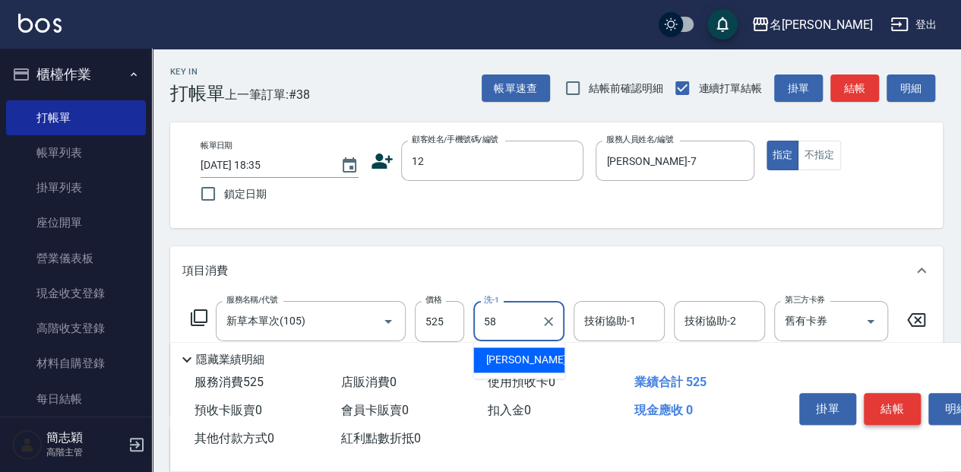
type input "[PERSON_NAME]-58"
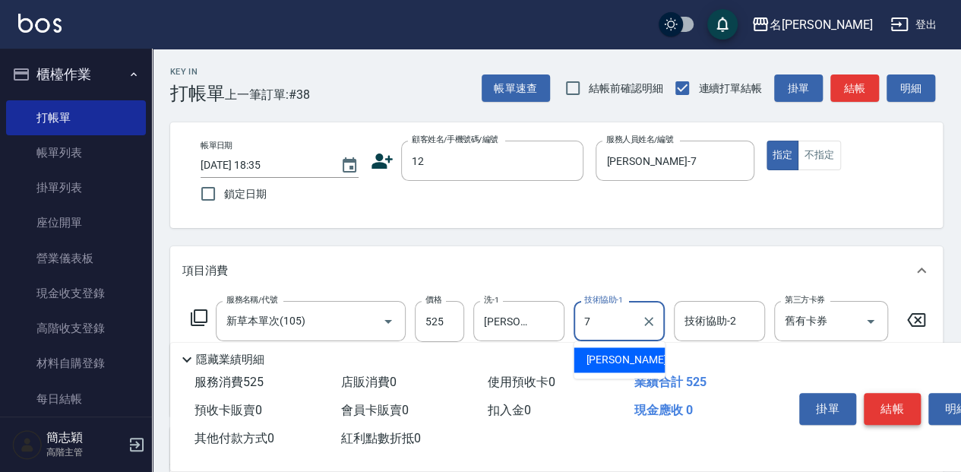
type input "Jessica-7"
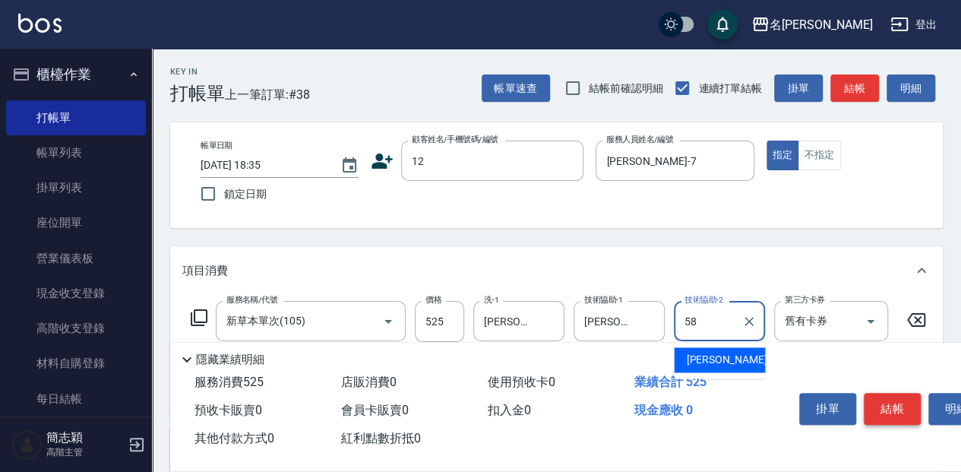
type input "[PERSON_NAME]-58"
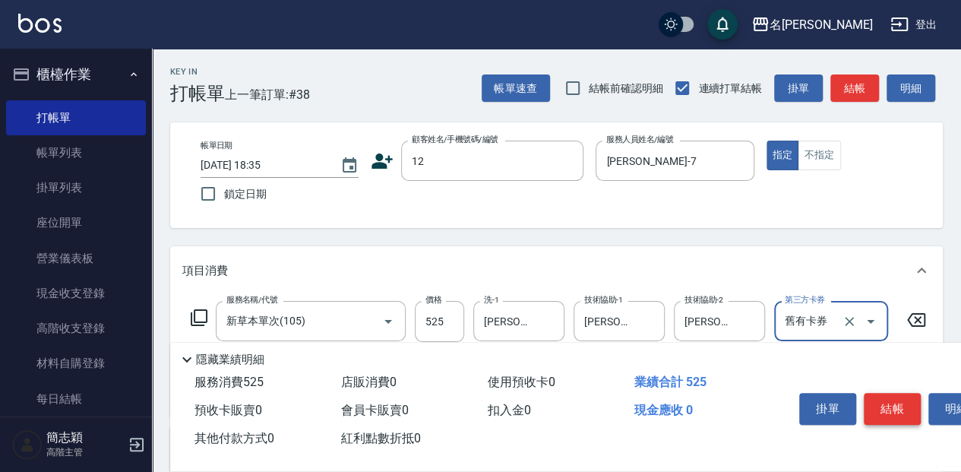
click at [889, 409] on button "結帳" at bounding box center [892, 409] width 57 height 32
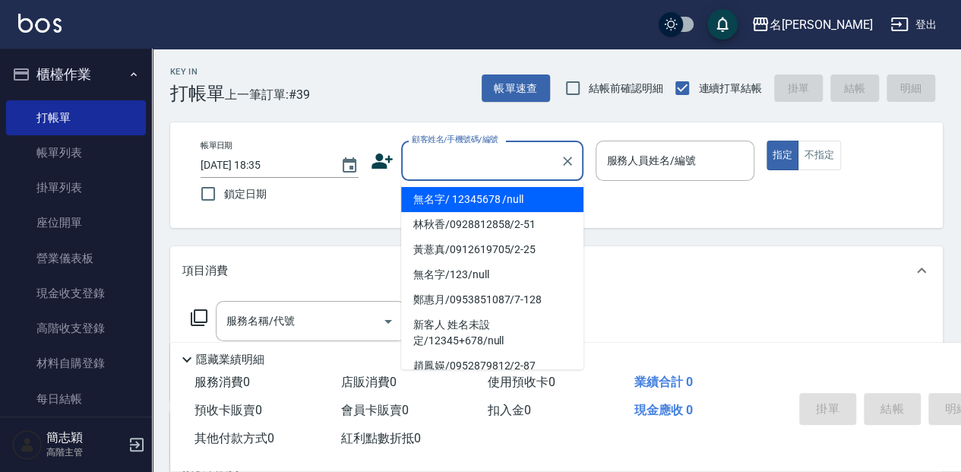
click at [457, 161] on input "顧客姓名/手機號碼/編號" at bounding box center [481, 160] width 146 height 27
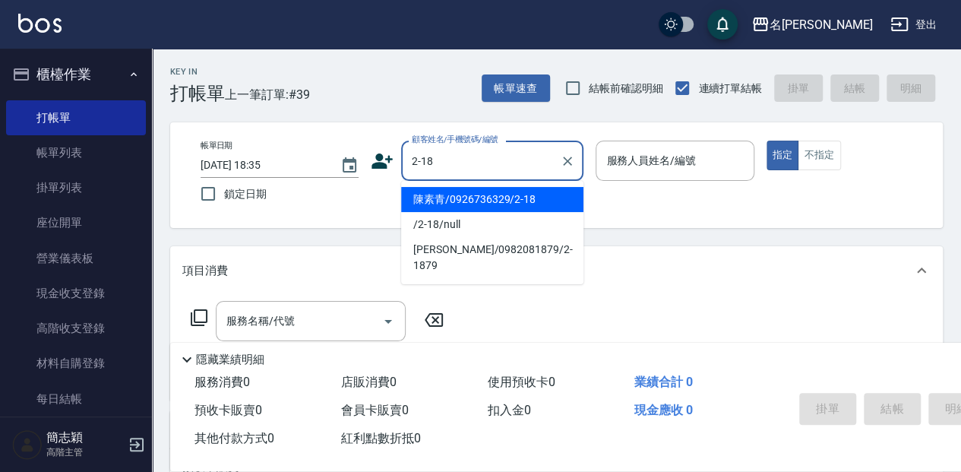
click at [425, 159] on input "2-18" at bounding box center [481, 160] width 146 height 27
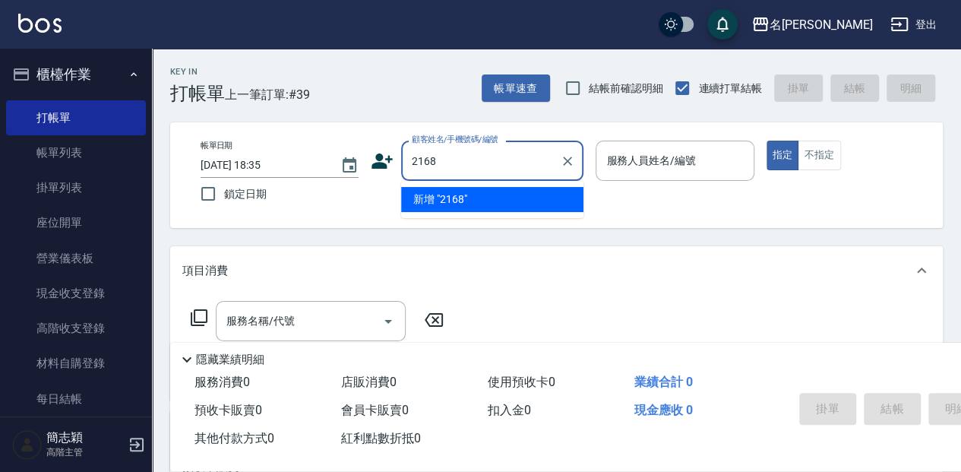
click at [443, 159] on input "2168" at bounding box center [481, 160] width 146 height 27
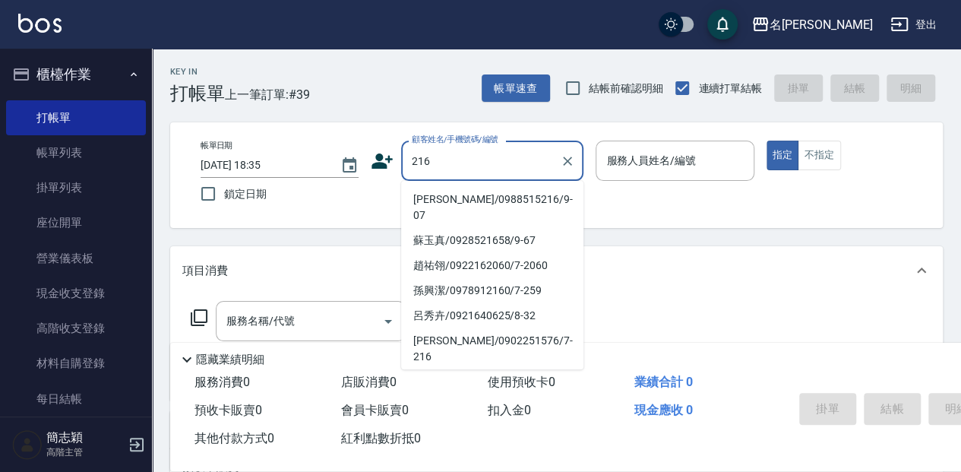
click at [416, 158] on input "216" at bounding box center [481, 160] width 146 height 27
type input "2-16"
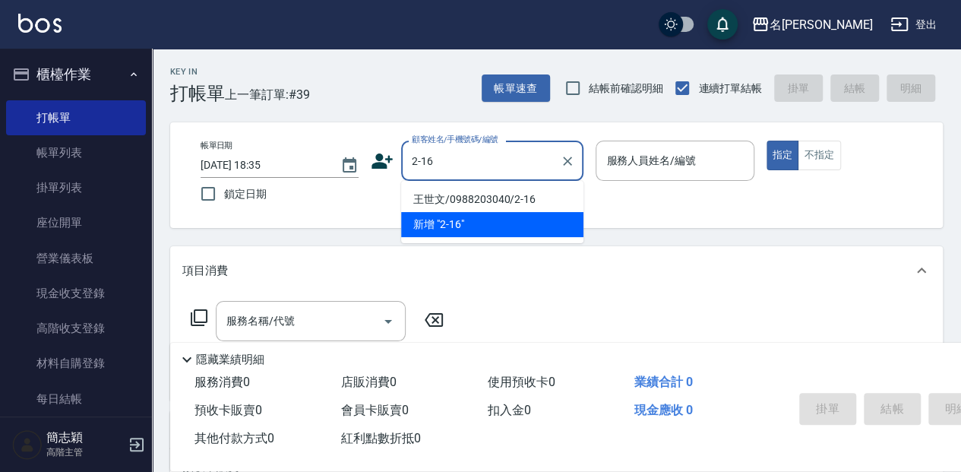
click at [506, 204] on li "王世文/0988203040/2-16" at bounding box center [492, 199] width 182 height 25
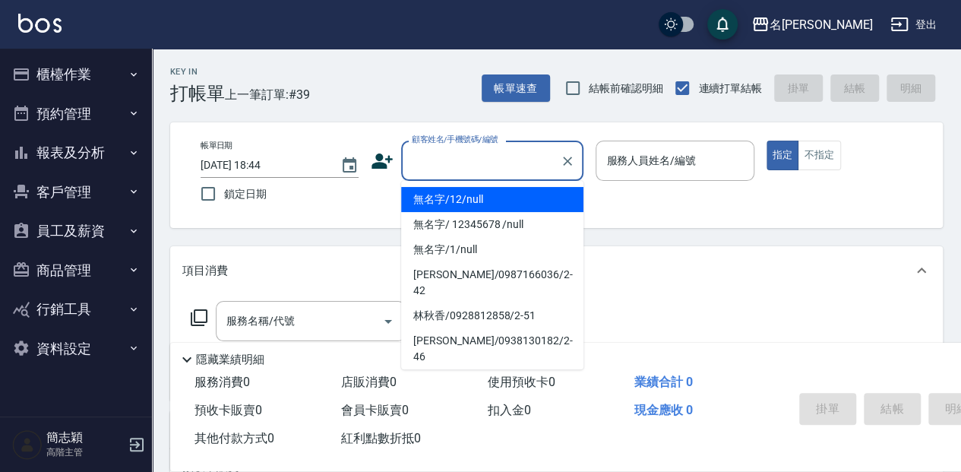
click at [454, 158] on input "顧客姓名/手機號碼/編號" at bounding box center [481, 160] width 146 height 27
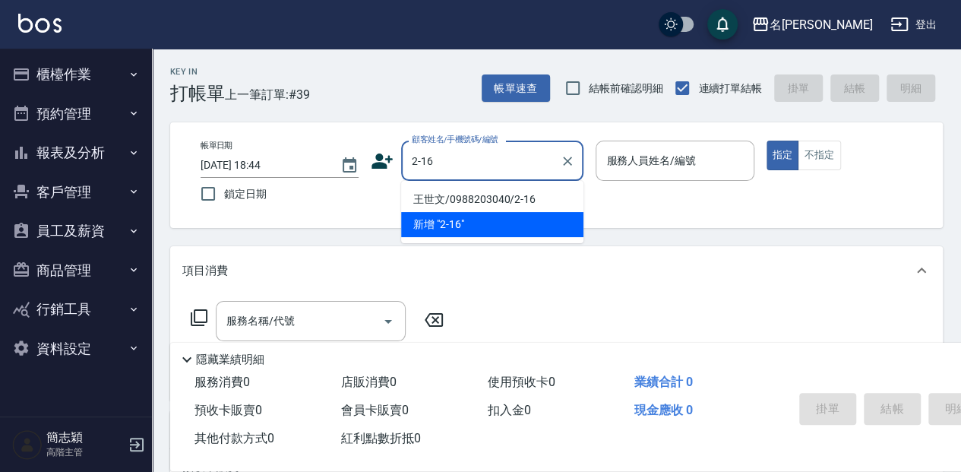
click at [456, 204] on li "王世文/0988203040/2-16" at bounding box center [492, 199] width 182 height 25
type input "王世文/0988203040/2-16"
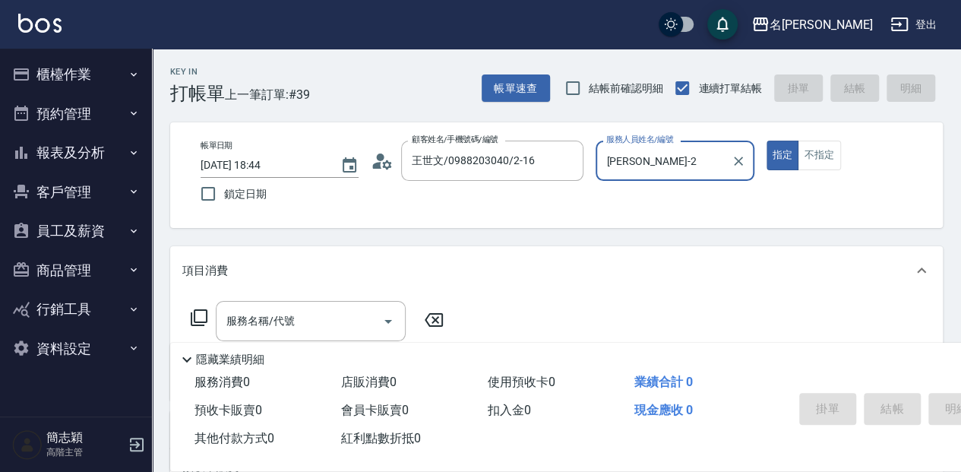
type input "[PERSON_NAME]-2"
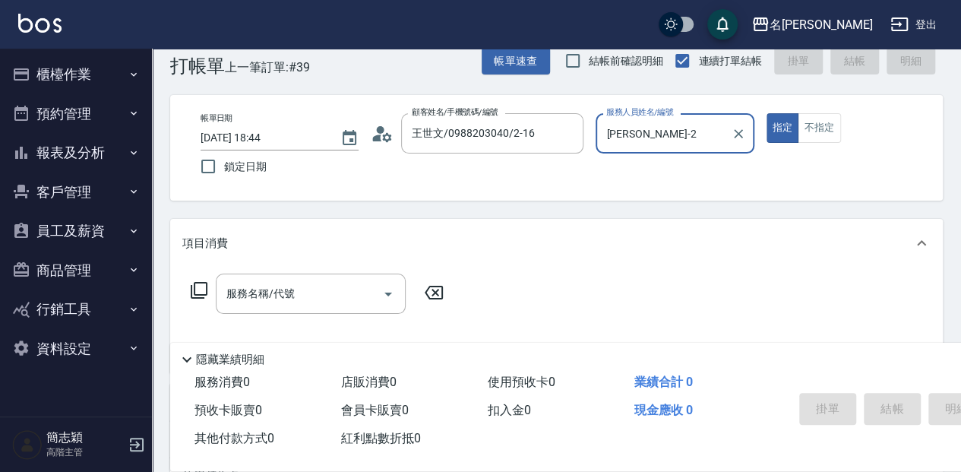
scroll to position [50, 0]
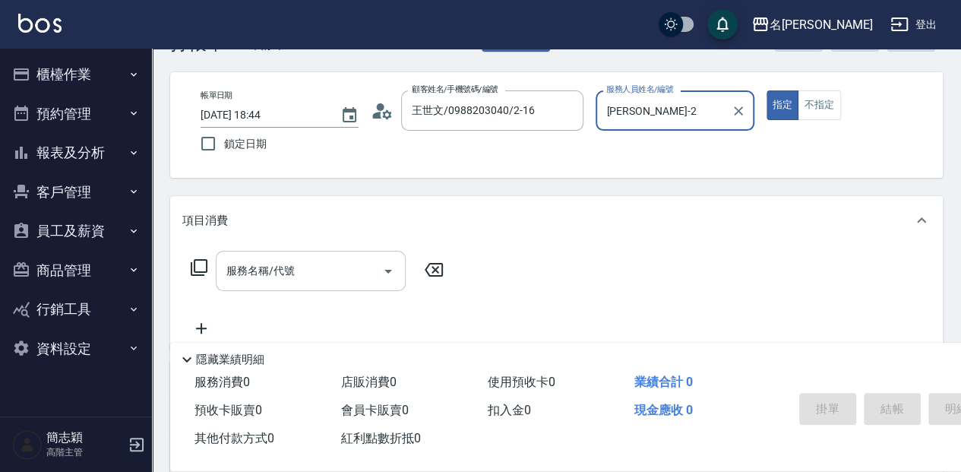
click at [329, 266] on input "服務名稱/代號" at bounding box center [299, 270] width 153 height 27
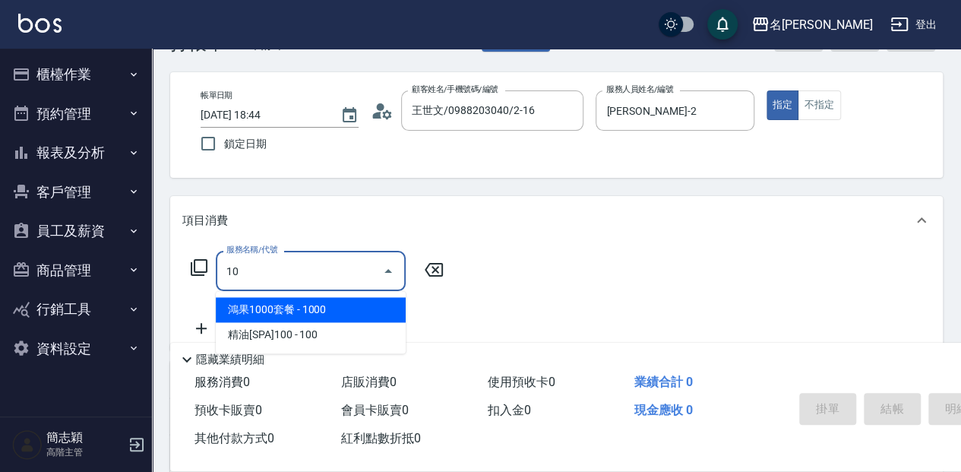
type input "105"
click at [359, 321] on span "新草本單次 - 350" at bounding box center [311, 309] width 190 height 25
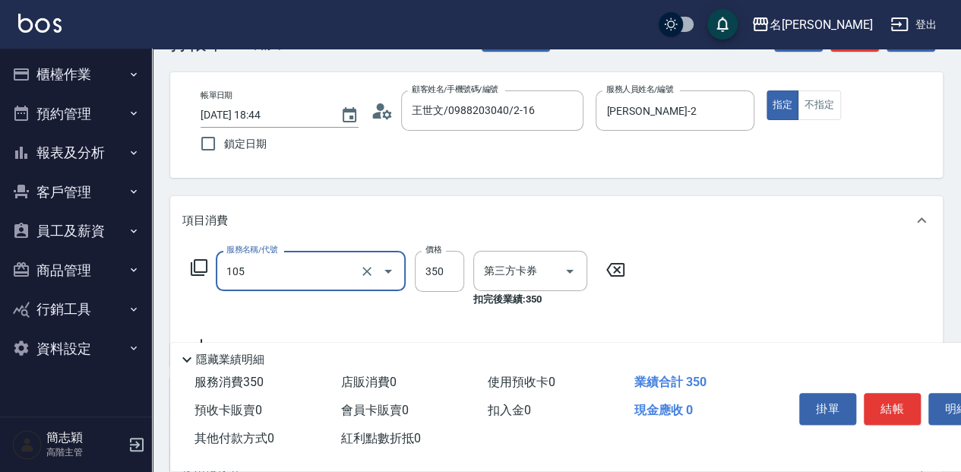
type input "舊有卡券"
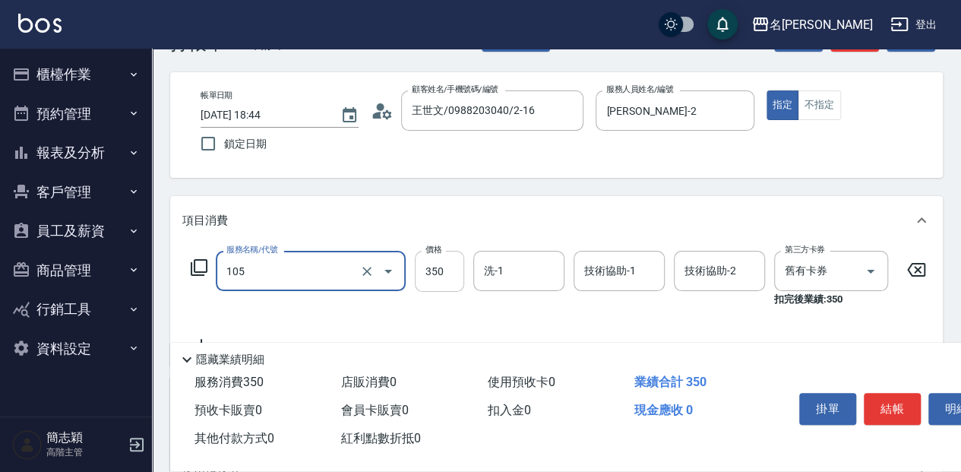
type input "新草本單次(105)"
click at [443, 264] on input "350" at bounding box center [439, 271] width 49 height 41
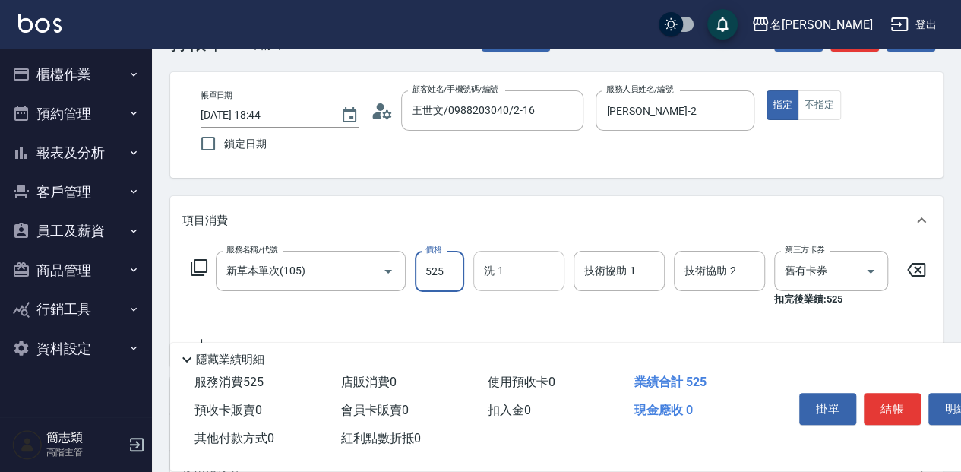
type input "525"
click at [516, 267] on input "洗-1" at bounding box center [518, 270] width 77 height 27
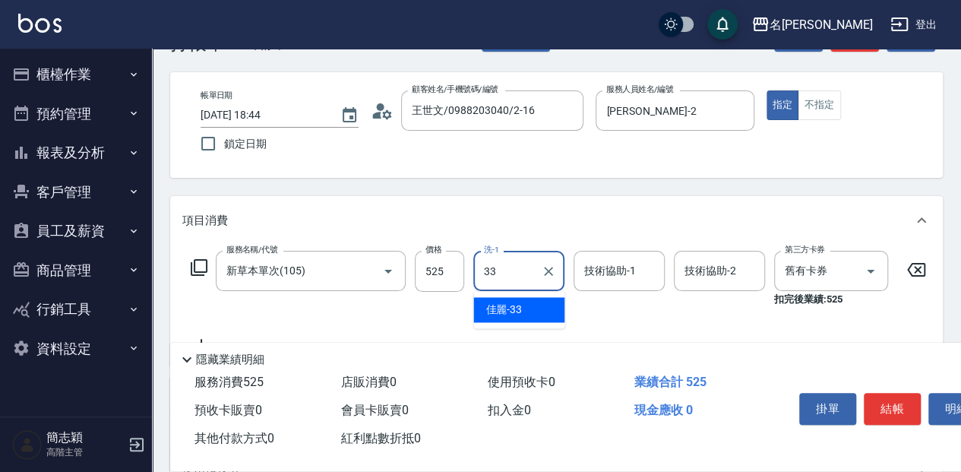
click at [532, 305] on div "佳麗 -33" at bounding box center [518, 309] width 91 height 25
type input "佳麗-33"
click at [625, 269] on div "技術協助-1 技術協助-1" at bounding box center [618, 271] width 91 height 40
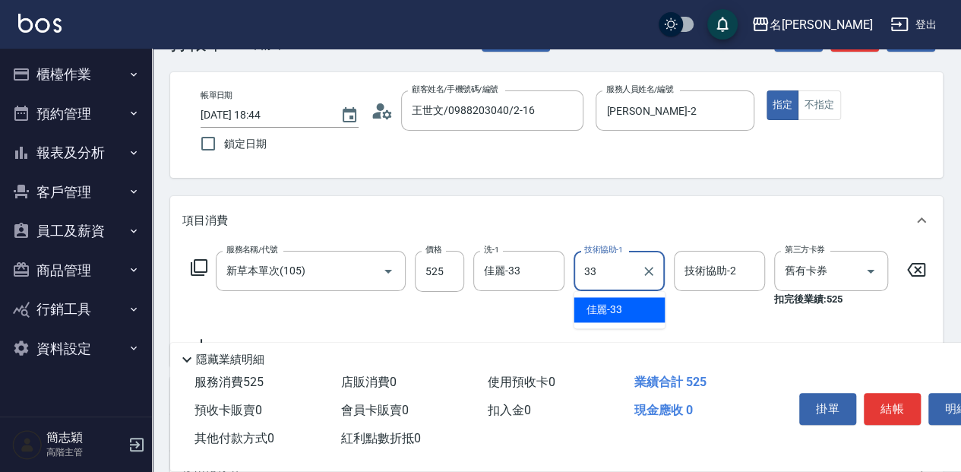
drag, startPoint x: 626, startPoint y: 305, endPoint x: 687, endPoint y: 283, distance: 64.9
click at [626, 305] on div "佳麗 -33" at bounding box center [618, 309] width 91 height 25
type input "佳麗-33"
click at [696, 272] on input "技術協助-2" at bounding box center [719, 270] width 77 height 27
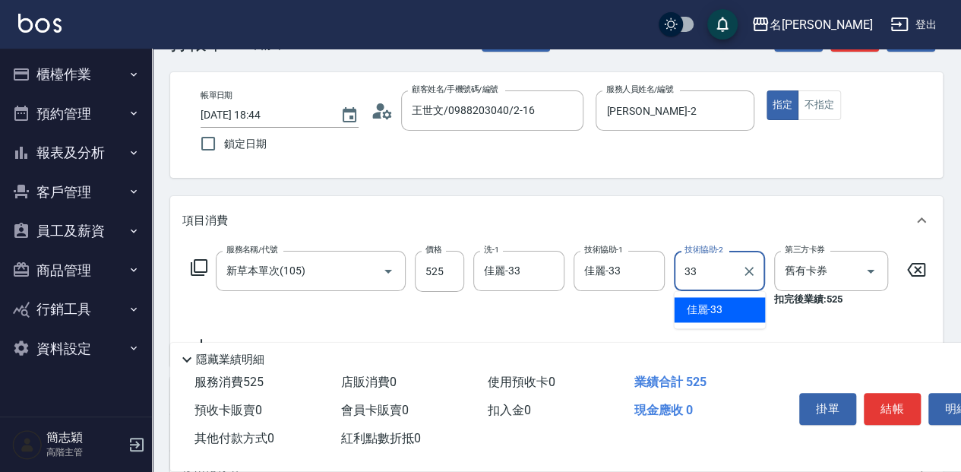
click at [719, 309] on span "佳麗 -33" at bounding box center [704, 310] width 36 height 16
type input "佳麗-33"
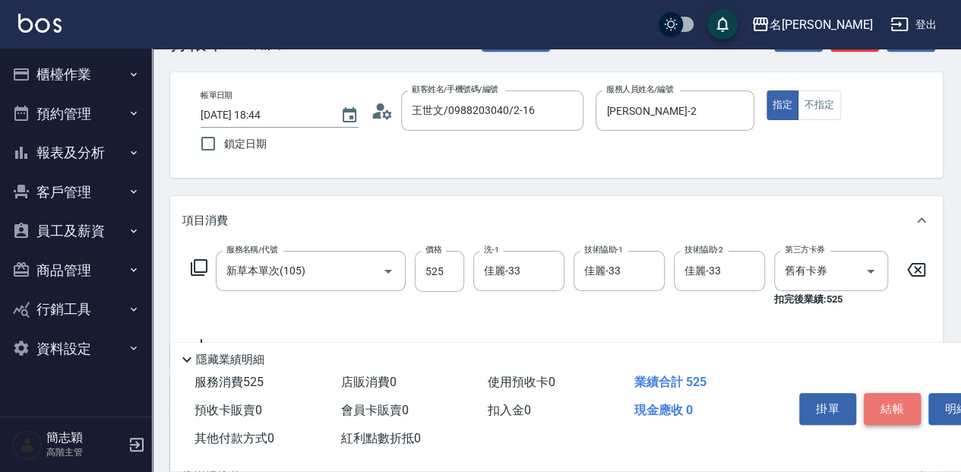
click at [880, 403] on button "結帳" at bounding box center [892, 409] width 57 height 32
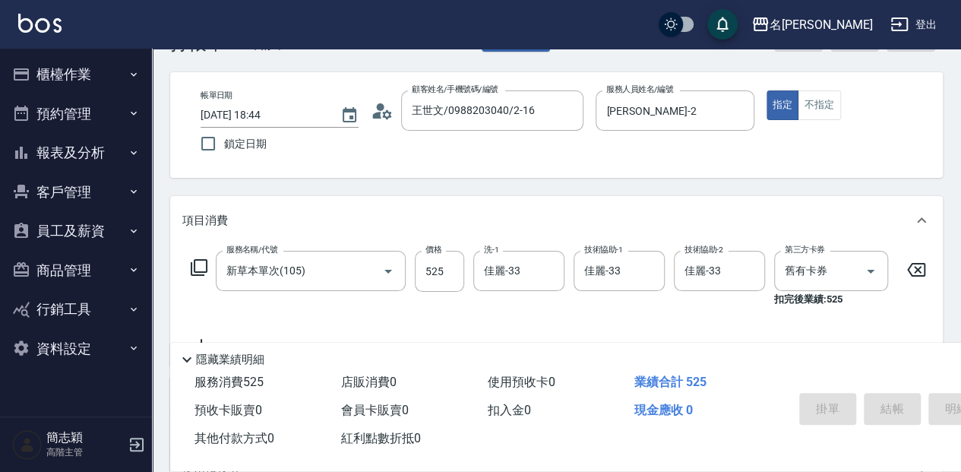
type input "[DATE] 18:45"
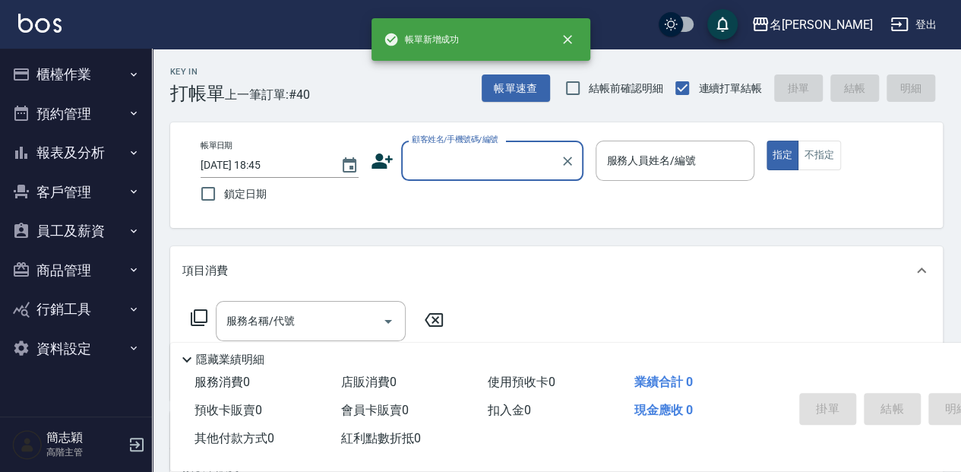
scroll to position [0, 0]
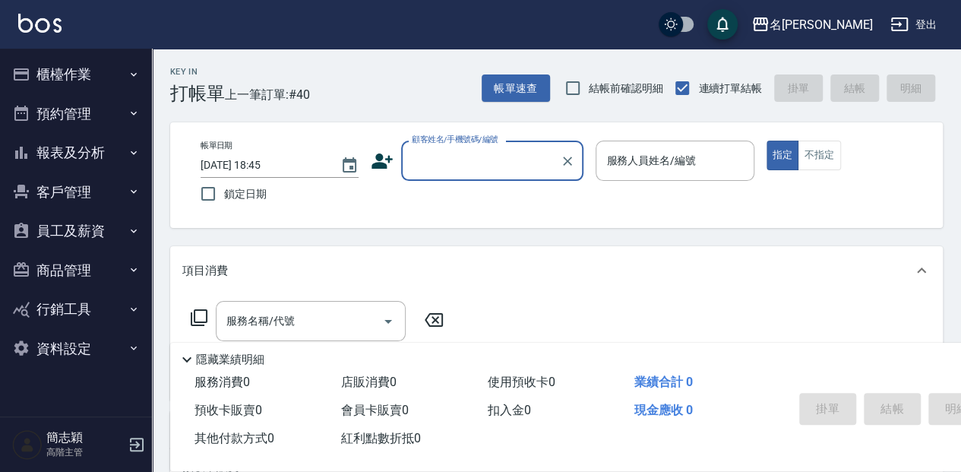
click at [488, 160] on input "顧客姓名/手機號碼/編號" at bounding box center [481, 160] width 146 height 27
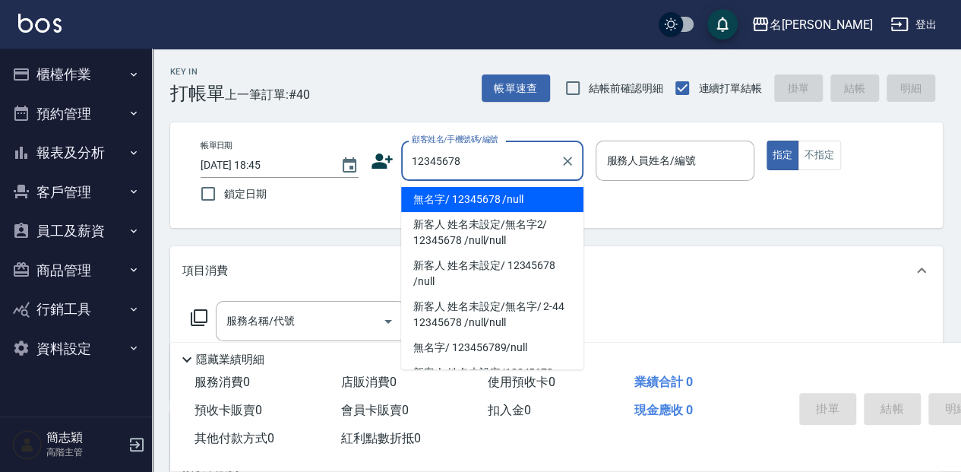
click at [512, 200] on li "無名字/ 12345678 /null" at bounding box center [492, 199] width 182 height 25
type input "無名字/ 12345678 /null"
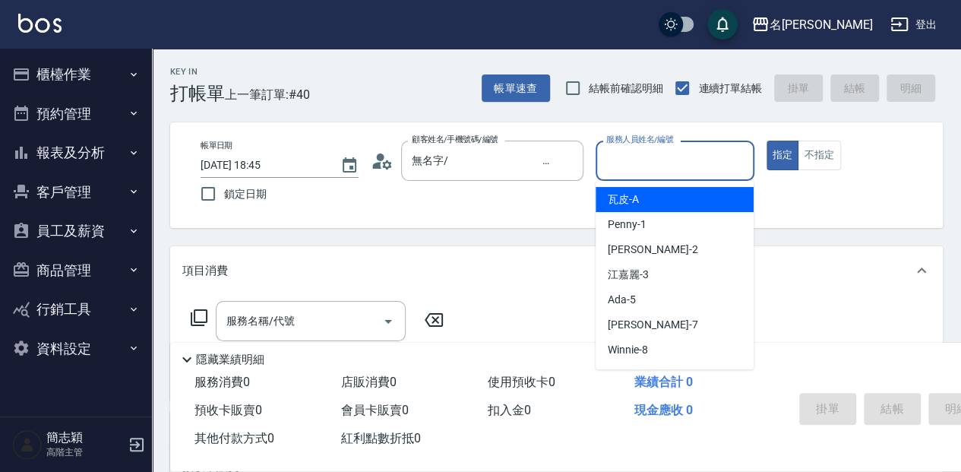
click at [651, 160] on input "服務人員姓名/編號" at bounding box center [674, 160] width 144 height 27
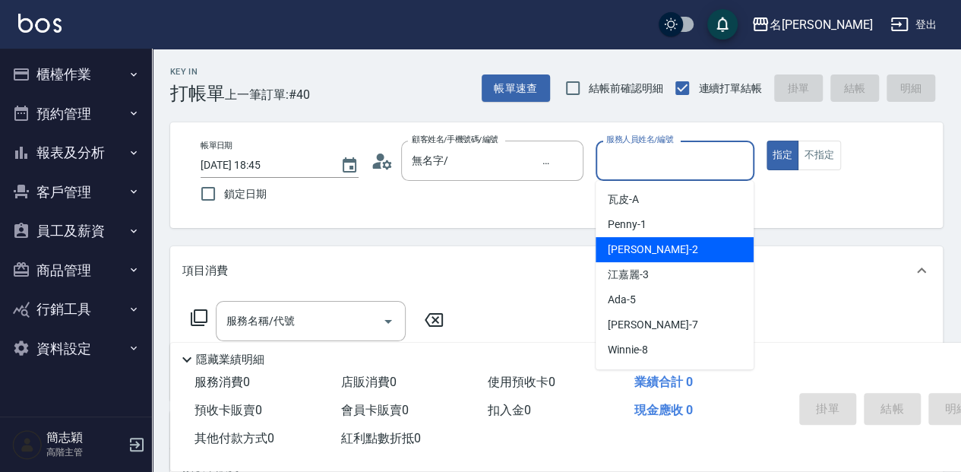
drag, startPoint x: 651, startPoint y: 247, endPoint x: 400, endPoint y: 251, distance: 251.5
click at [651, 248] on div "[PERSON_NAME] -2" at bounding box center [674, 249] width 158 height 25
type input "[PERSON_NAME]-2"
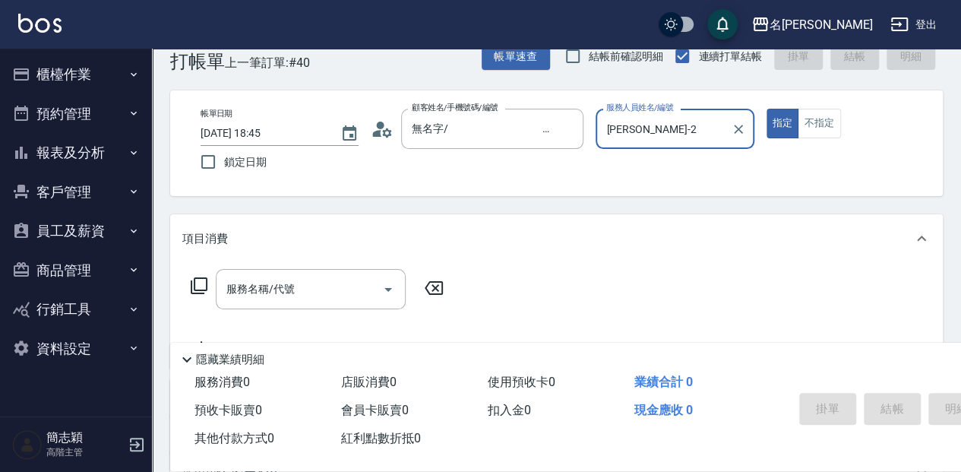
scroll to position [50, 0]
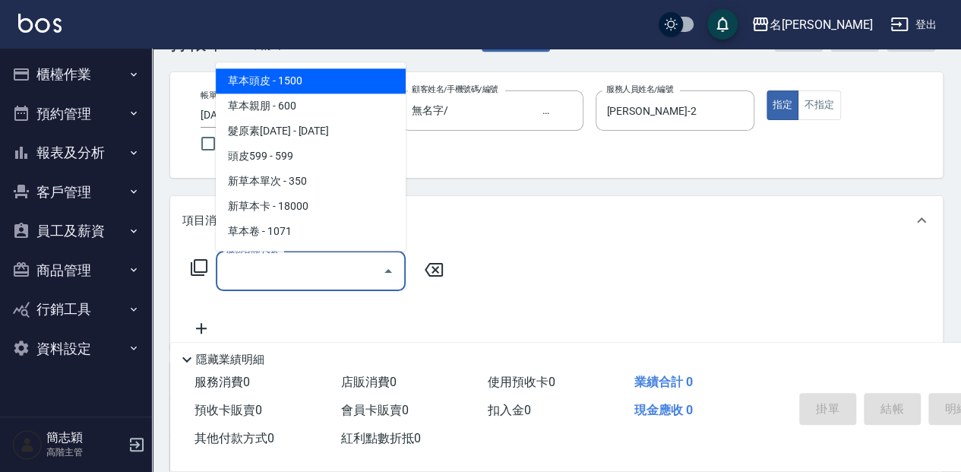
click at [316, 269] on input "服務名稱/代號" at bounding box center [299, 270] width 153 height 27
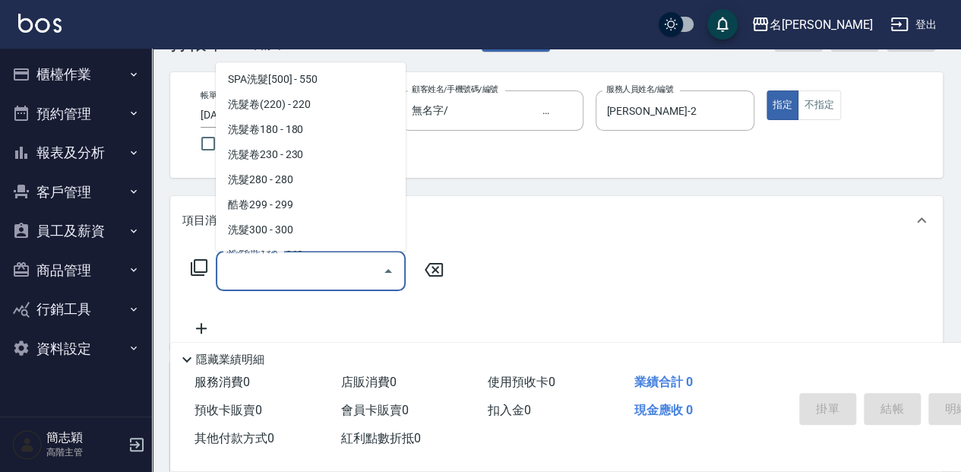
scroll to position [608, 0]
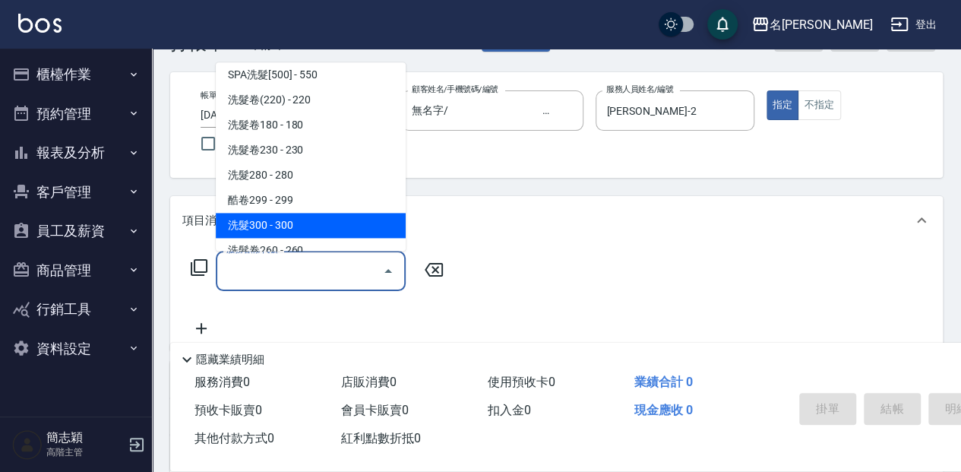
click at [322, 228] on span "洗髮300 - 300" at bounding box center [311, 225] width 190 height 25
type input "洗髮300(221)"
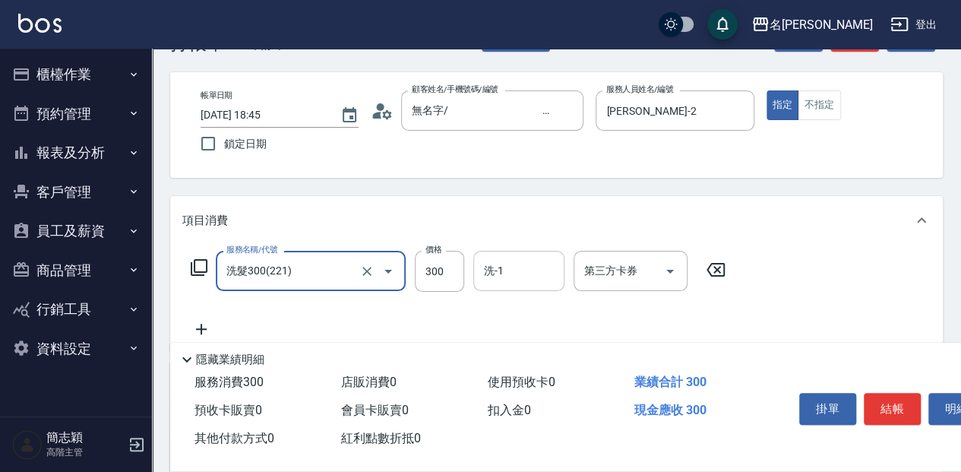
click at [529, 270] on input "洗-1" at bounding box center [518, 270] width 77 height 27
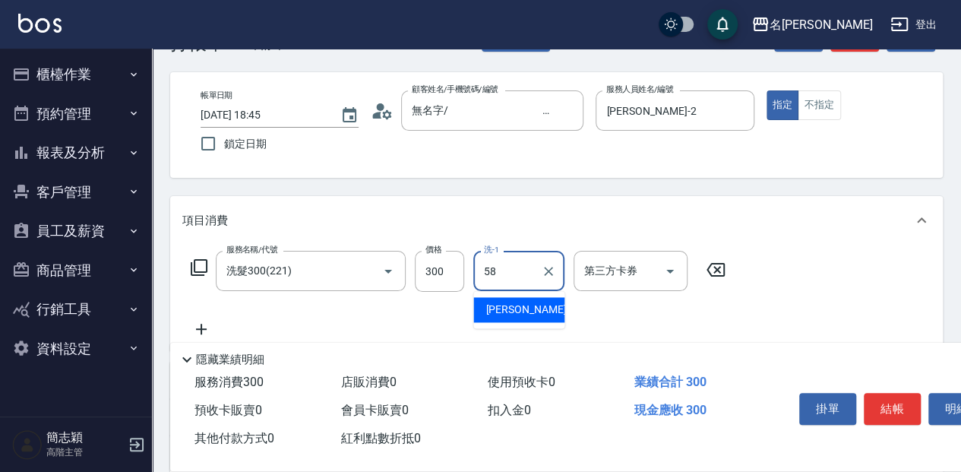
click at [523, 301] on div "[PERSON_NAME] -58" at bounding box center [518, 309] width 91 height 25
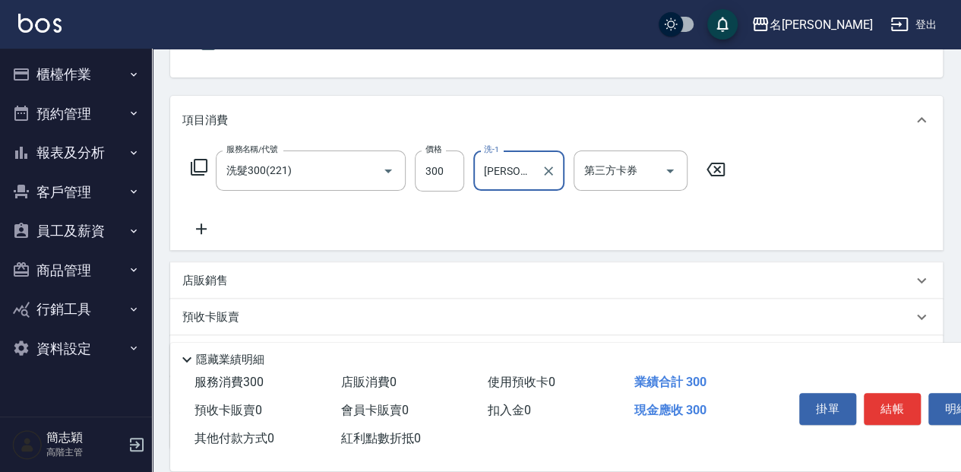
scroll to position [152, 0]
type input "[PERSON_NAME]-58"
click at [211, 232] on icon at bounding box center [201, 227] width 38 height 18
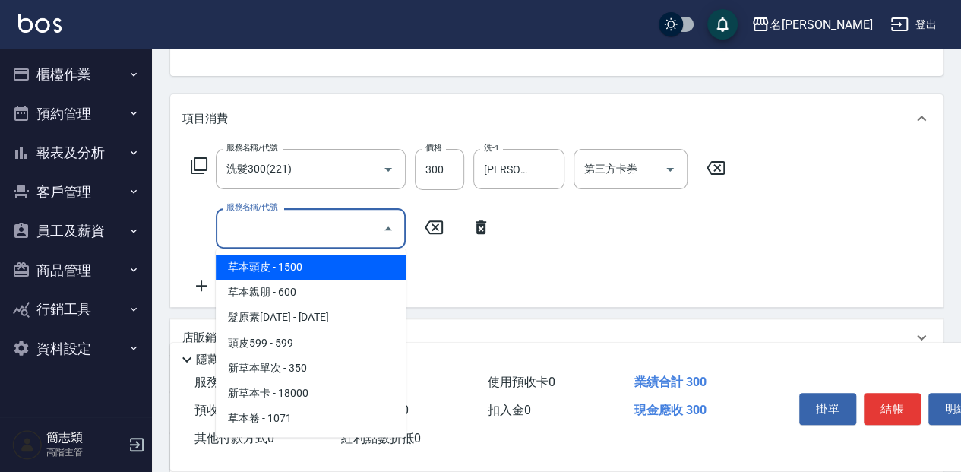
click at [281, 231] on input "服務名稱/代號" at bounding box center [299, 228] width 153 height 27
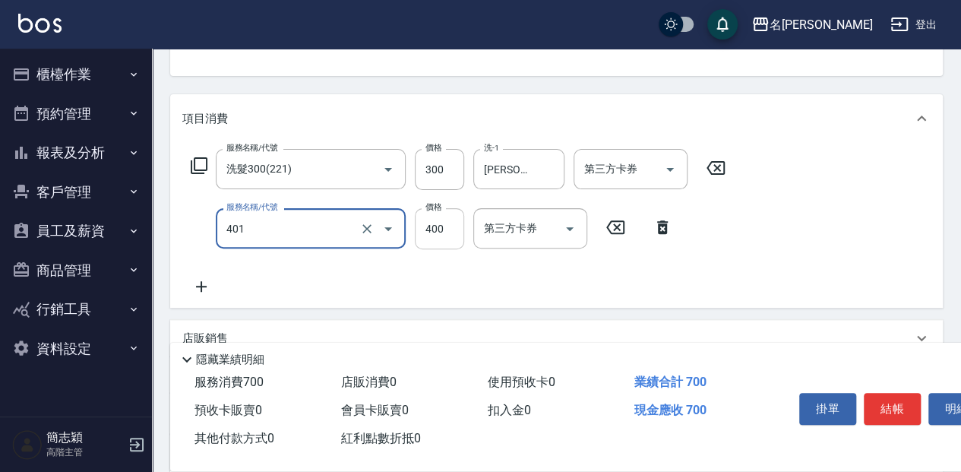
type input "剪髮(400)(401)"
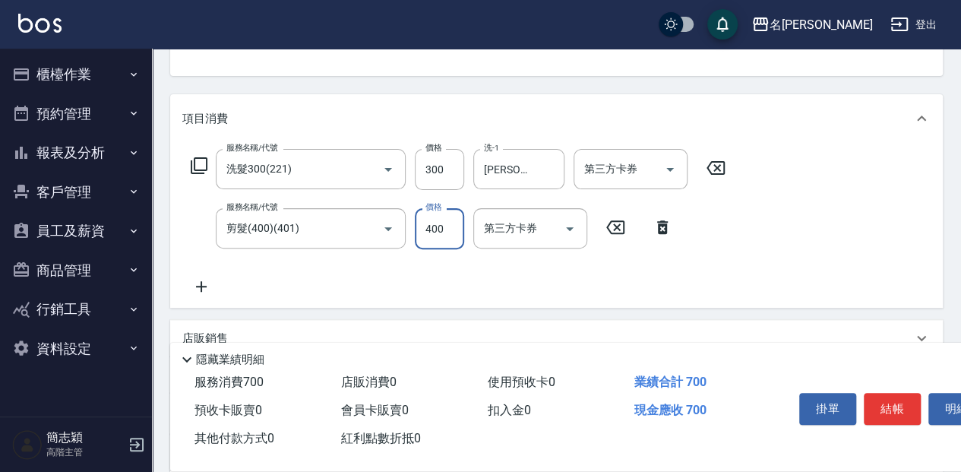
click at [434, 228] on input "400" at bounding box center [439, 228] width 49 height 41
type input "450"
click at [204, 292] on icon at bounding box center [201, 286] width 38 height 18
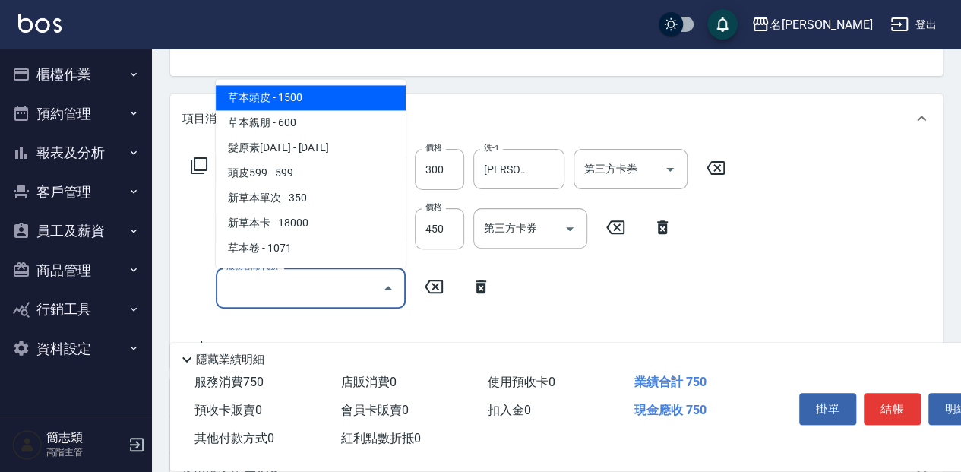
click at [352, 285] on input "服務名稱/代號" at bounding box center [299, 287] width 153 height 27
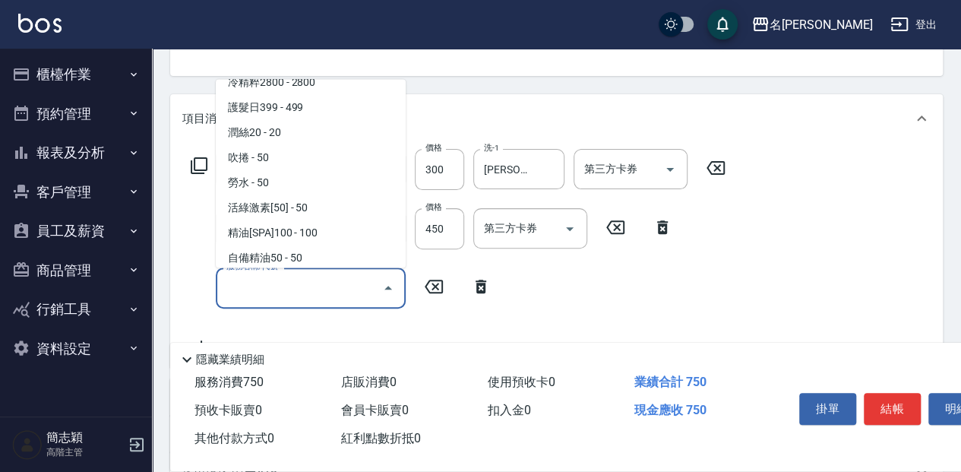
scroll to position [1721, 0]
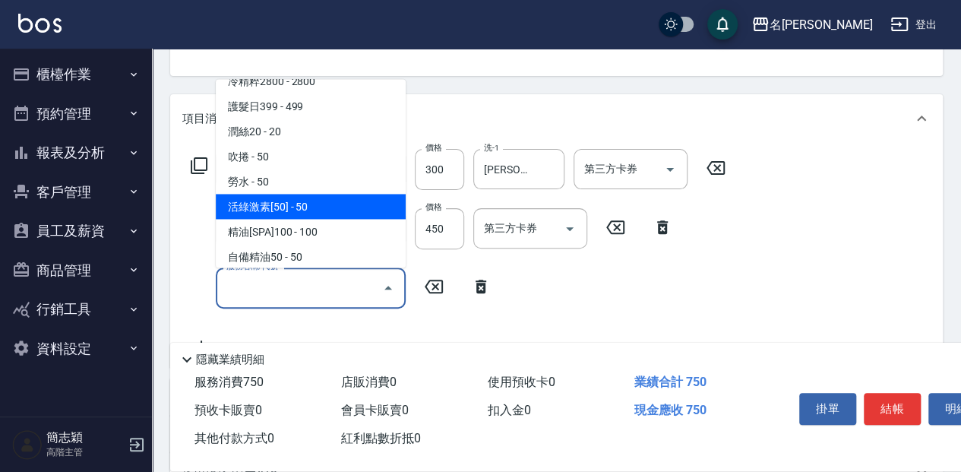
click at [327, 201] on span "活綠激素[50] - 50" at bounding box center [311, 206] width 190 height 25
type input "活綠激素[50](808)"
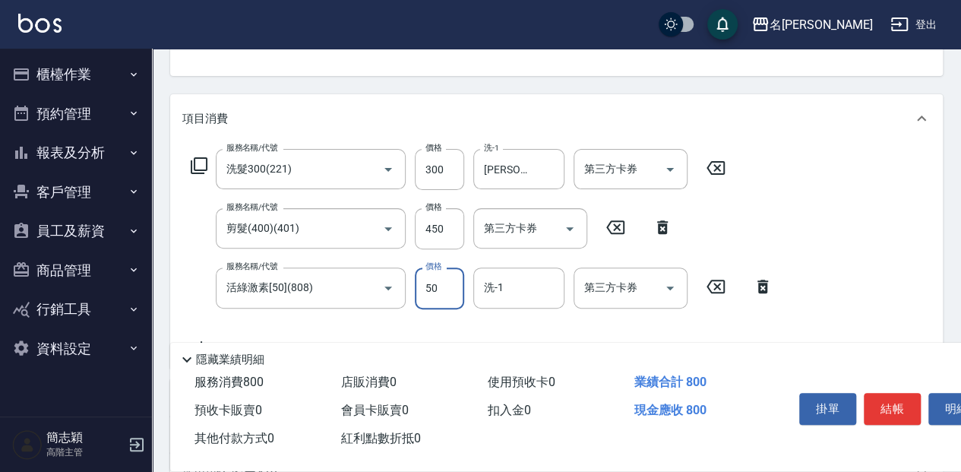
click at [431, 289] on input "50" at bounding box center [439, 287] width 49 height 41
type input "100"
click at [542, 289] on input "洗-1" at bounding box center [518, 287] width 77 height 27
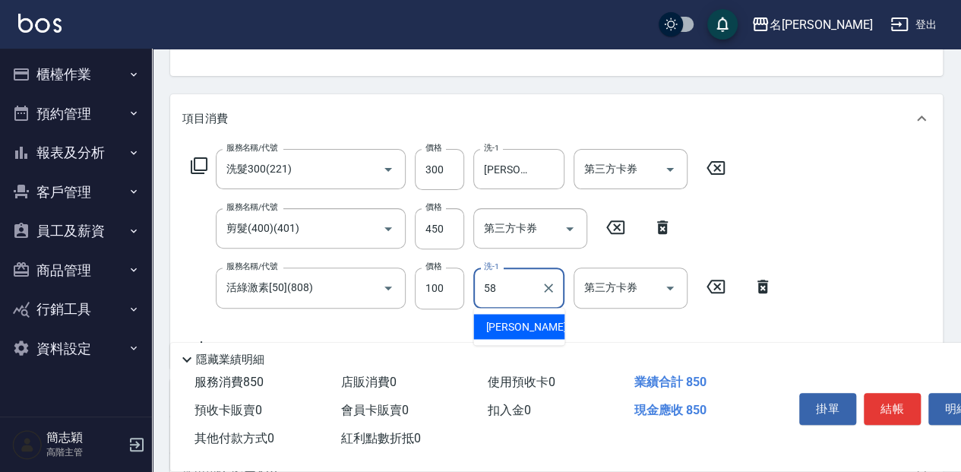
click at [548, 322] on div "[PERSON_NAME] -58" at bounding box center [518, 326] width 91 height 25
type input "[PERSON_NAME]-58"
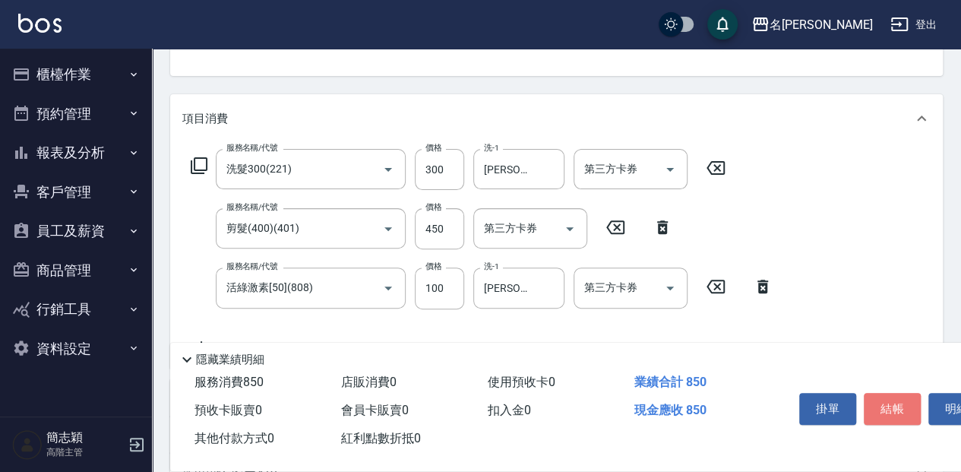
click at [892, 403] on button "結帳" at bounding box center [892, 409] width 57 height 32
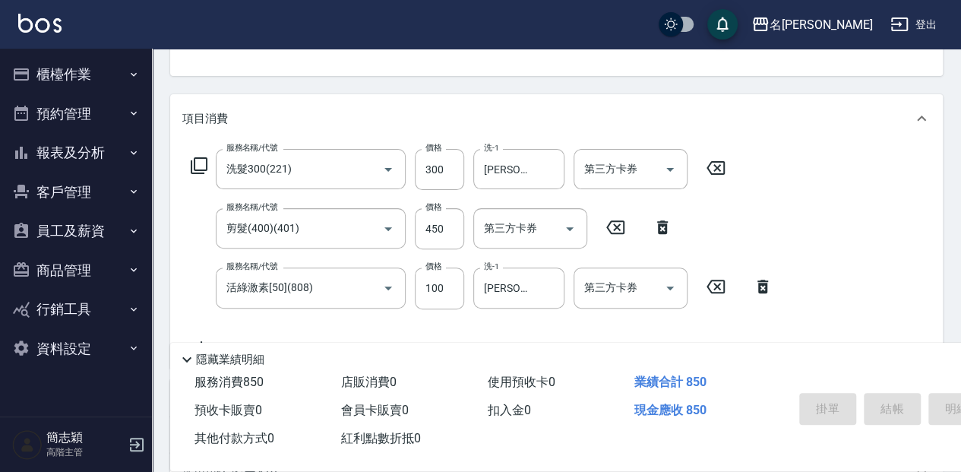
type input "[DATE] 18:46"
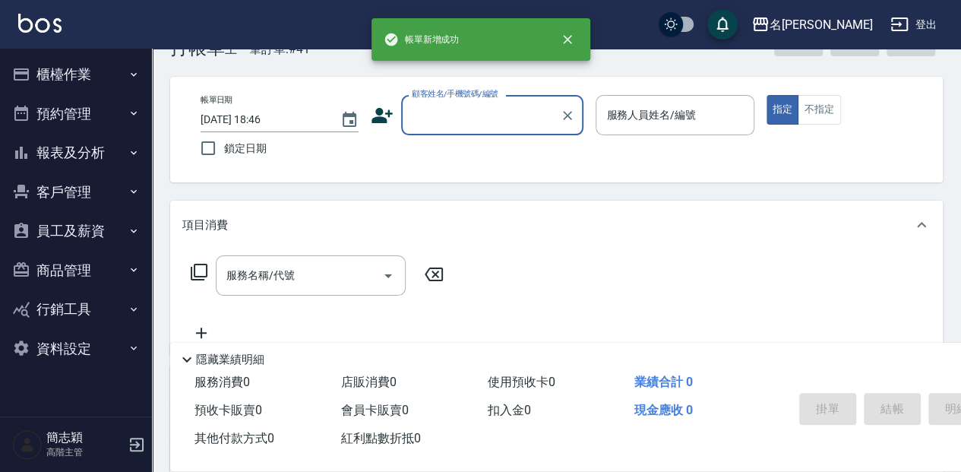
scroll to position [0, 0]
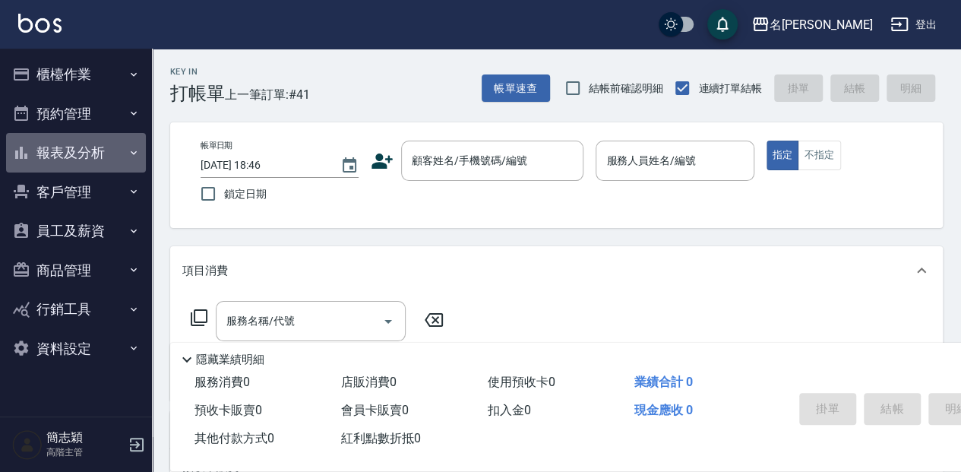
click at [93, 161] on button "報表及分析" at bounding box center [76, 152] width 140 height 39
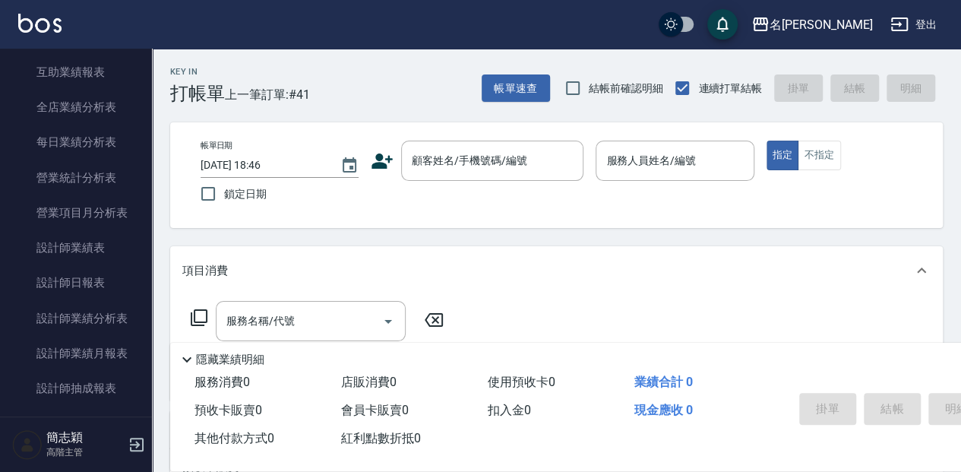
scroll to position [456, 0]
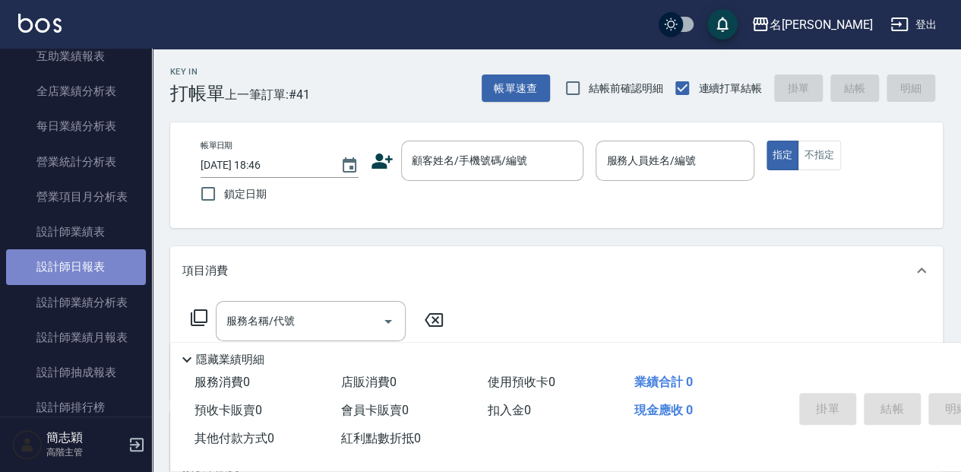
click at [108, 267] on link "設計師日報表" at bounding box center [76, 266] width 140 height 35
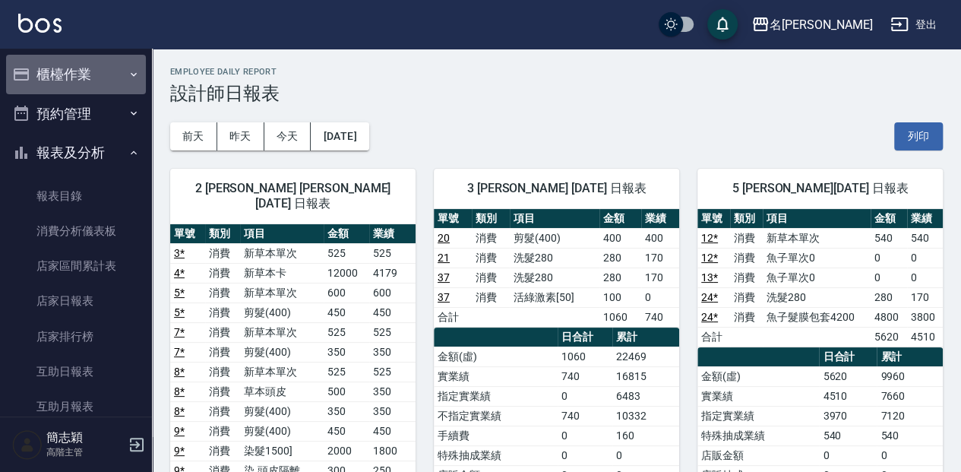
click at [106, 78] on button "櫃檯作業" at bounding box center [76, 74] width 140 height 39
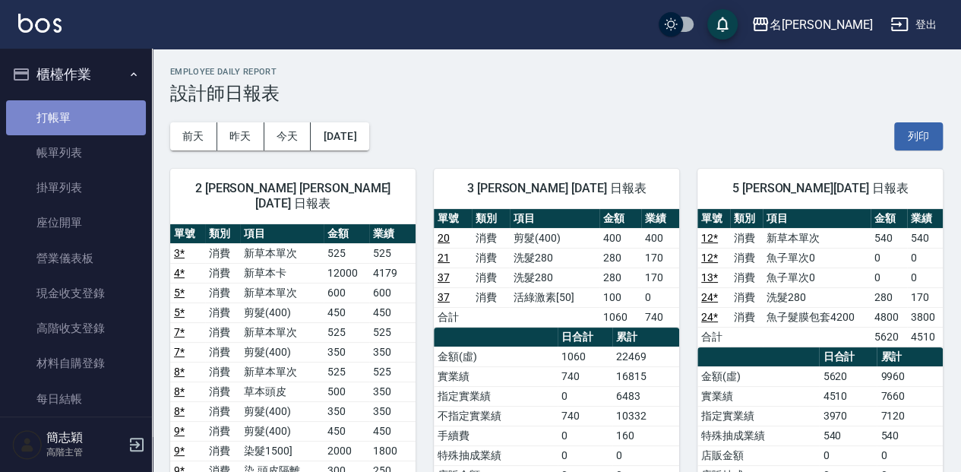
click at [96, 114] on link "打帳單" at bounding box center [76, 117] width 140 height 35
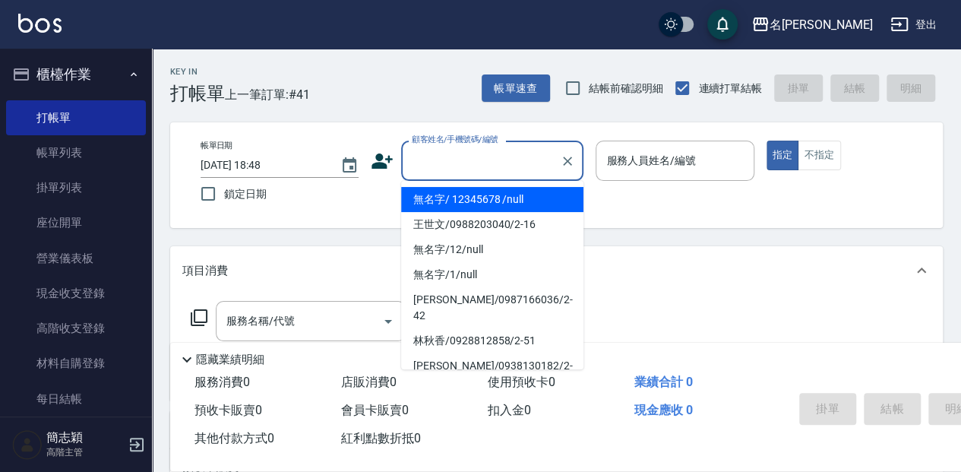
click at [502, 163] on input "顧客姓名/手機號碼/編號" at bounding box center [481, 160] width 146 height 27
click at [512, 206] on li "無名字/ 12345678 /null" at bounding box center [492, 199] width 182 height 25
type input "無名字/ 12345678 /null"
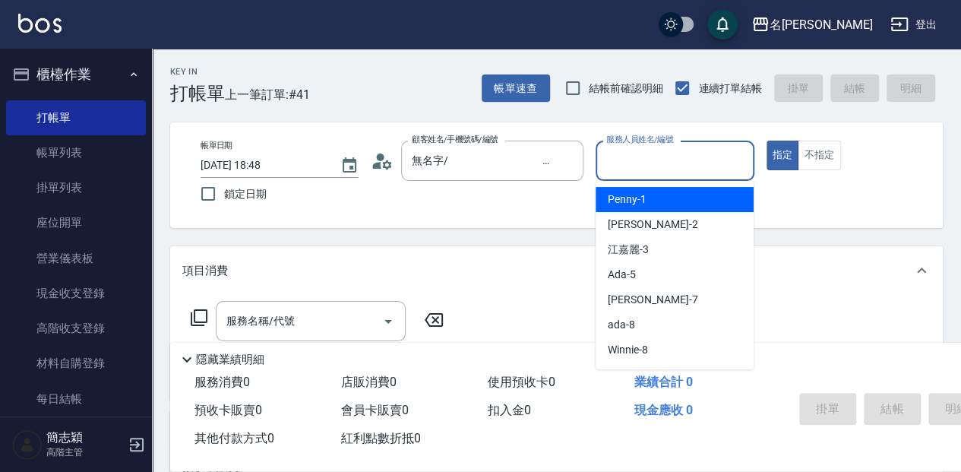
click at [659, 162] on input "服務人員姓名/編號" at bounding box center [674, 160] width 144 height 27
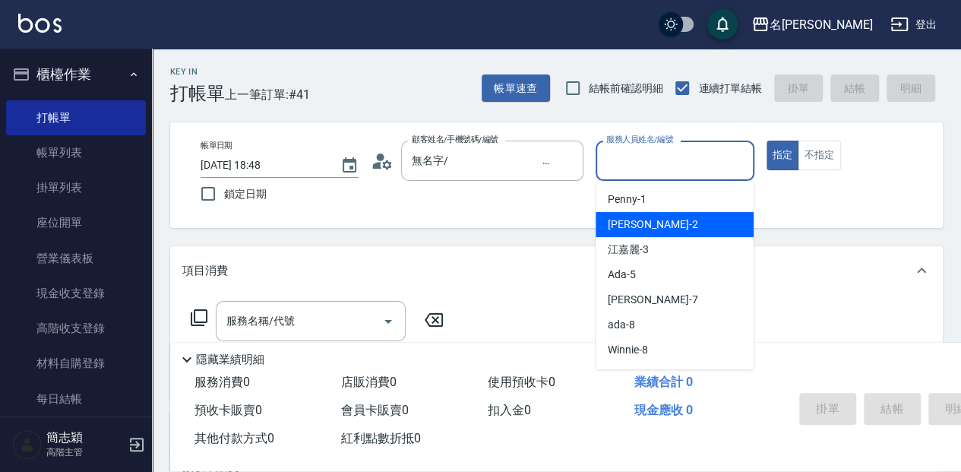
click at [661, 234] on div "[PERSON_NAME] -2" at bounding box center [674, 224] width 158 height 25
type input "[PERSON_NAME]-2"
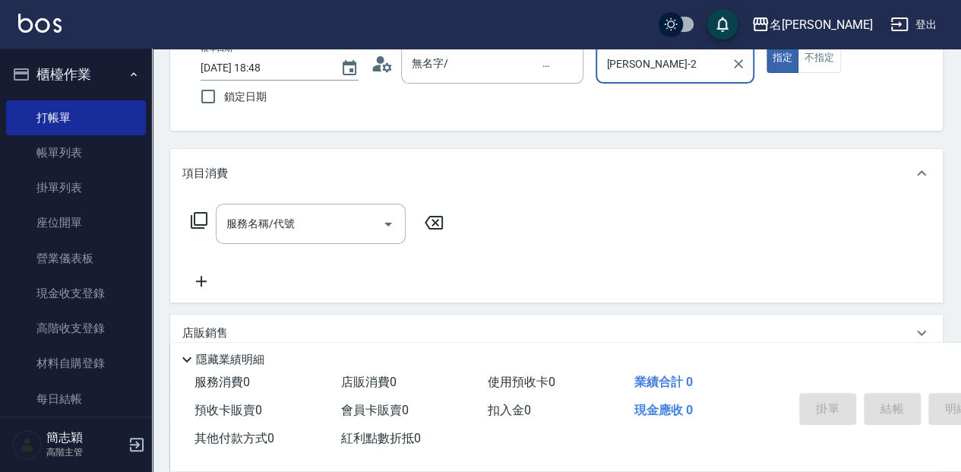
scroll to position [101, 0]
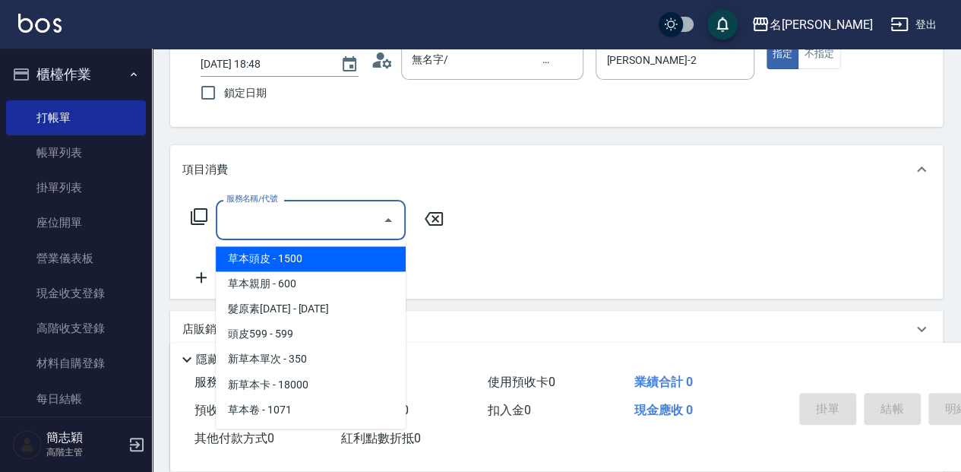
click at [310, 222] on input "服務名稱/代號" at bounding box center [299, 220] width 153 height 27
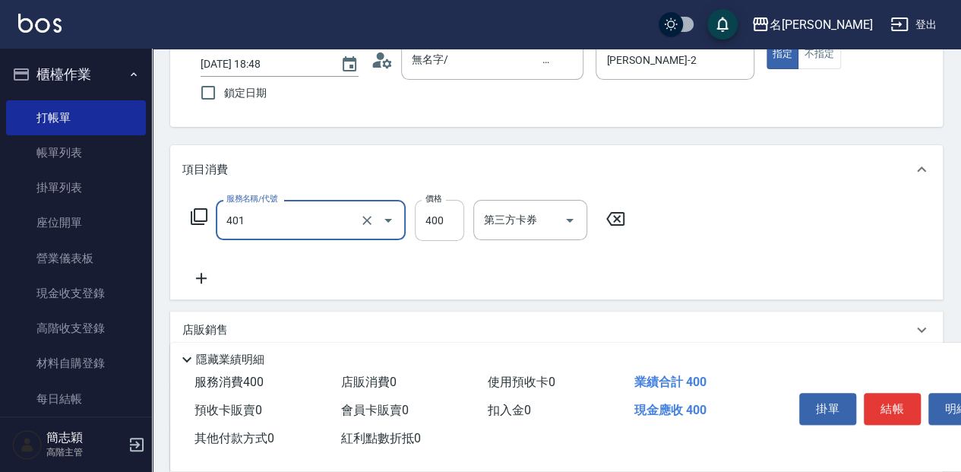
type input "剪髮(400)(401)"
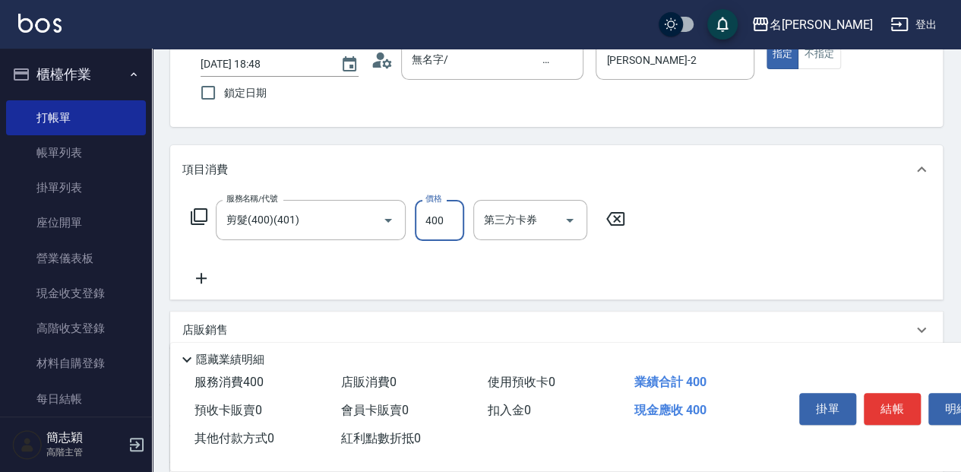
click at [441, 213] on input "400" at bounding box center [439, 220] width 49 height 41
type input "450"
click at [204, 277] on icon at bounding box center [201, 278] width 11 height 11
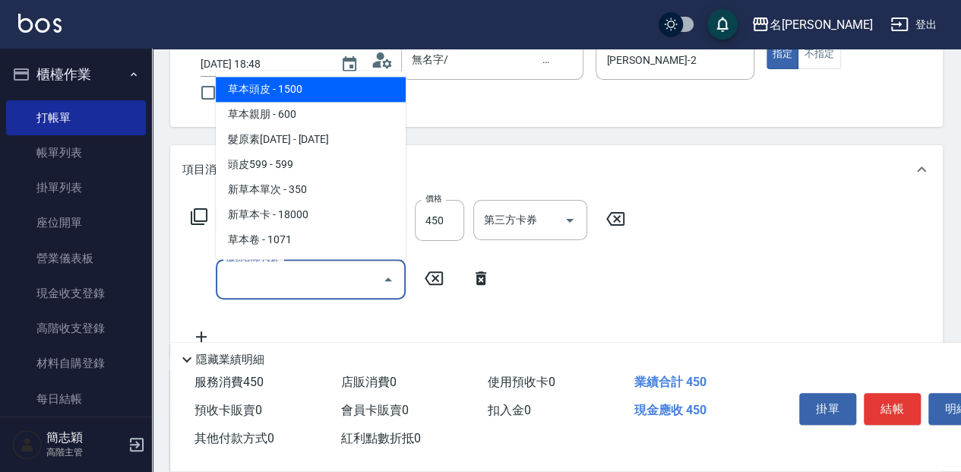
click at [340, 276] on input "服務名稱/代號" at bounding box center [299, 279] width 153 height 27
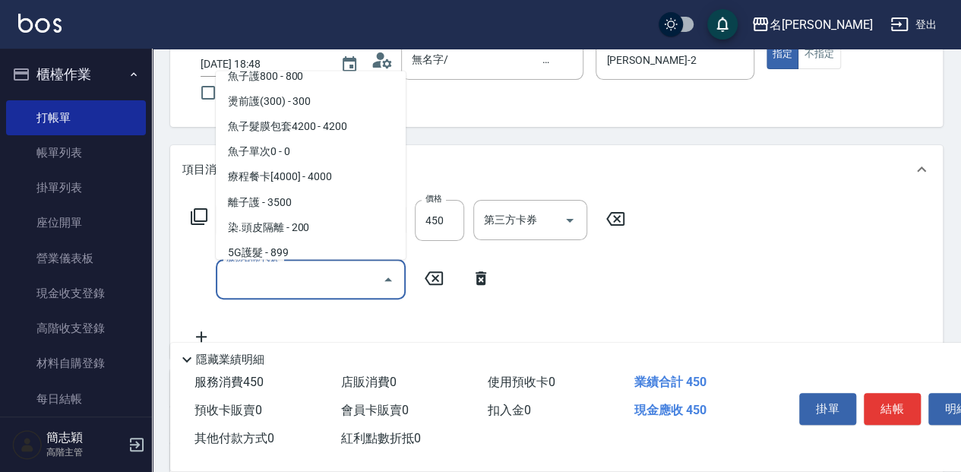
scroll to position [1367, 0]
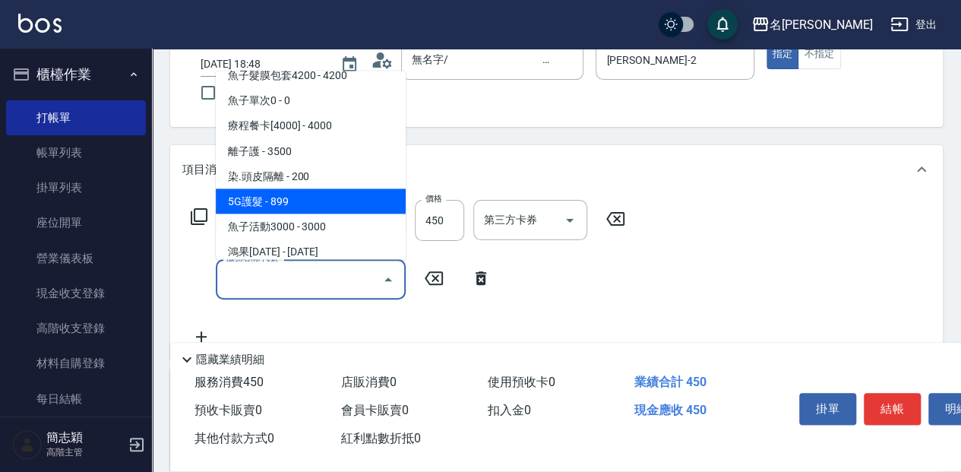
click at [278, 196] on span "5G護髮 - 899" at bounding box center [311, 200] width 190 height 25
type input "5G護髮(613)"
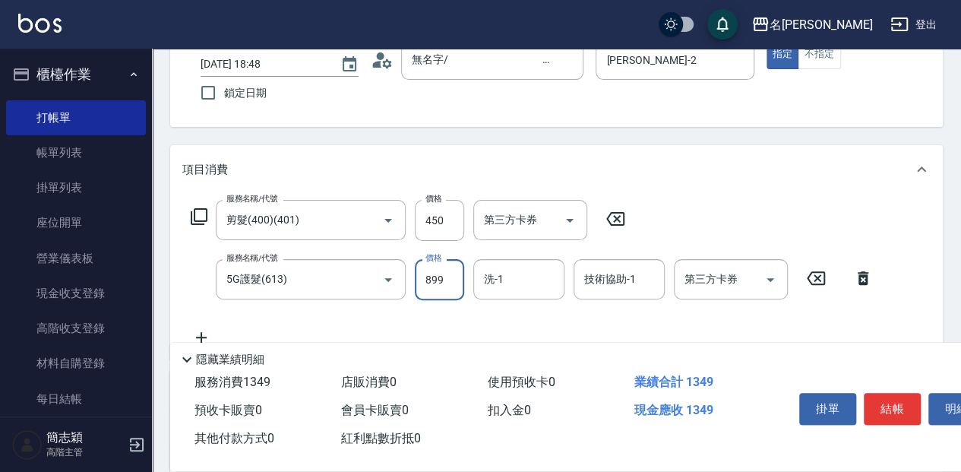
click at [444, 278] on input "899" at bounding box center [439, 279] width 49 height 41
type input "1499"
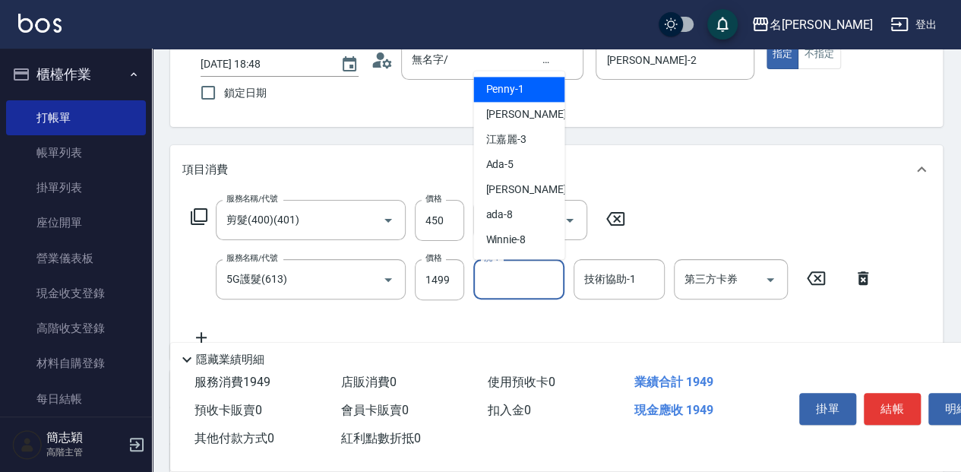
click at [518, 281] on input "洗-1" at bounding box center [518, 279] width 77 height 27
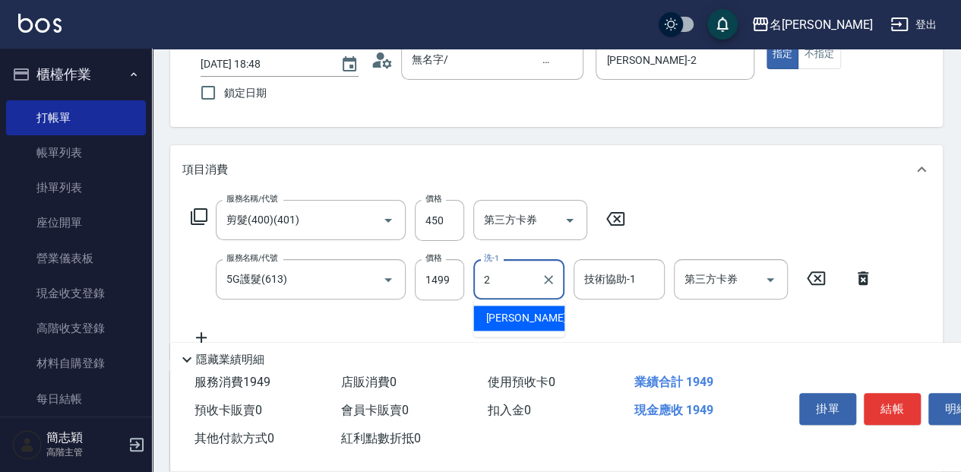
drag, startPoint x: 501, startPoint y: 315, endPoint x: 591, endPoint y: 304, distance: 90.3
click at [502, 315] on span "[PERSON_NAME] -2" at bounding box center [530, 318] width 90 height 16
type input "[PERSON_NAME]-2"
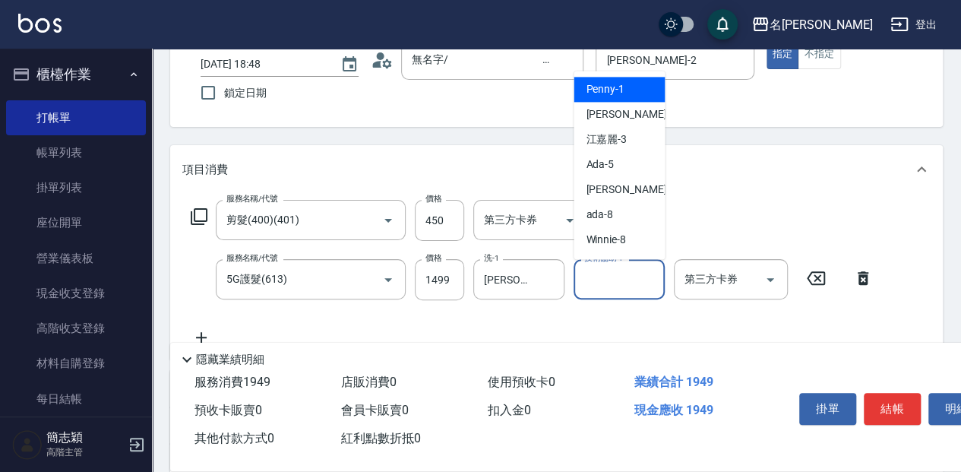
drag, startPoint x: 618, startPoint y: 286, endPoint x: 466, endPoint y: 327, distance: 157.5
click at [618, 286] on input "技術協助-1" at bounding box center [618, 279] width 77 height 27
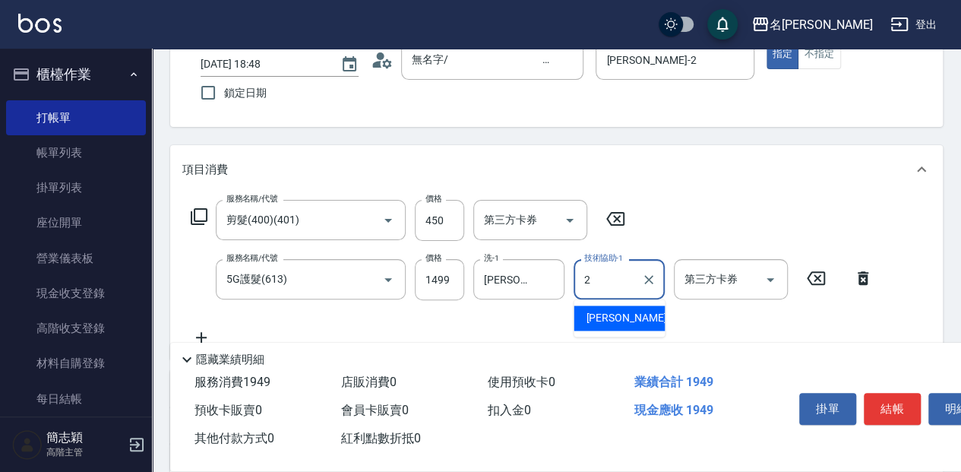
click at [636, 313] on div "[PERSON_NAME] -2" at bounding box center [618, 317] width 91 height 25
type input "[PERSON_NAME]-2"
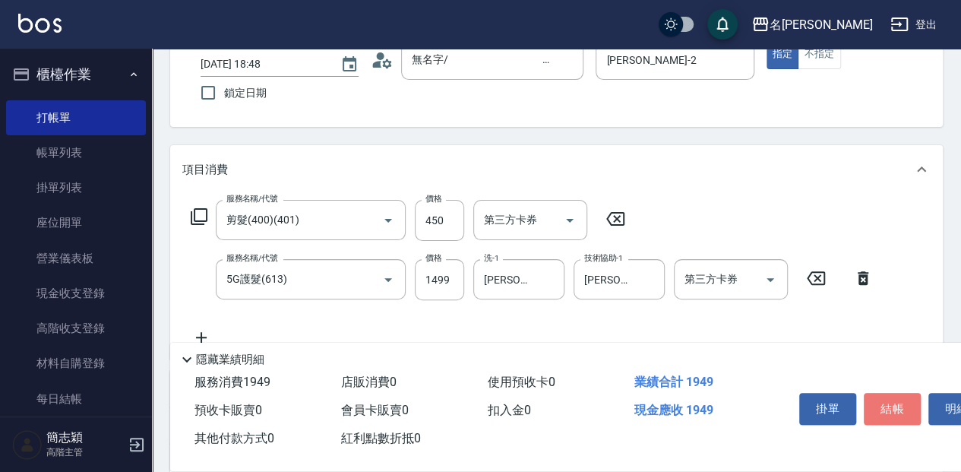
click at [890, 406] on button "結帳" at bounding box center [892, 409] width 57 height 32
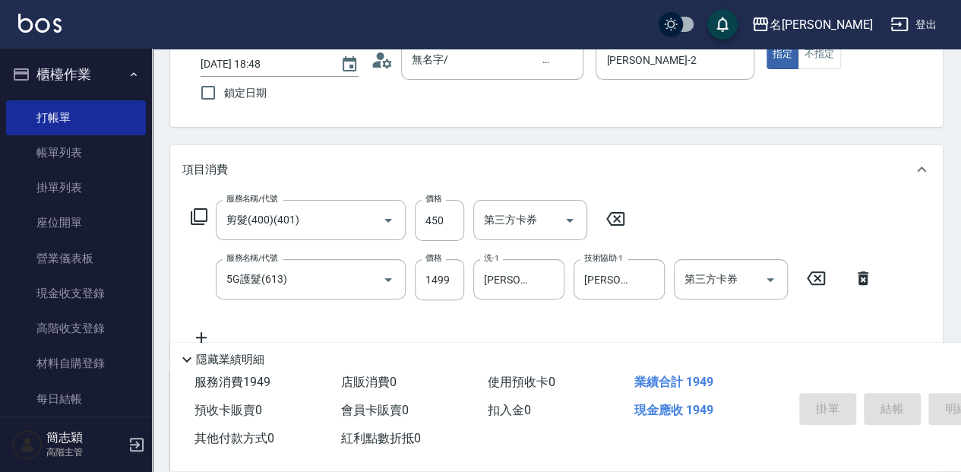
type input "[DATE] 18:49"
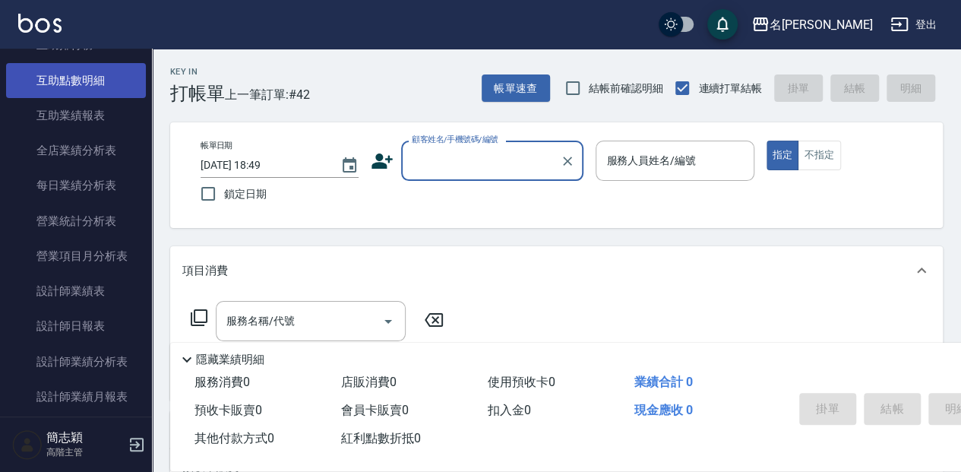
scroll to position [861, 0]
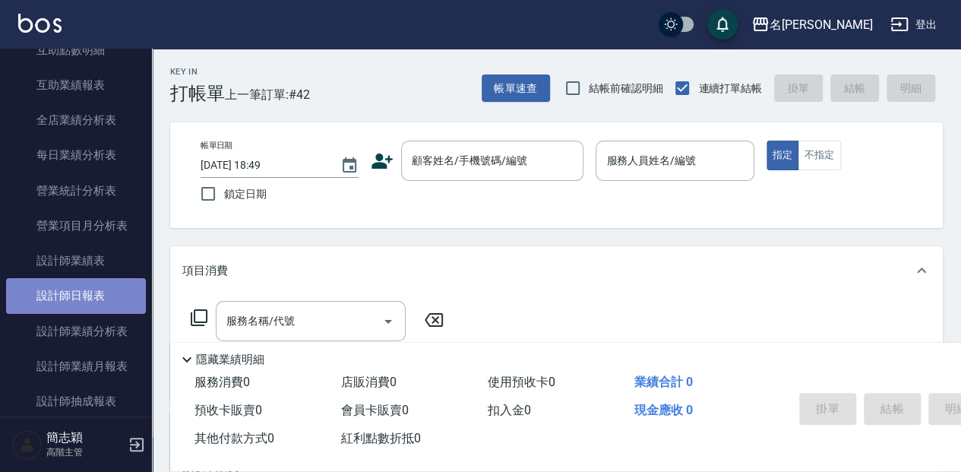
click at [93, 294] on link "設計師日報表" at bounding box center [76, 295] width 140 height 35
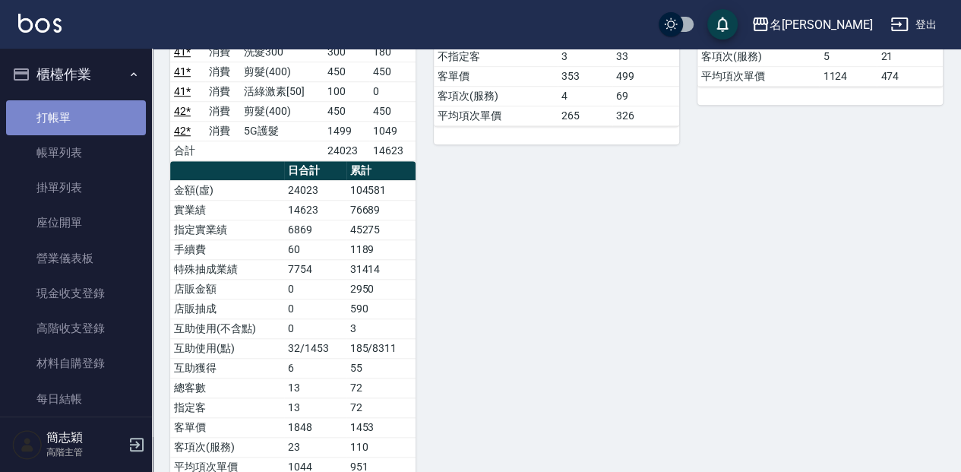
click at [112, 126] on link "打帳單" at bounding box center [76, 117] width 140 height 35
